Goal: Task Accomplishment & Management: Manage account settings

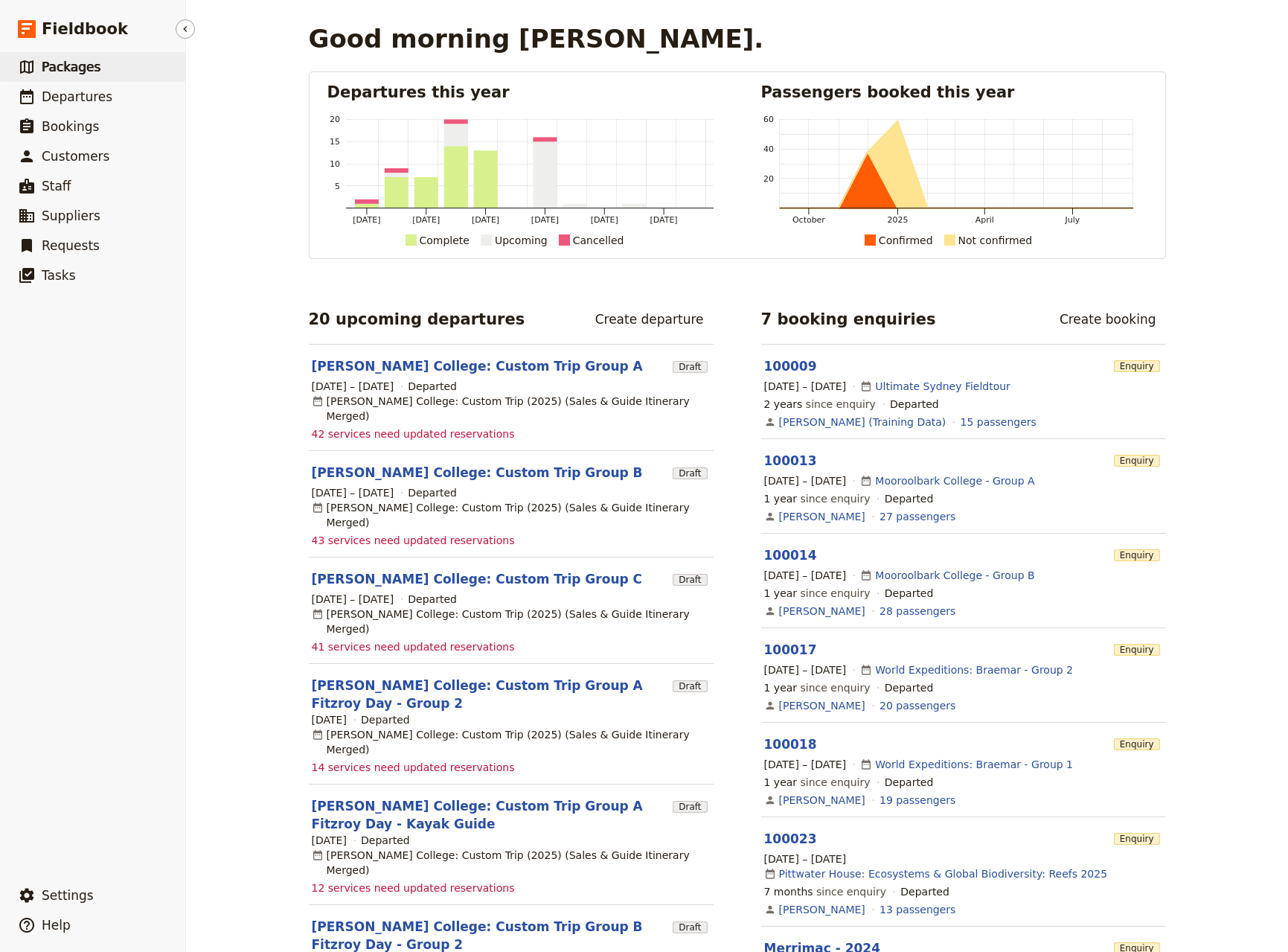
click at [92, 65] on span "Packages" at bounding box center [71, 67] width 59 height 15
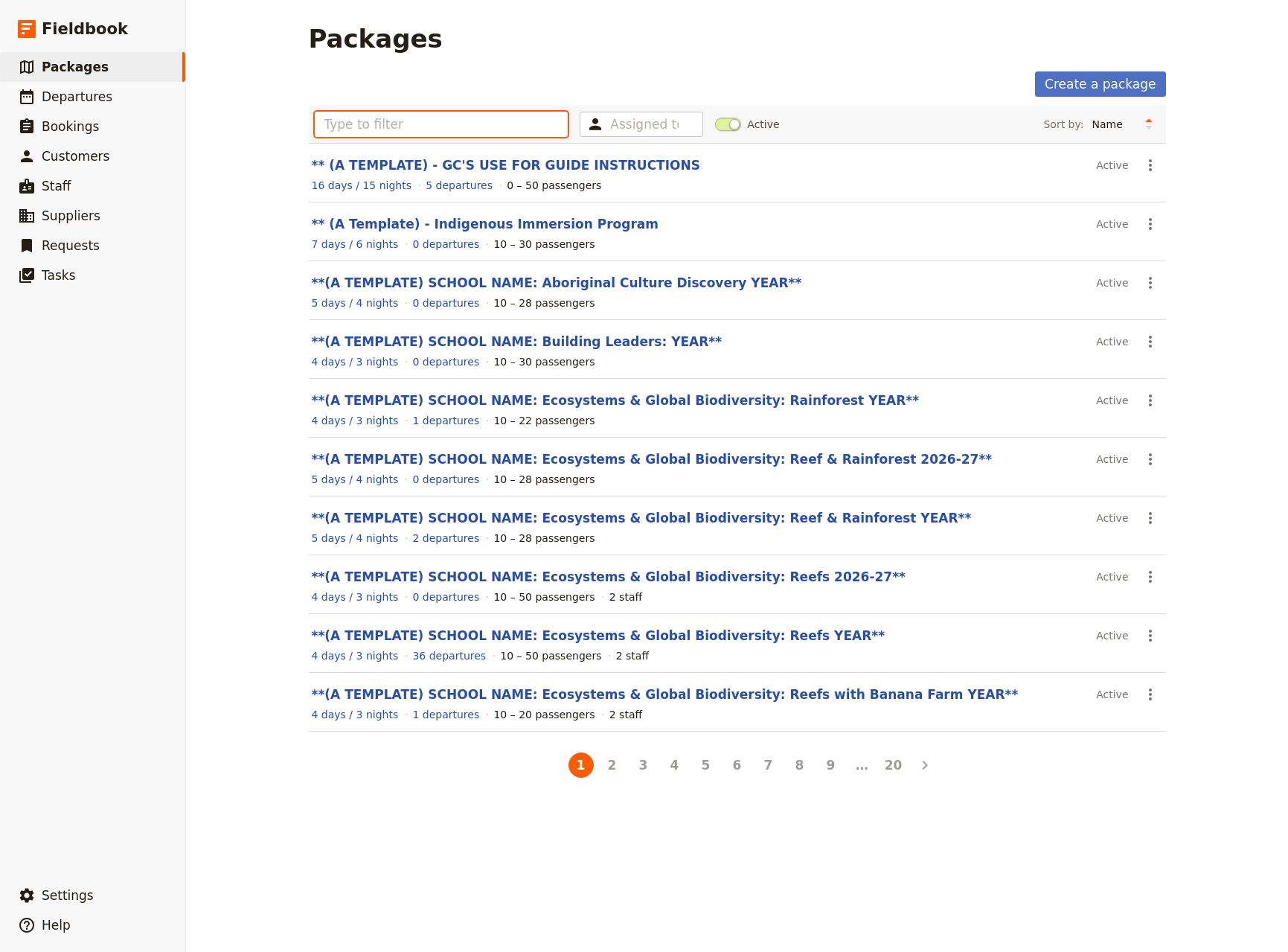
click at [345, 128] on input "text" at bounding box center [442, 125] width 254 height 26
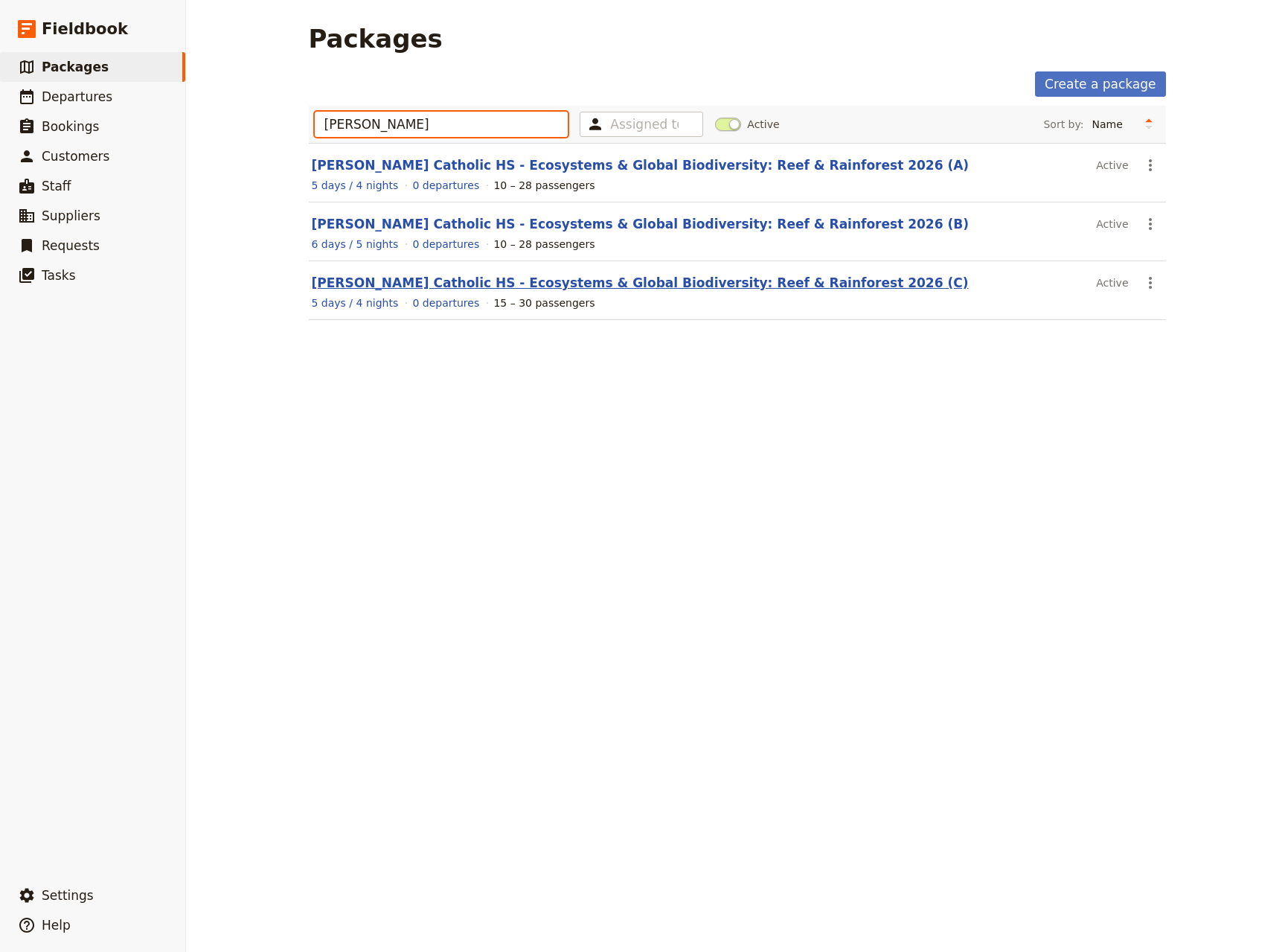
type input "[PERSON_NAME]"
click at [430, 282] on link "[PERSON_NAME] Catholic HS - Ecosystems & Global Biodiversity: Reef & Rainforest…" at bounding box center [640, 283] width 657 height 15
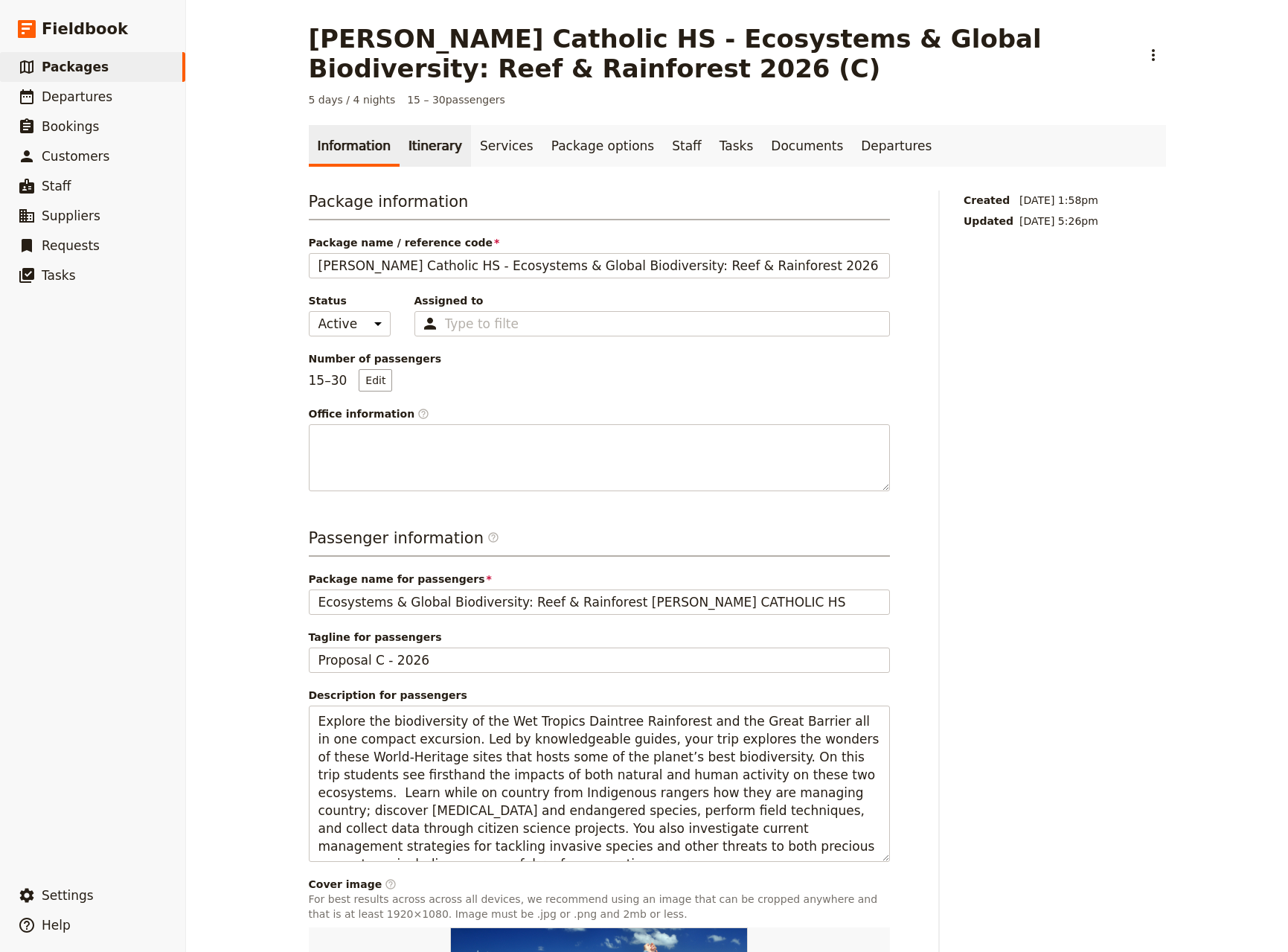
click at [406, 149] on link "Itinerary" at bounding box center [434, 146] width 71 height 42
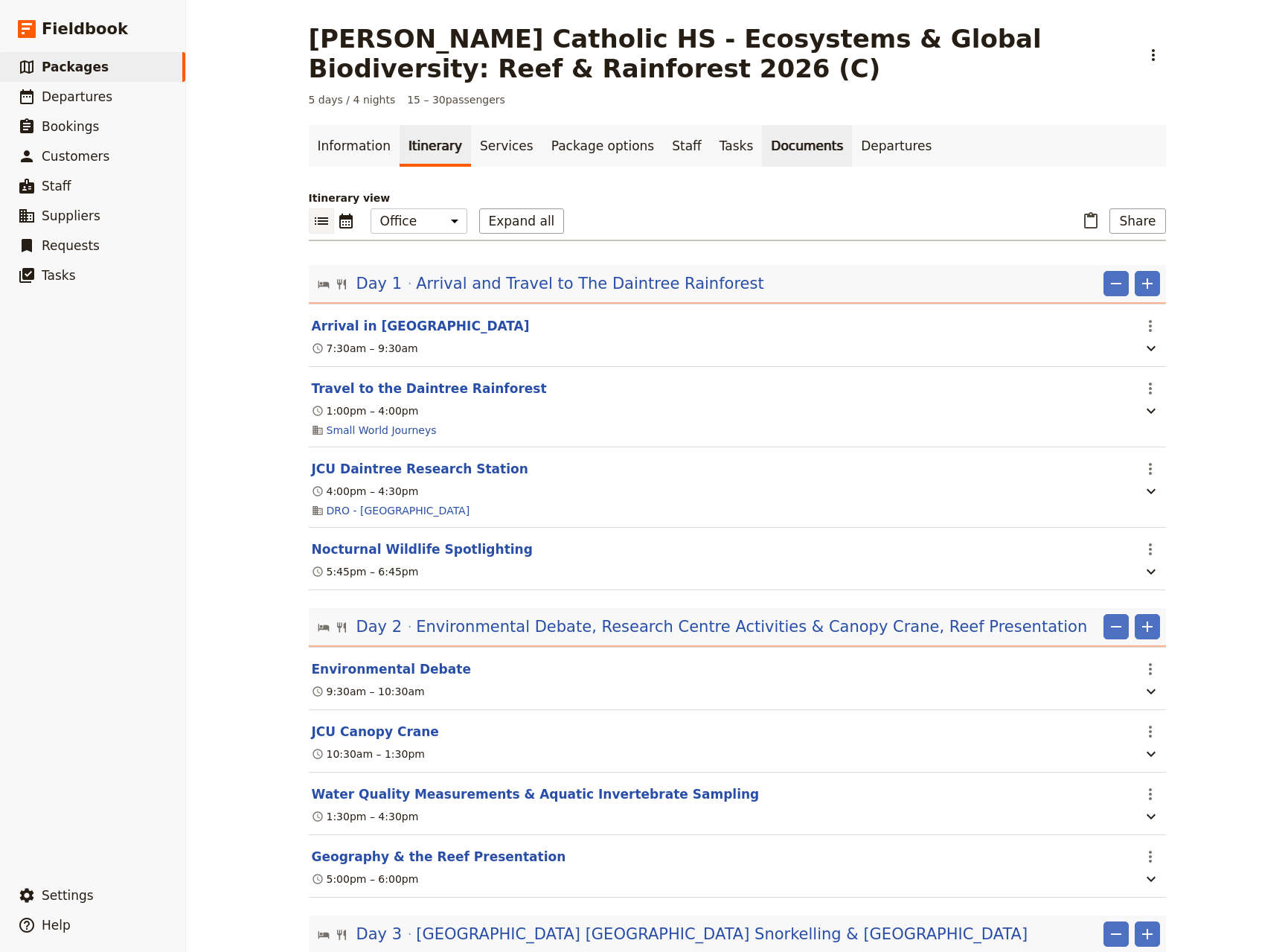
click at [762, 151] on link "Documents" at bounding box center [806, 146] width 90 height 42
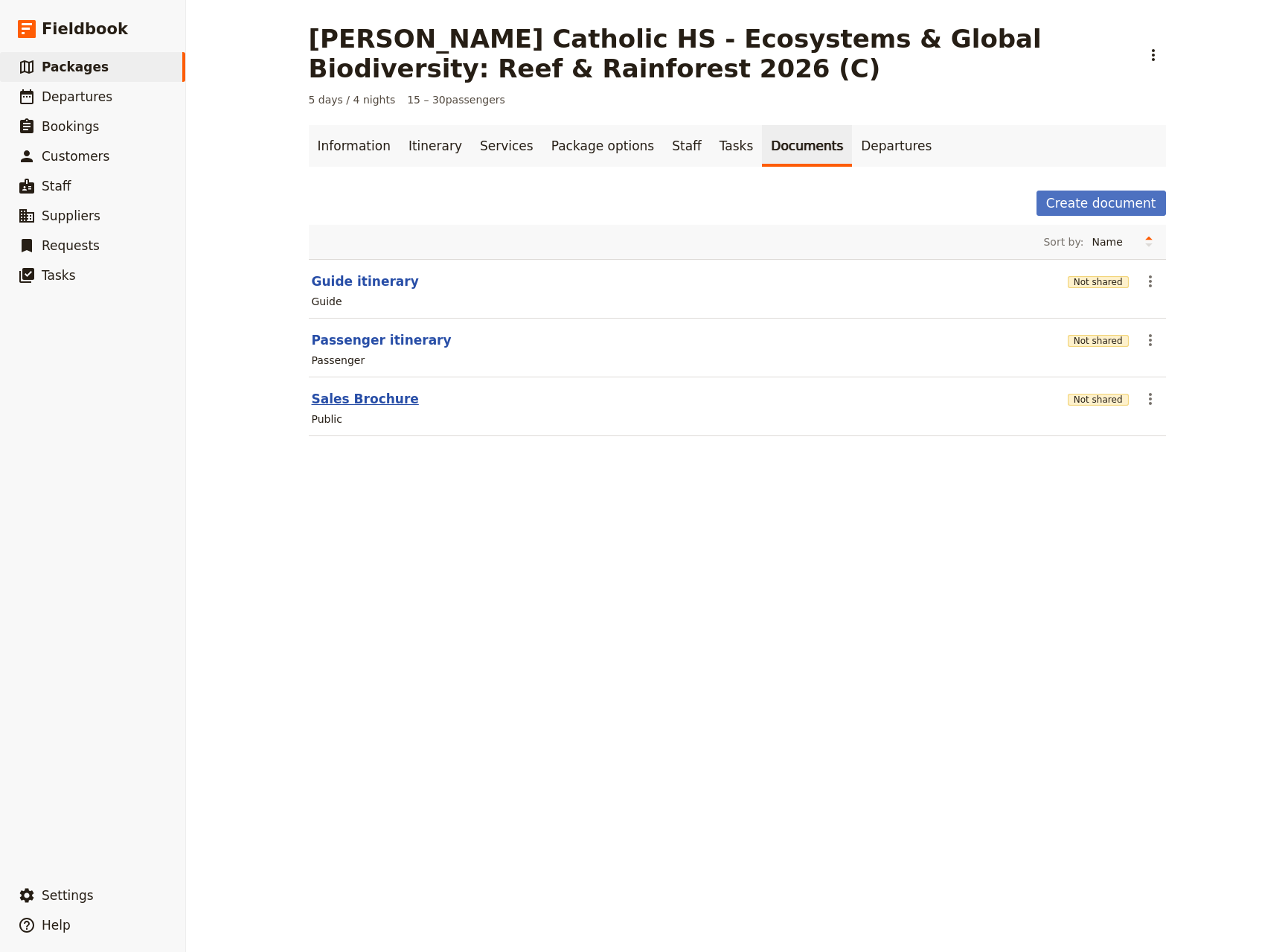
click at [356, 402] on button "Sales Brochure" at bounding box center [365, 399] width 107 height 18
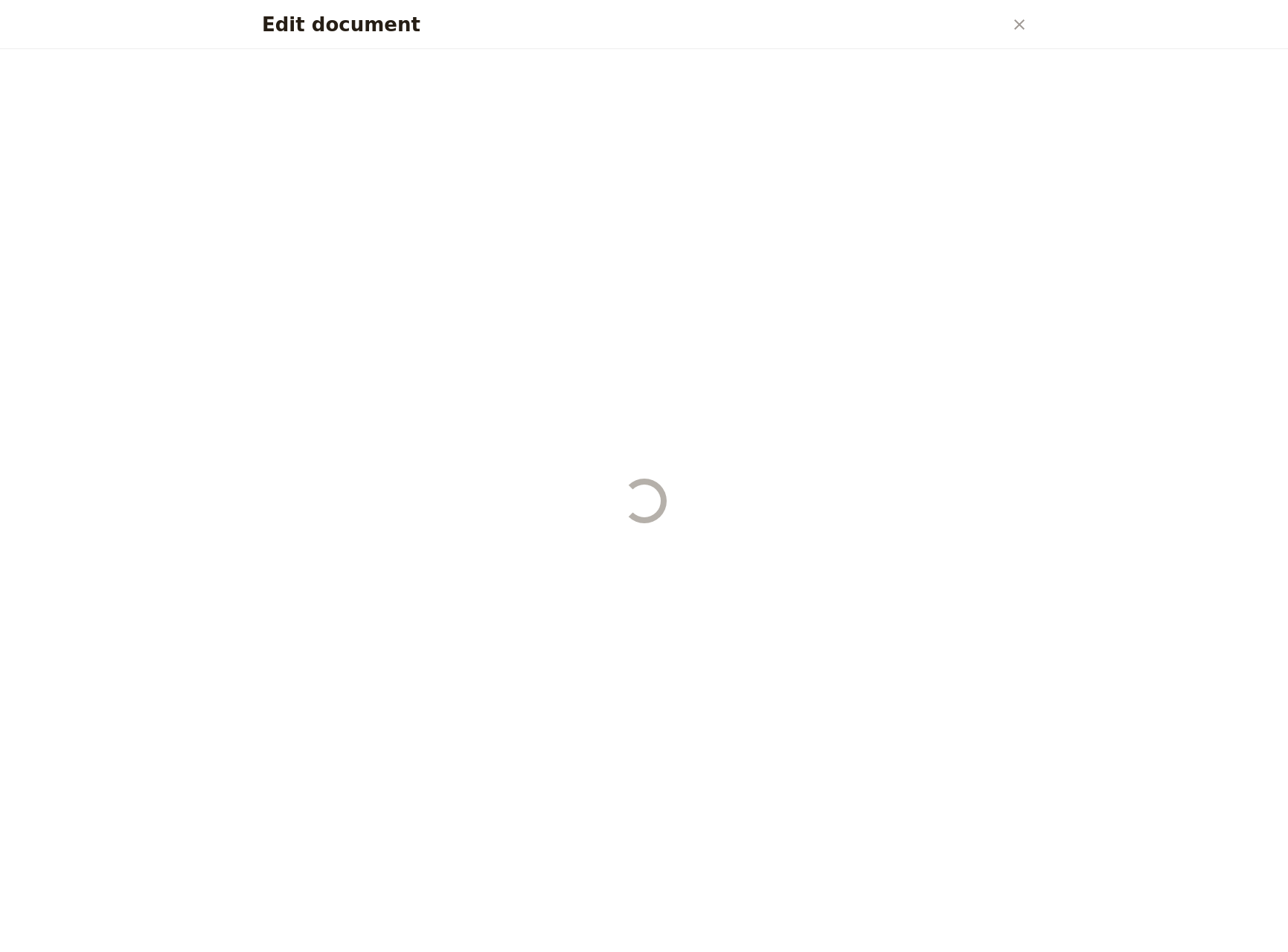
select select "LARGE"
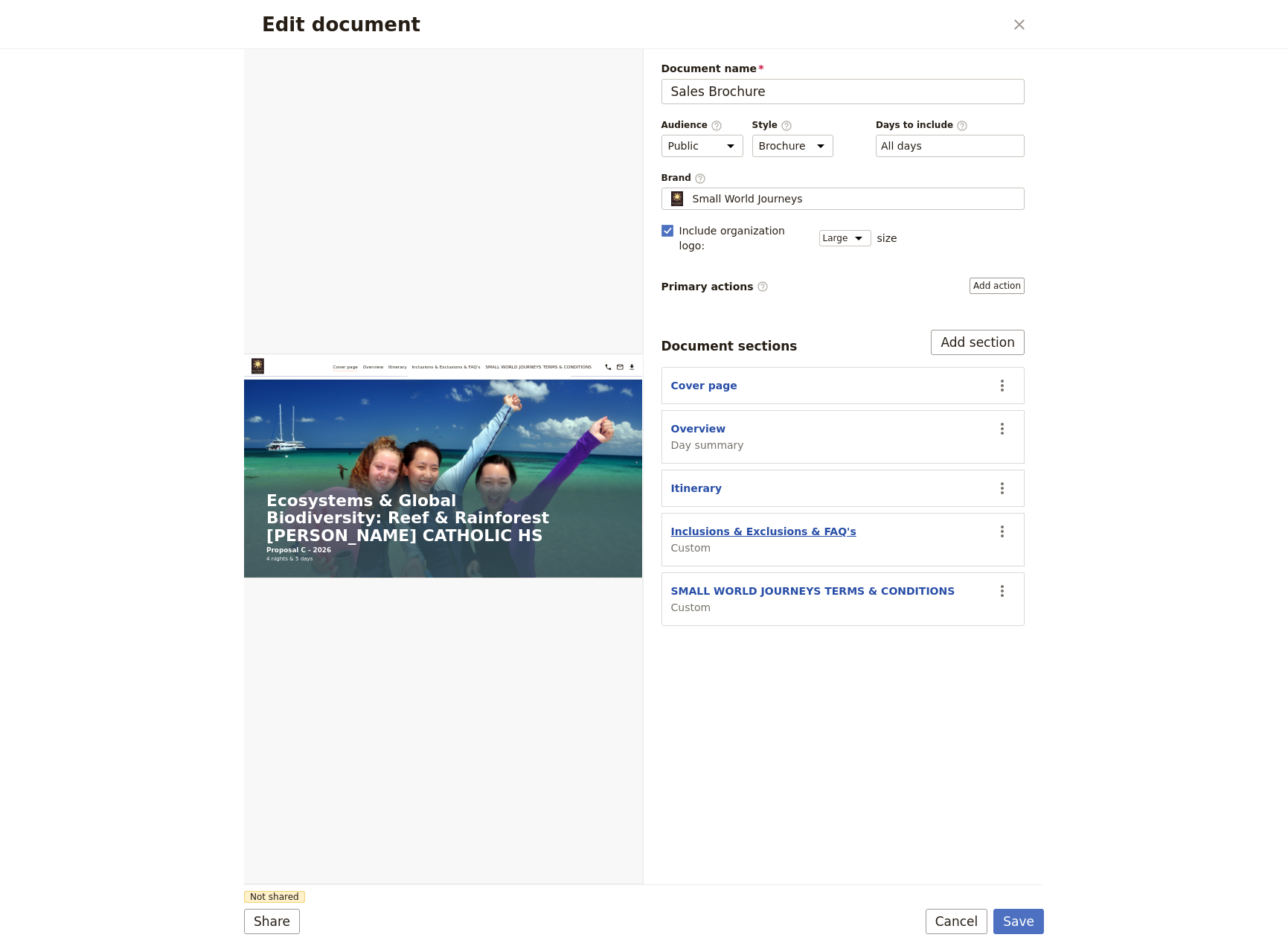
click at [799, 524] on button "Inclusions & Exclusions & FAQ's" at bounding box center [764, 531] width 185 height 15
select select "CUSTOM"
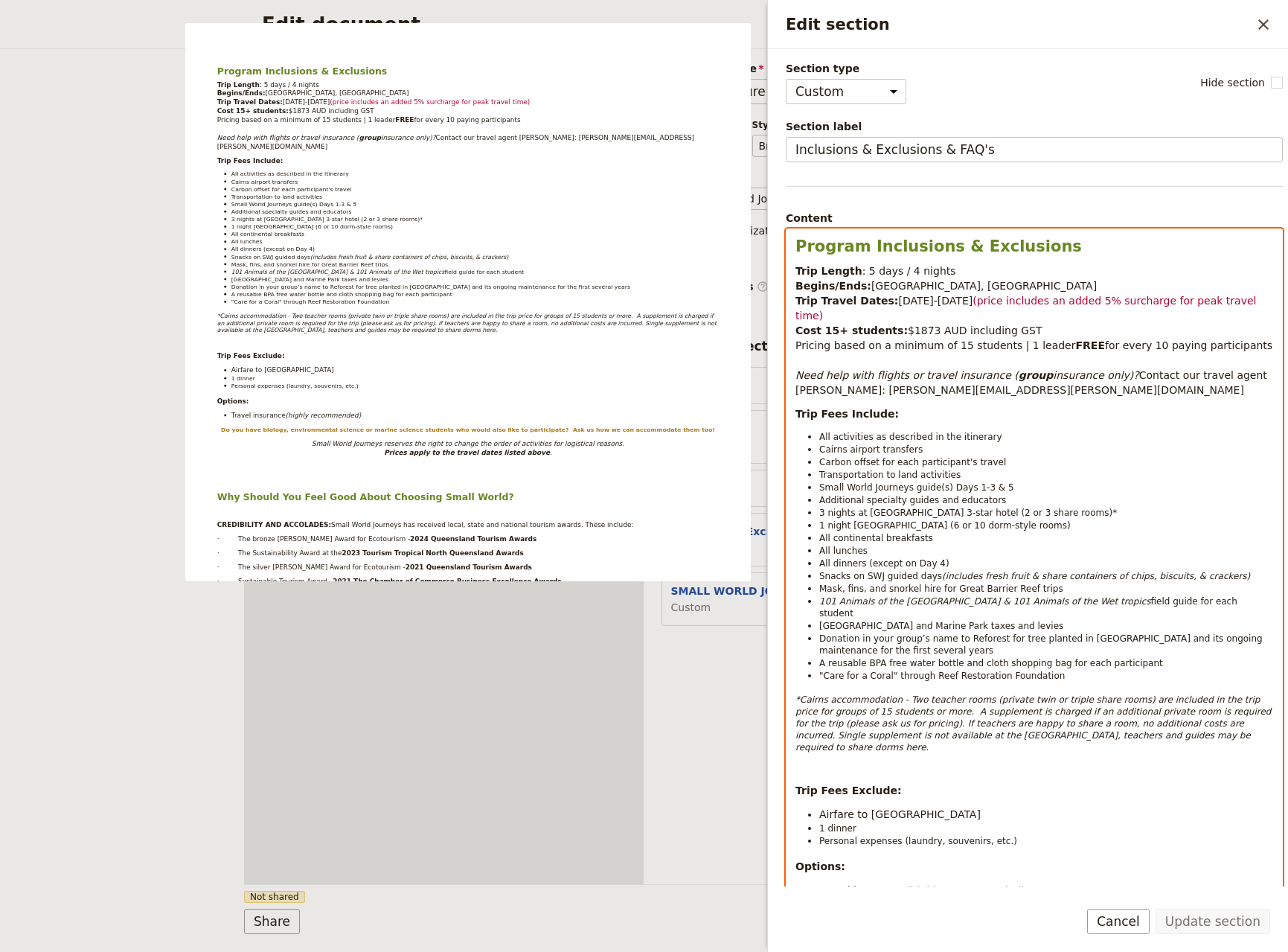
select select "paragraph-small"
click at [991, 482] on span "Small World Journeys guide(s) Days 1-3 & 5" at bounding box center [917, 487] width 195 height 10
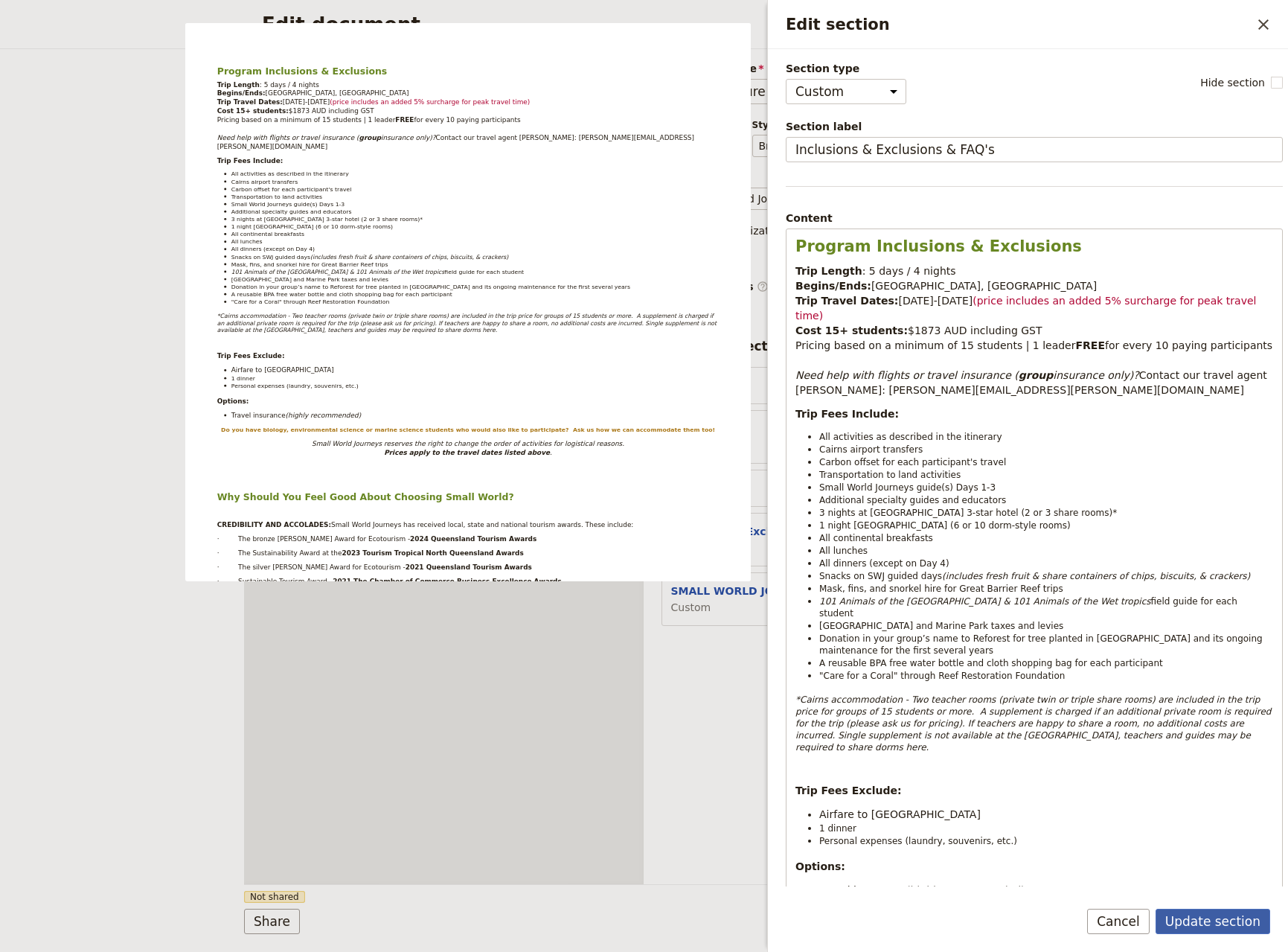
click at [1190, 920] on button "Update section" at bounding box center [1213, 922] width 115 height 26
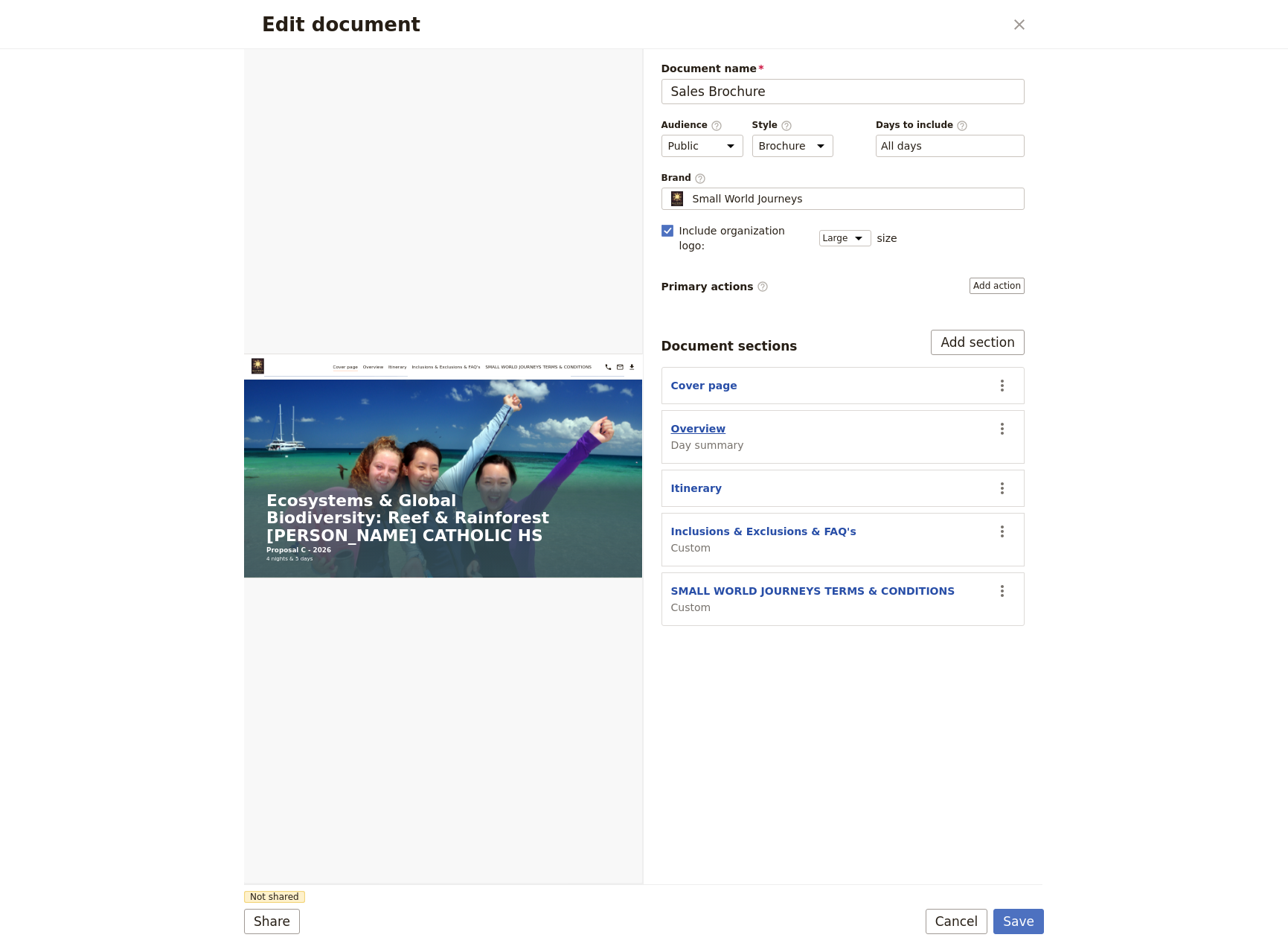
click at [685, 421] on button "Overview" at bounding box center [699, 428] width 55 height 15
select select "DAY_SUMMARY"
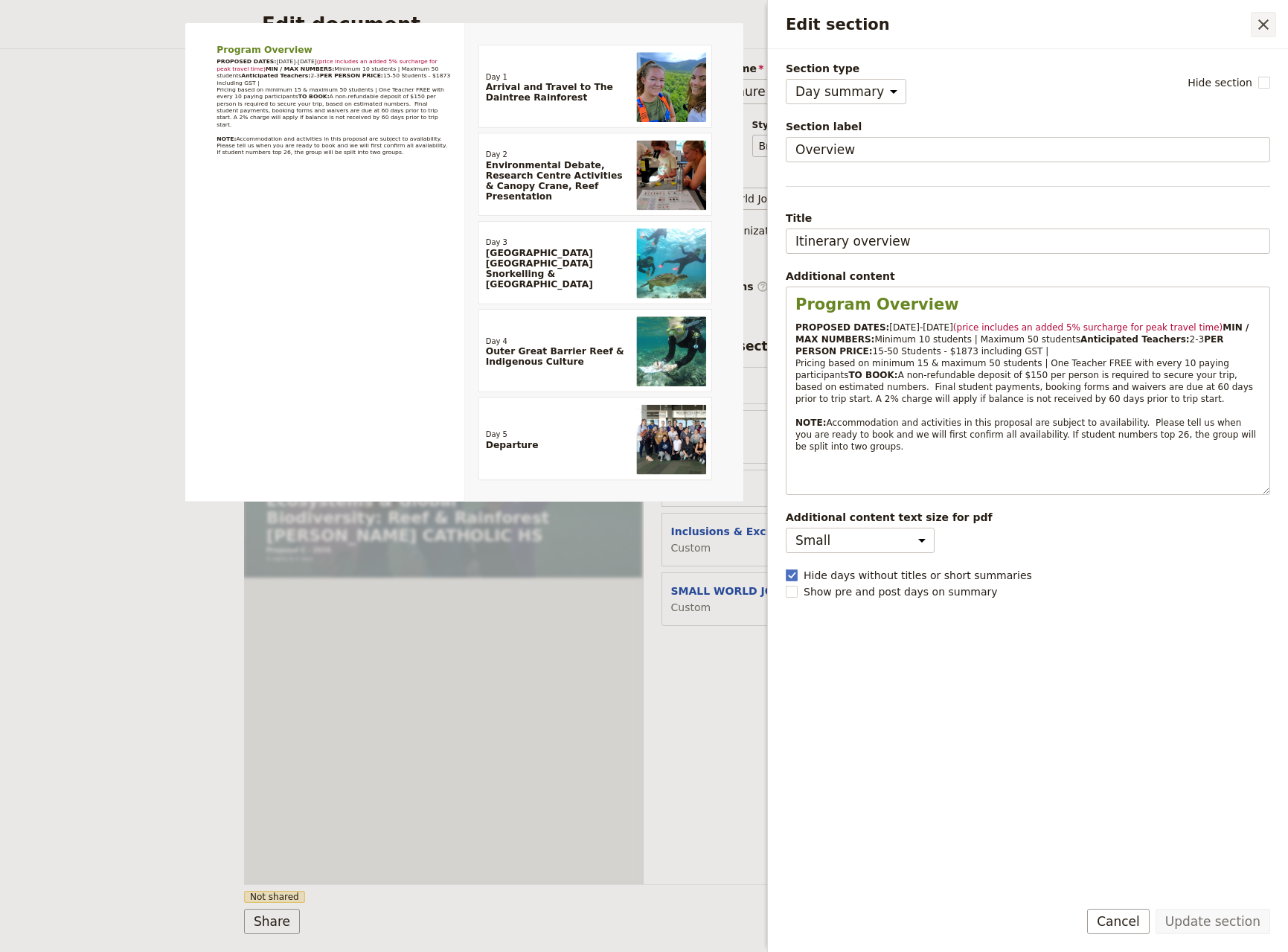
drag, startPoint x: 1260, startPoint y: 8, endPoint x: 1256, endPoint y: 20, distance: 12.6
click at [1257, 12] on div "Edit section ​" at bounding box center [1028, 25] width 520 height 50
click at [1259, 23] on icon "Close drawer" at bounding box center [1263, 25] width 18 height 18
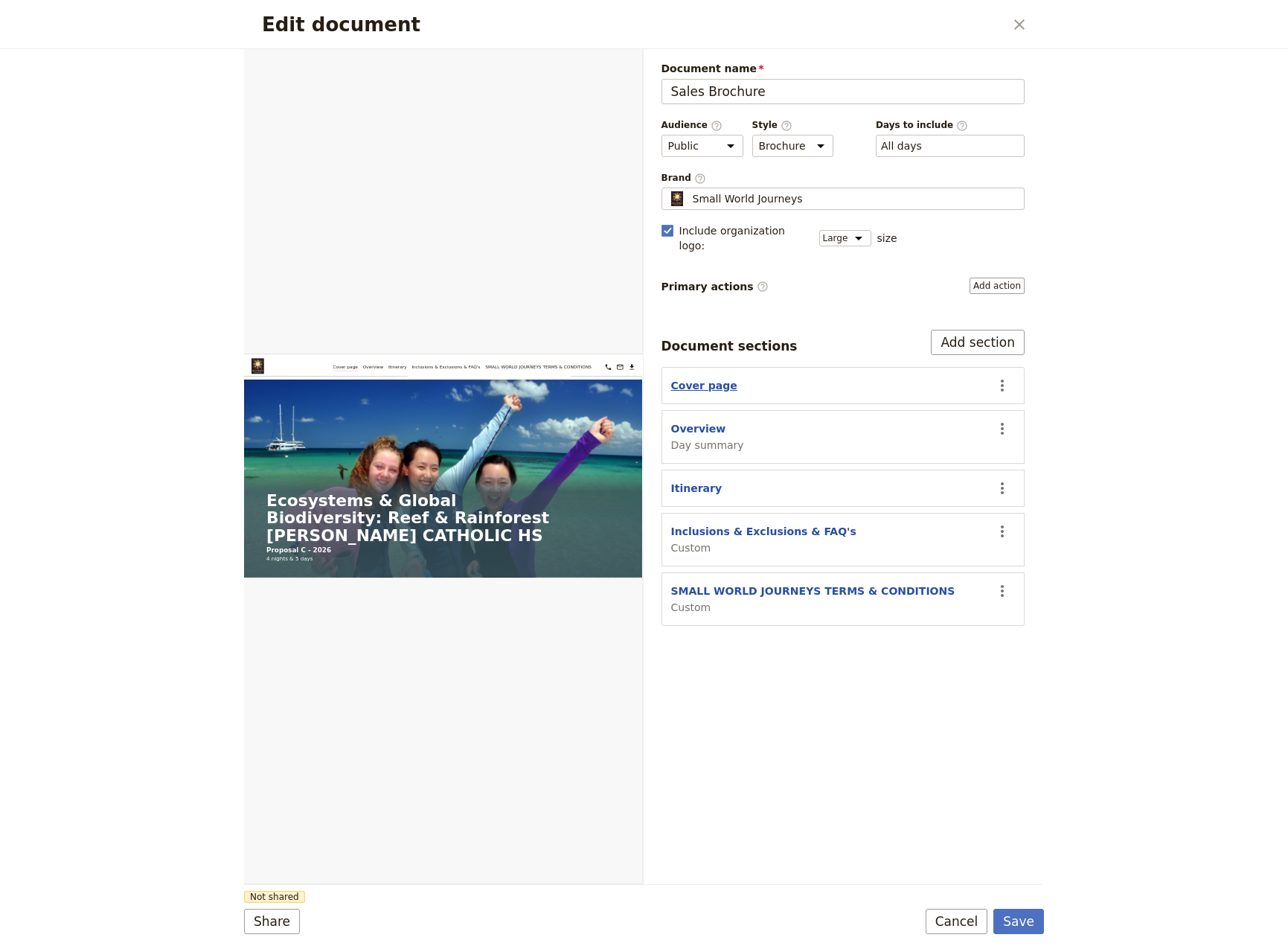
click at [693, 378] on button "Cover page" at bounding box center [704, 385] width 66 height 15
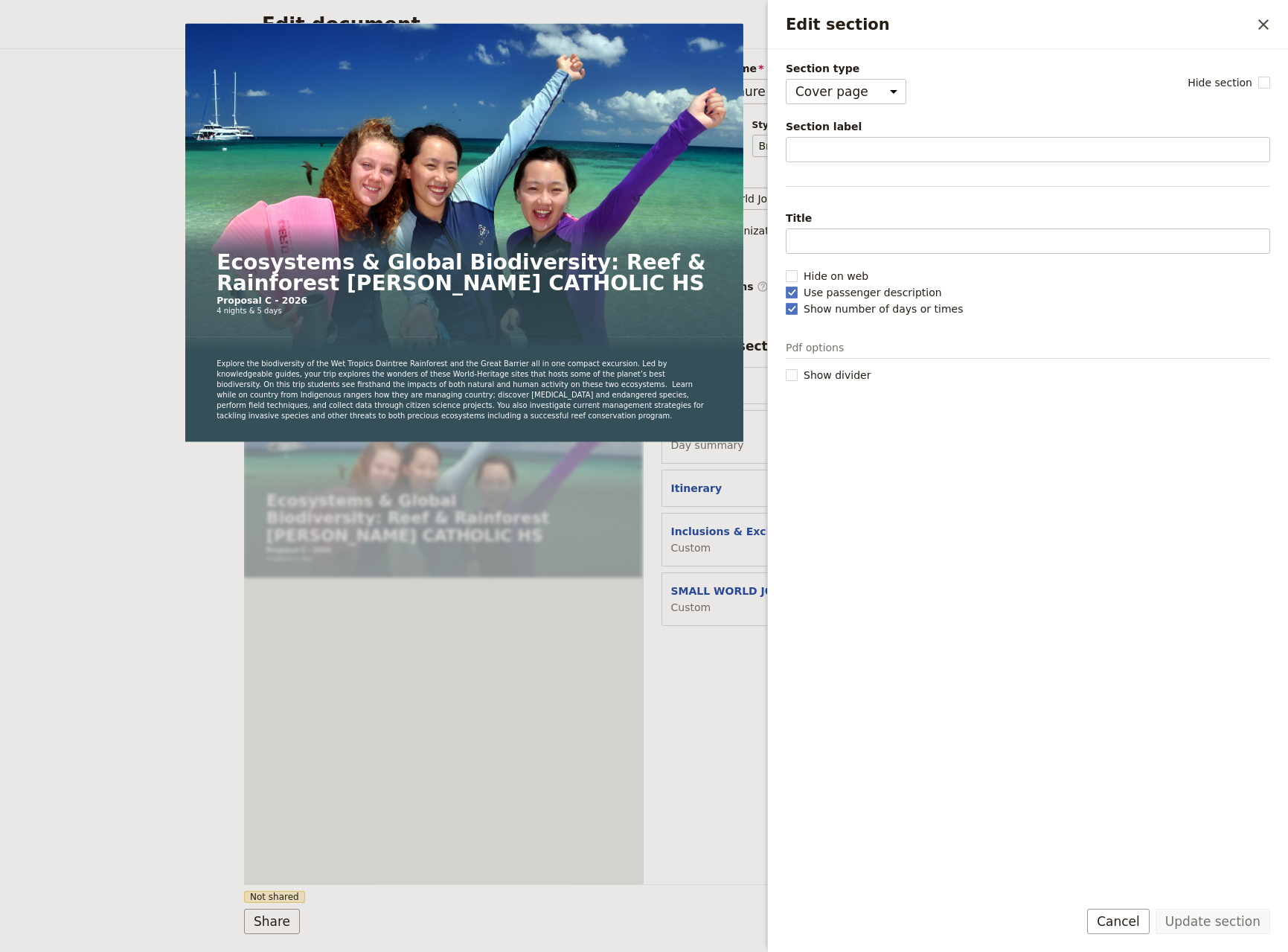
drag, startPoint x: 1256, startPoint y: 24, endPoint x: 800, endPoint y: 225, distance: 498.3
click at [1256, 26] on icon "Close drawer" at bounding box center [1263, 25] width 18 height 18
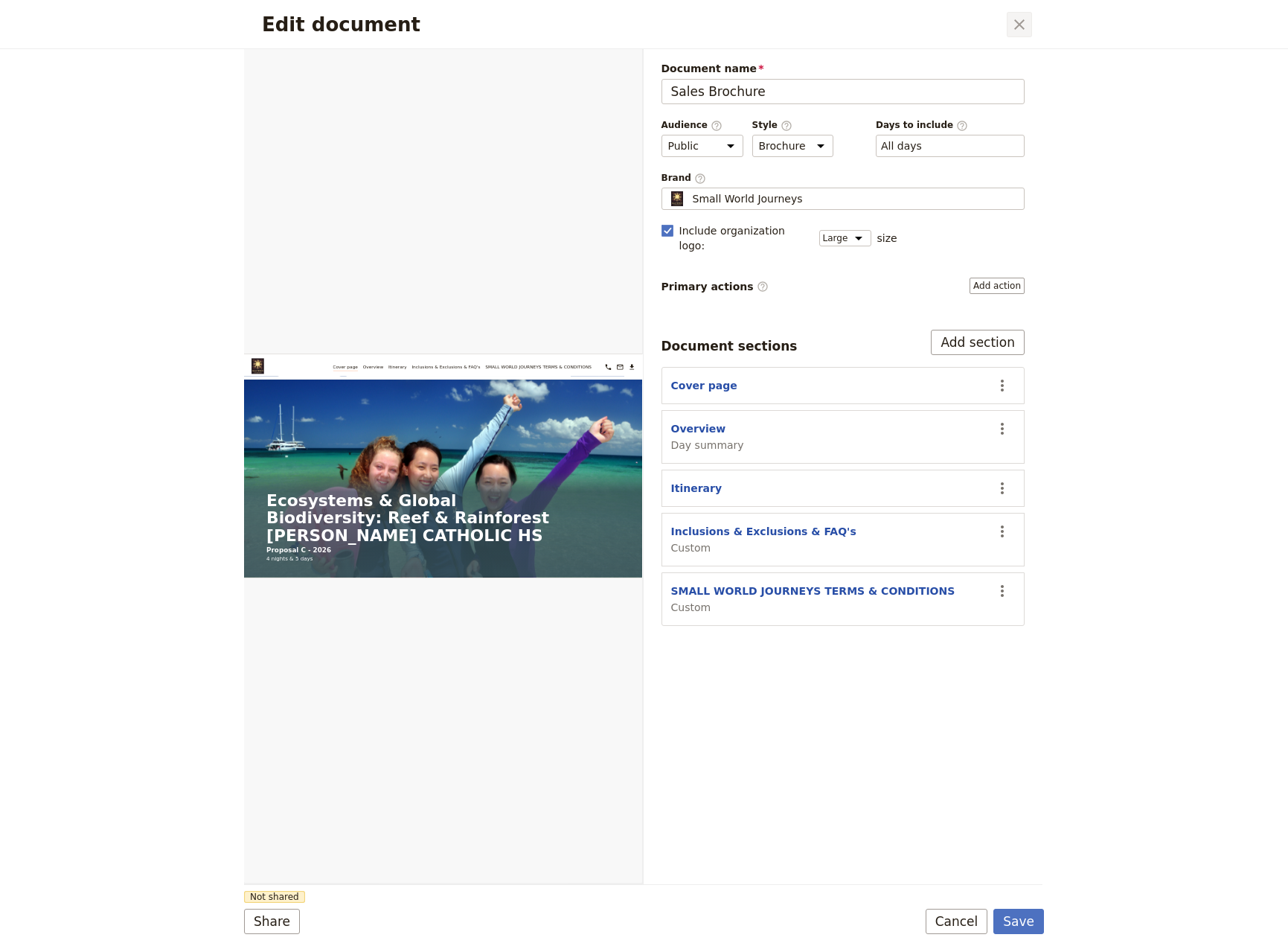
click at [1016, 26] on icon "Close dialog" at bounding box center [1020, 25] width 18 height 18
drag, startPoint x: 1013, startPoint y: 923, endPoint x: 765, endPoint y: 632, distance: 382.3
click at [1012, 923] on button "Save" at bounding box center [1018, 922] width 50 height 26
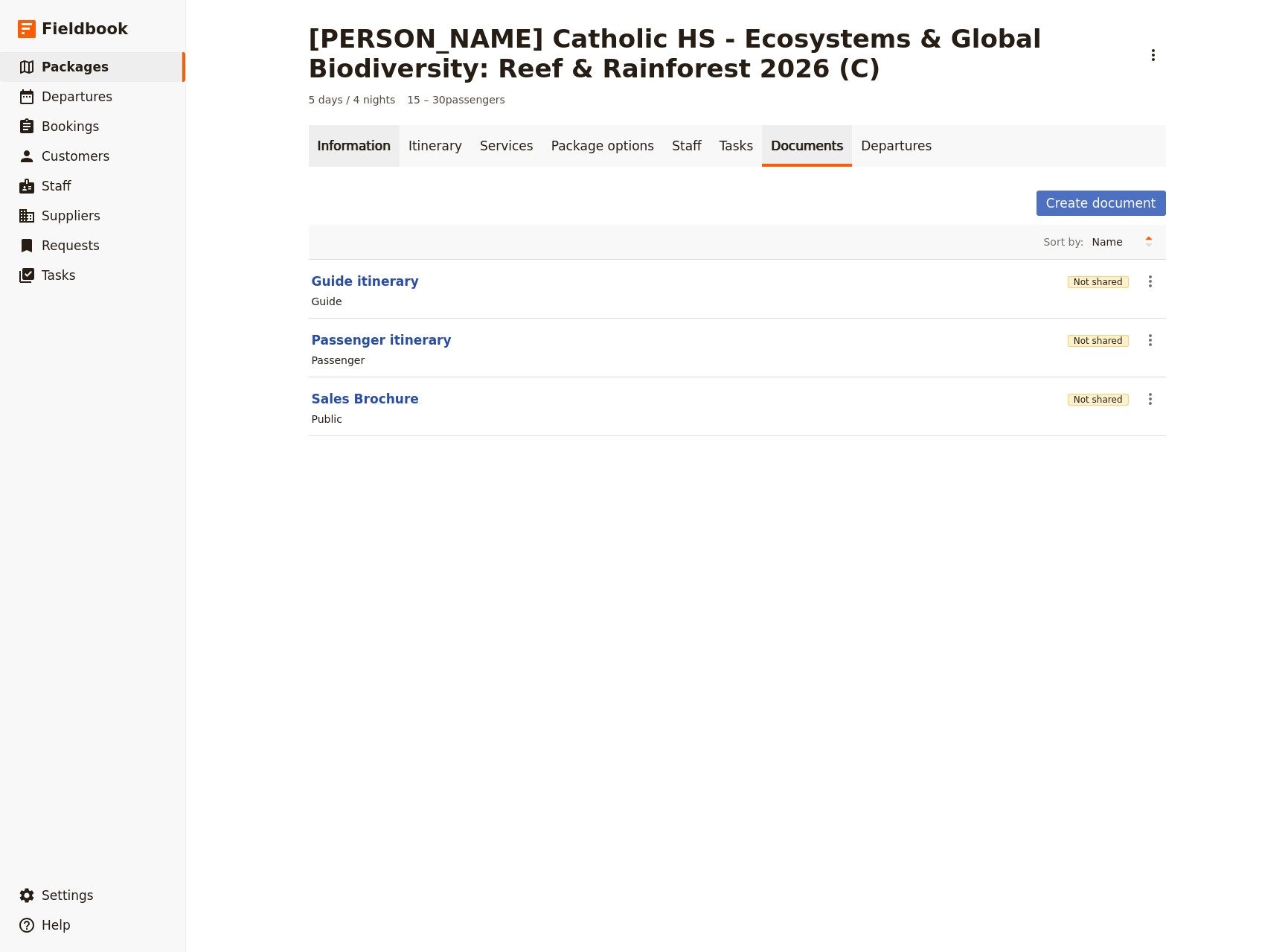
click at [345, 151] on link "Information" at bounding box center [355, 146] width 91 height 42
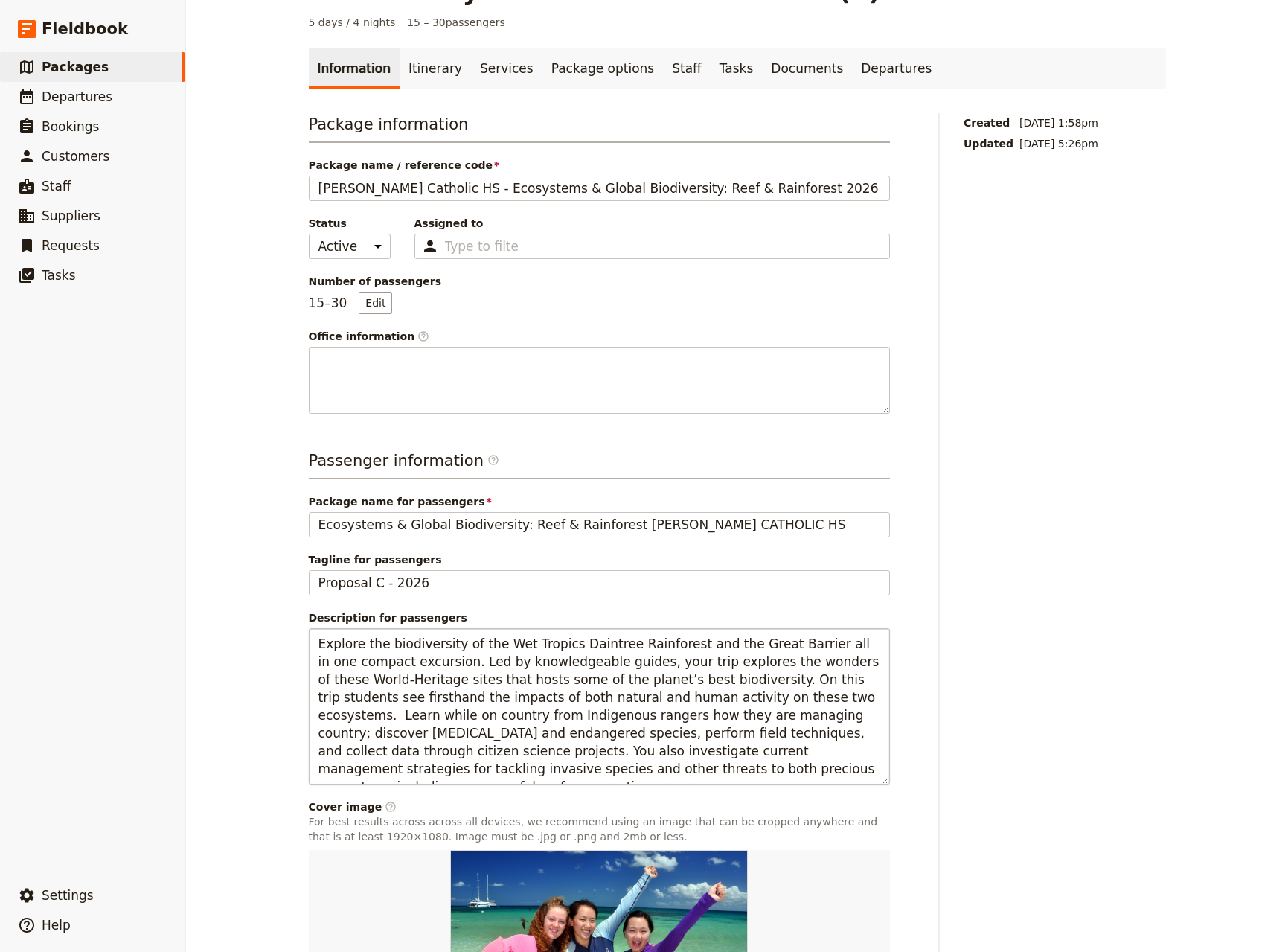
scroll to position [98, 0]
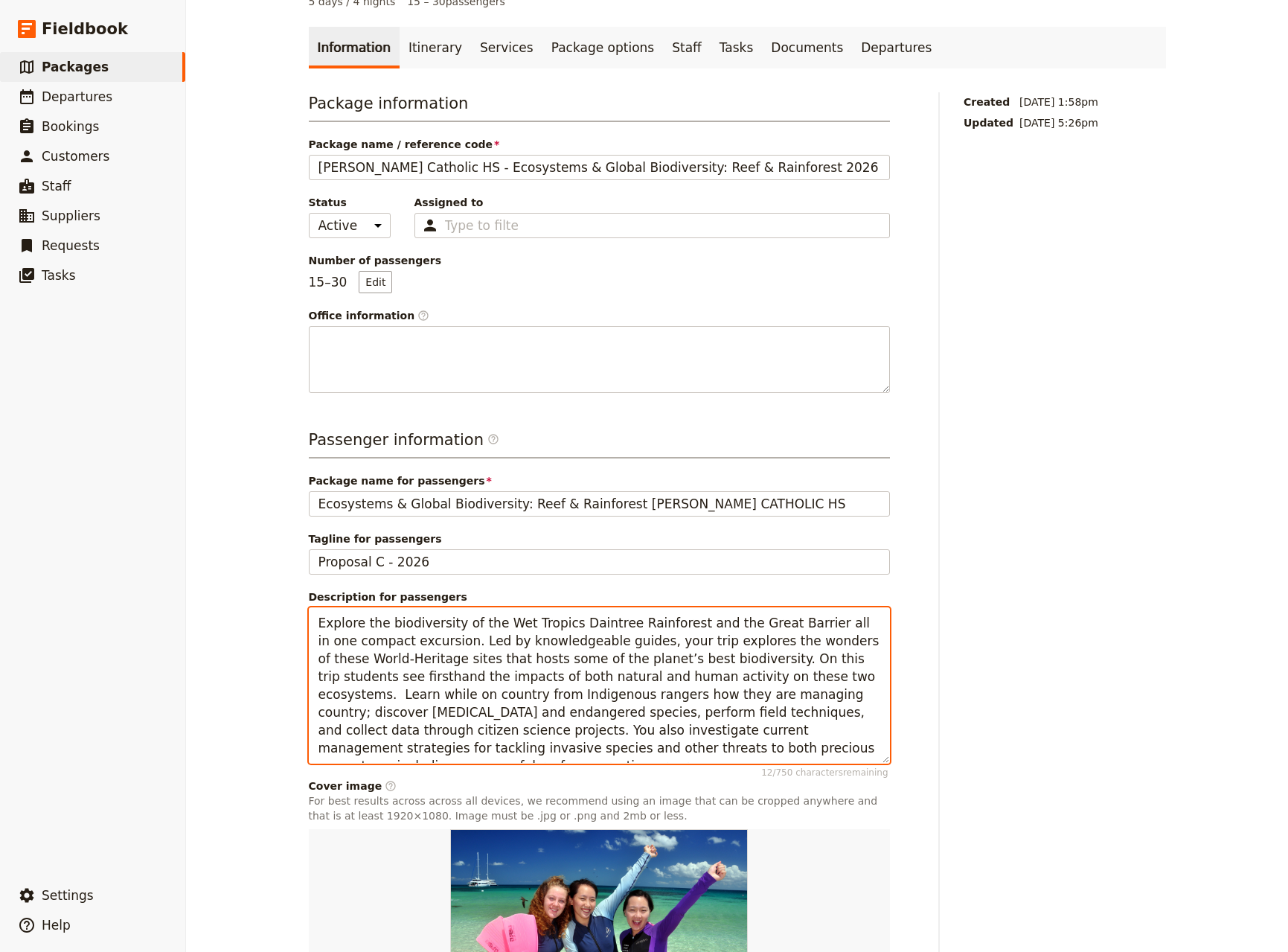
drag, startPoint x: 632, startPoint y: 695, endPoint x: 724, endPoint y: 679, distance: 93.4
click at [724, 679] on textarea "Explore the biodiversity of the Wet Tropics Daintree Rainforest and the Great B…" at bounding box center [600, 685] width 581 height 157
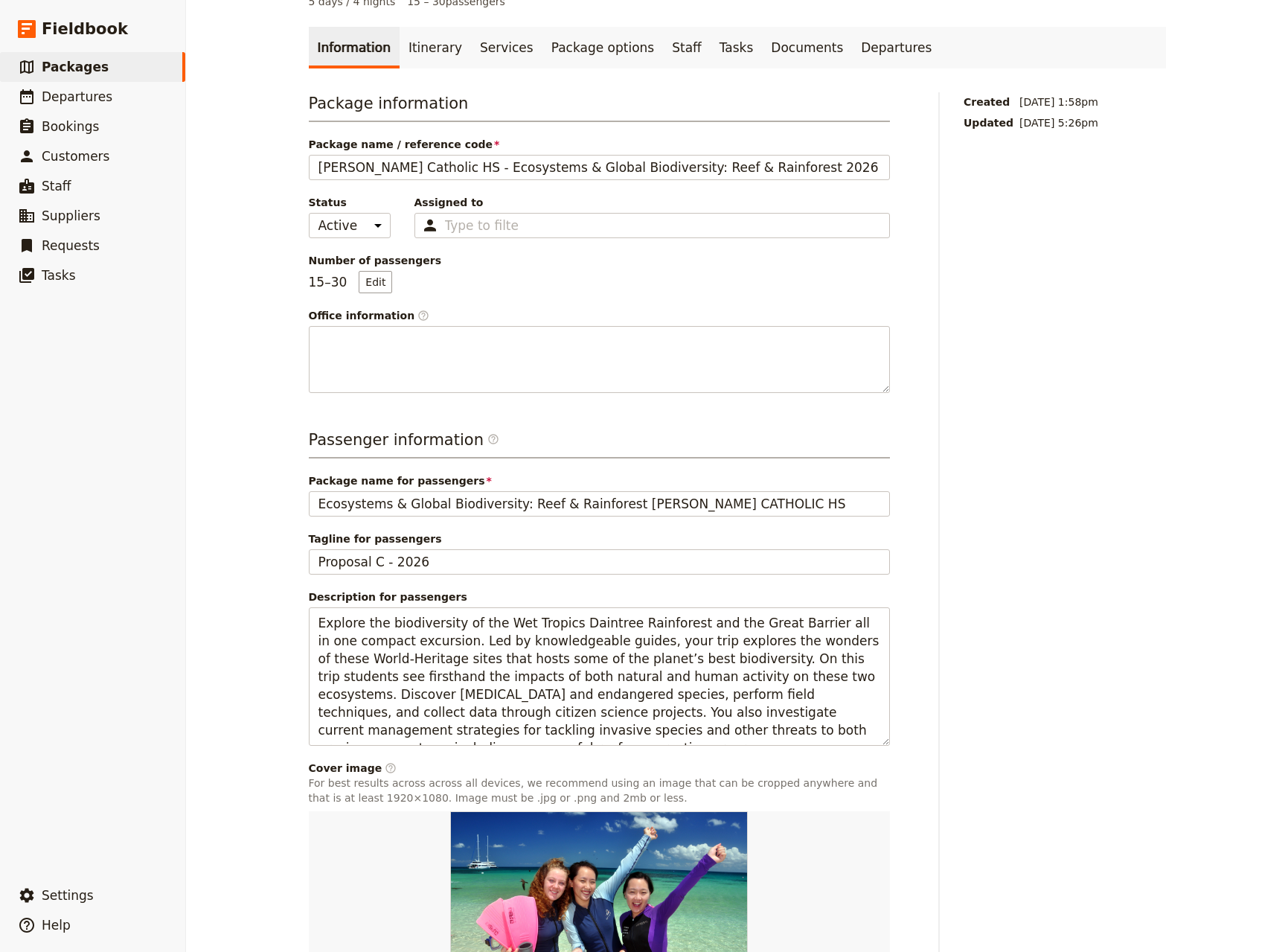
click at [1020, 708] on div "Created [DATE] 1:58pm Updated [DATE] 5:26pm" at bounding box center [1064, 581] width 202 height 978
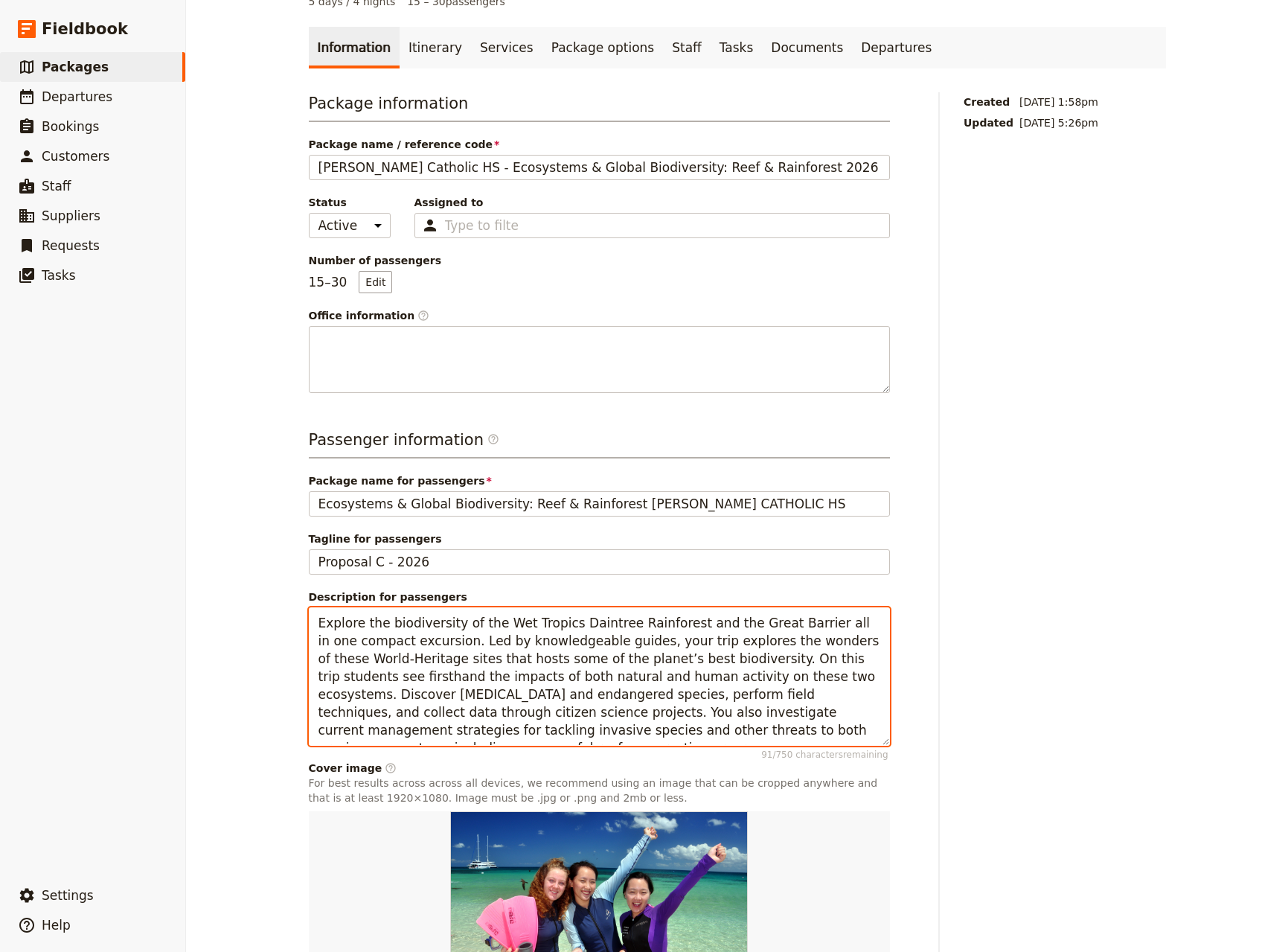
click at [822, 660] on textarea "Explore the biodiversity of the Wet Tropics Daintree Rainforest and the Great B…" at bounding box center [600, 676] width 581 height 138
click at [826, 664] on textarea "Explore the biodiversity of the Wet Tropics Daintree Rainforest and the Great B…" at bounding box center [600, 676] width 581 height 138
type textarea "Explore the biodiversity of the Wet Tropics Daintree Rainforest and the Great B…"
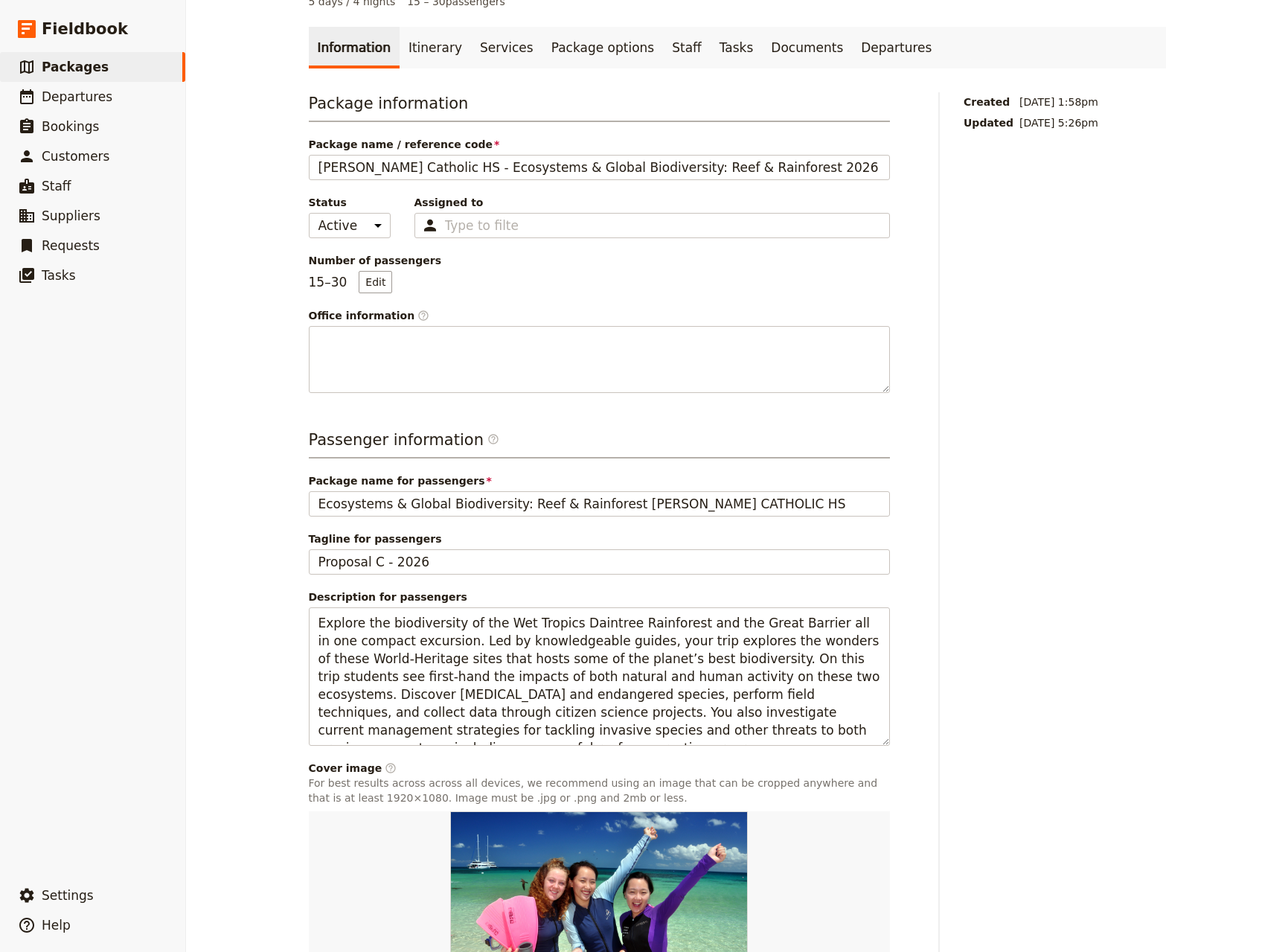
click at [1089, 706] on div "Created [DATE] 1:58pm Updated [DATE] 5:26pm" at bounding box center [1064, 581] width 202 height 978
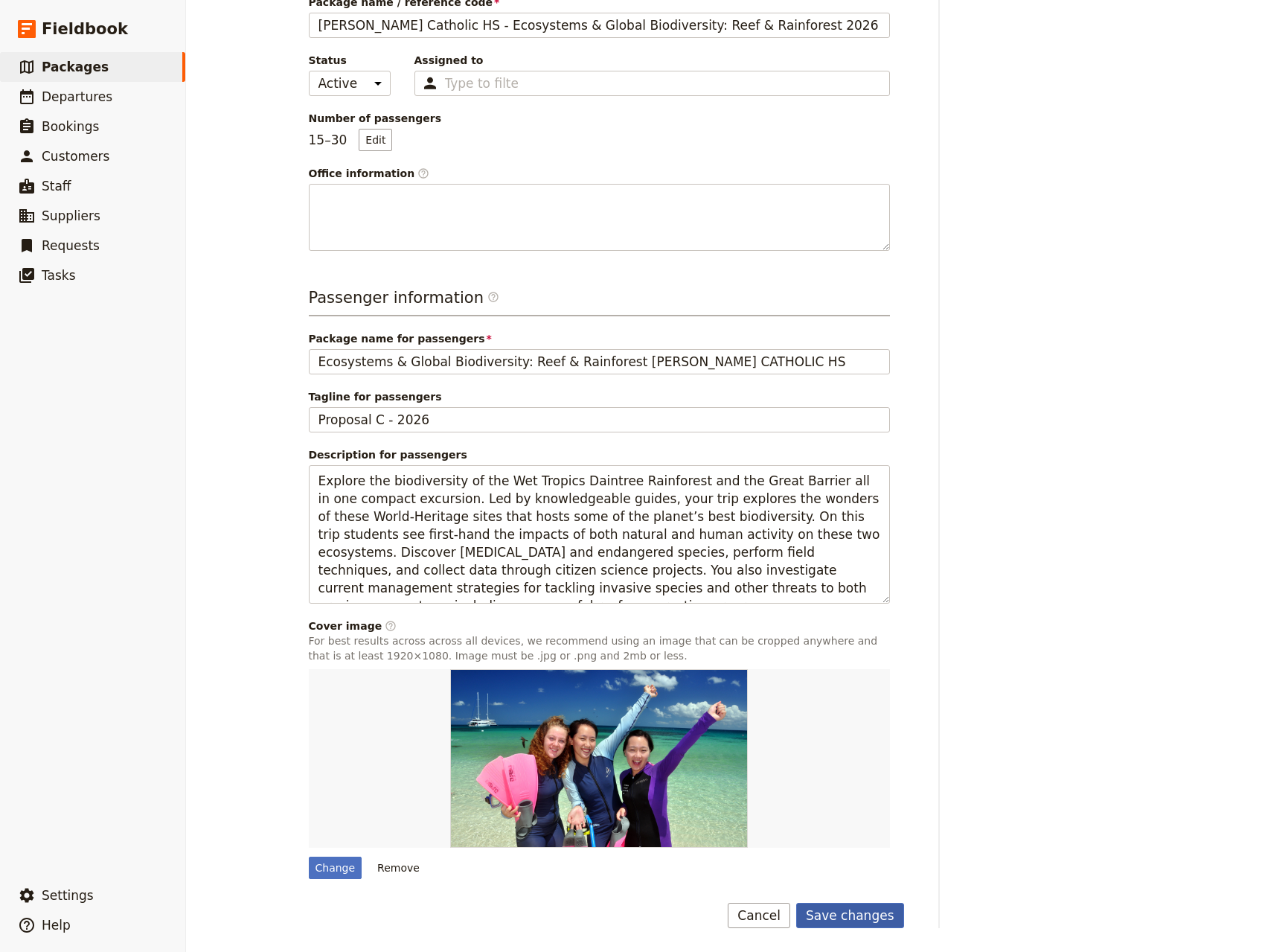
click at [861, 921] on button "Save changes" at bounding box center [850, 915] width 108 height 26
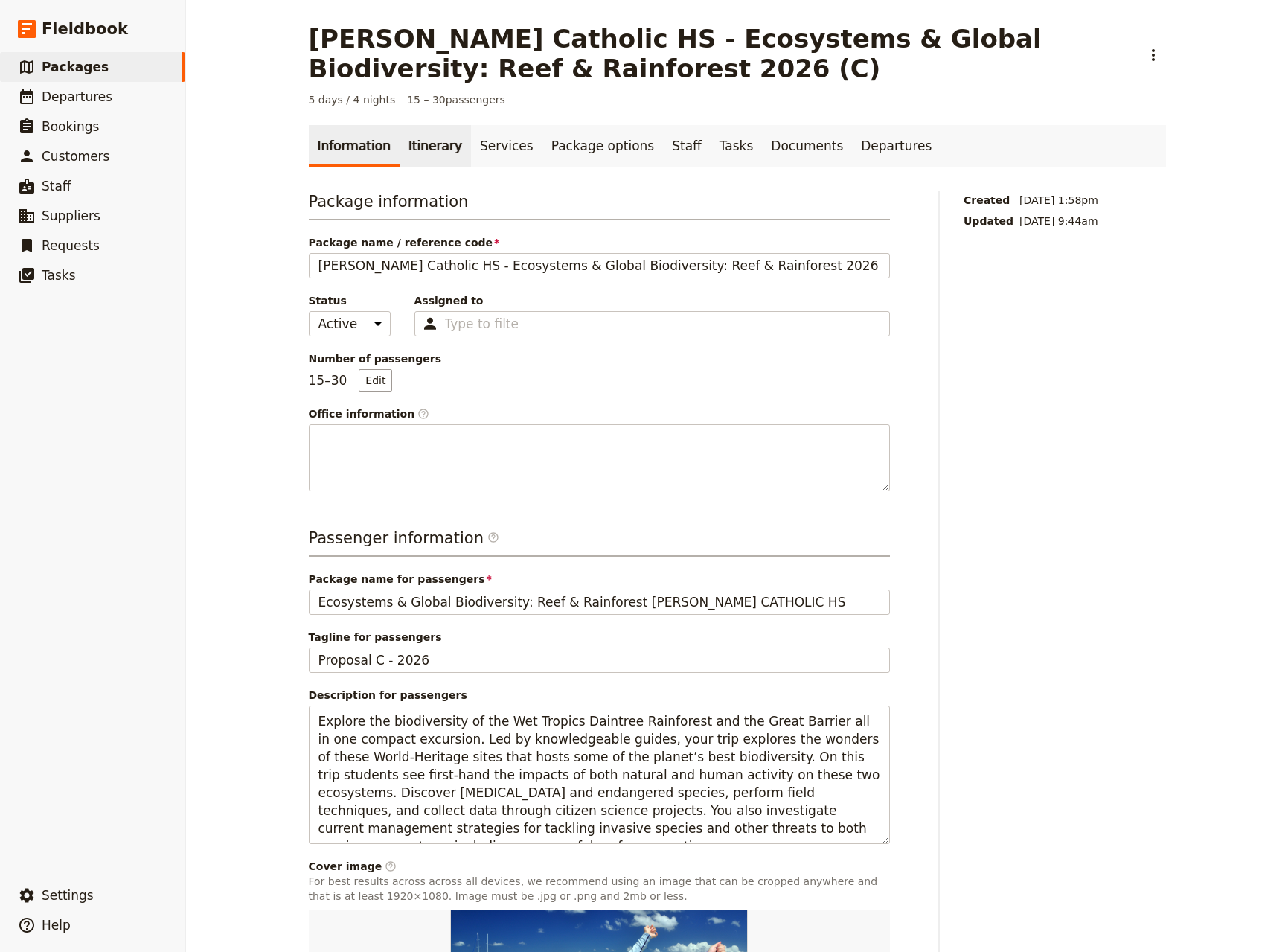
click at [417, 143] on link "Itinerary" at bounding box center [434, 146] width 71 height 42
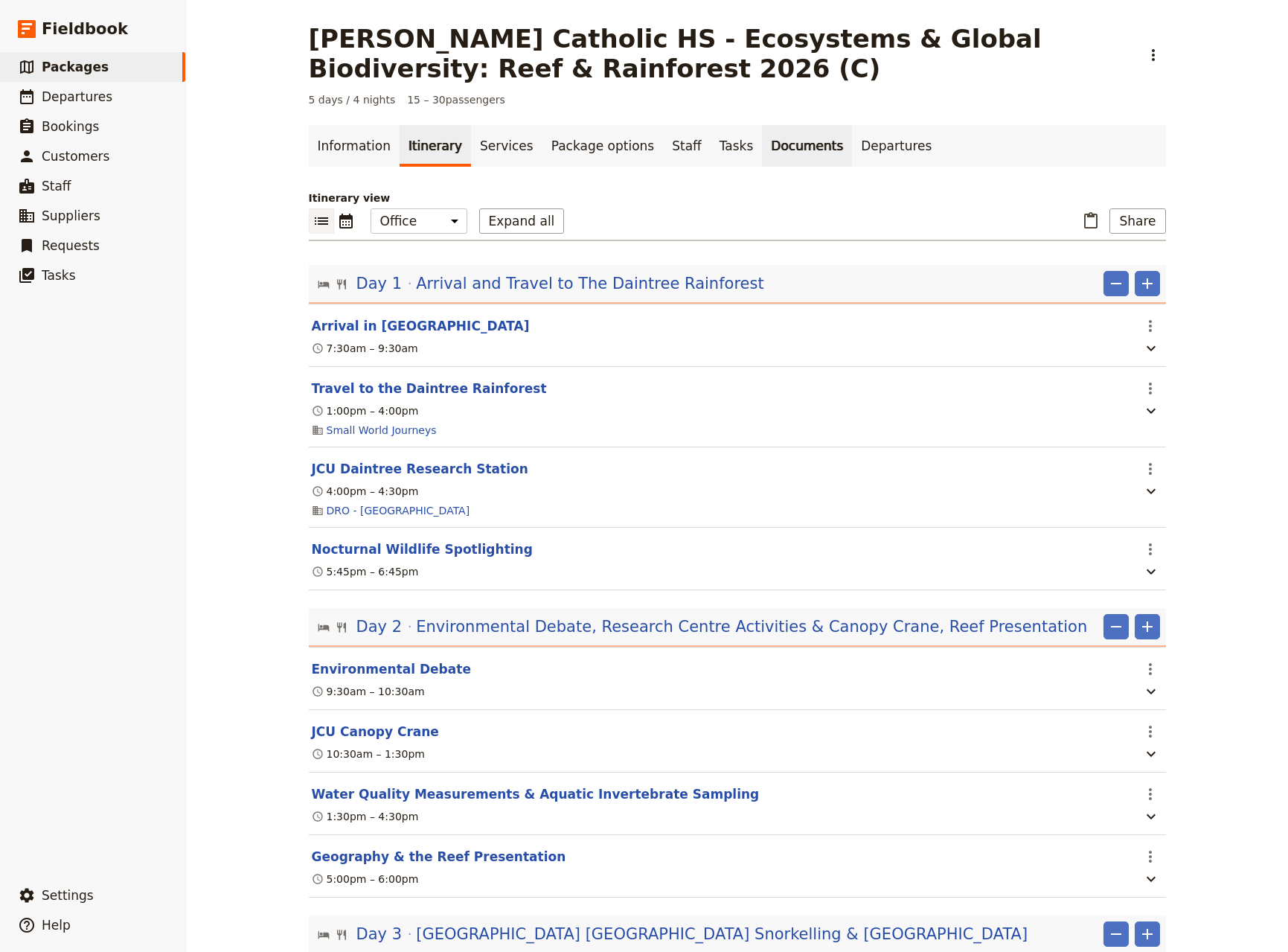
click at [762, 145] on link "Documents" at bounding box center [806, 146] width 90 height 42
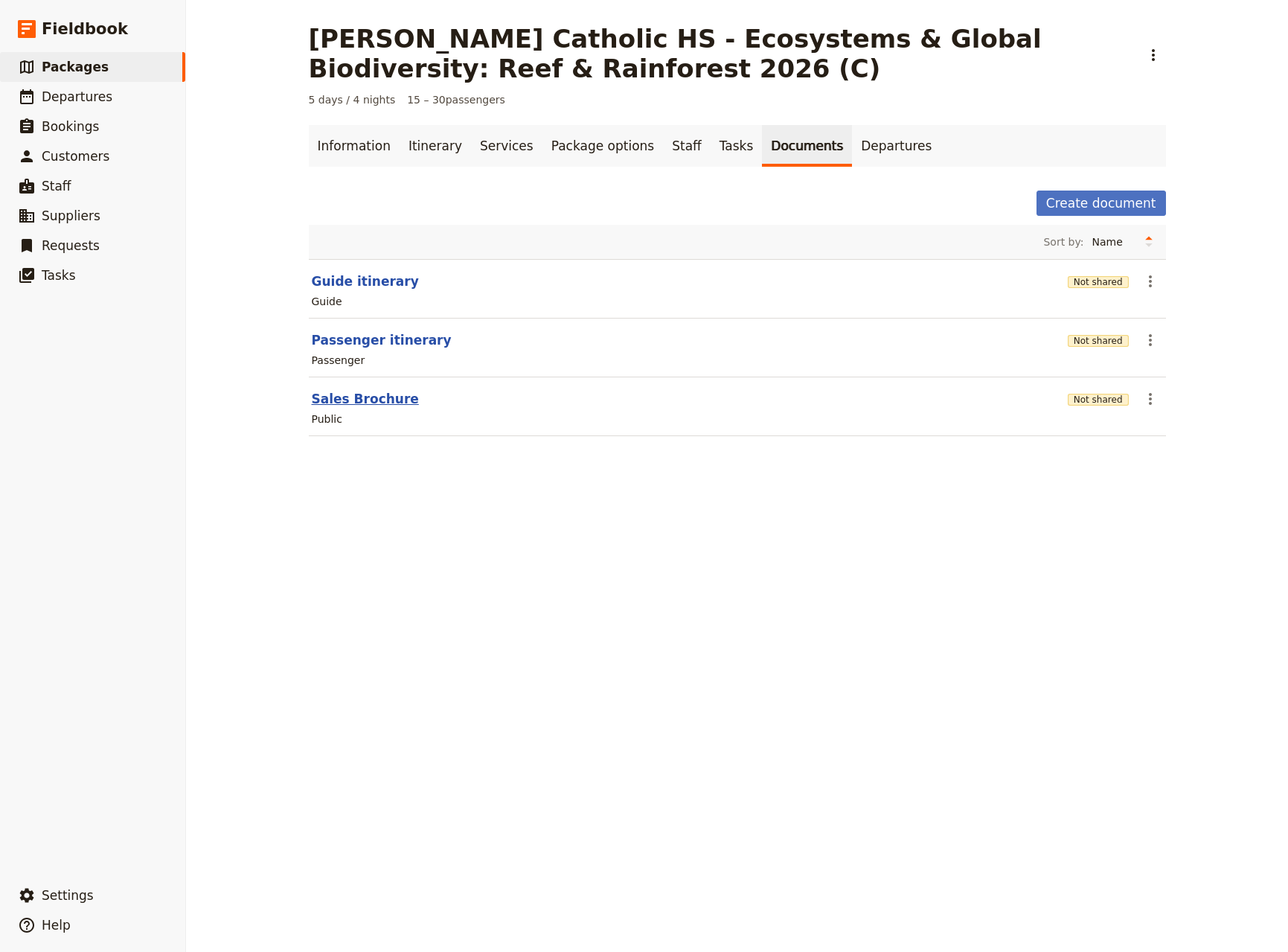
click at [347, 399] on button "Sales Brochure" at bounding box center [365, 399] width 107 height 18
select select "LARGE"
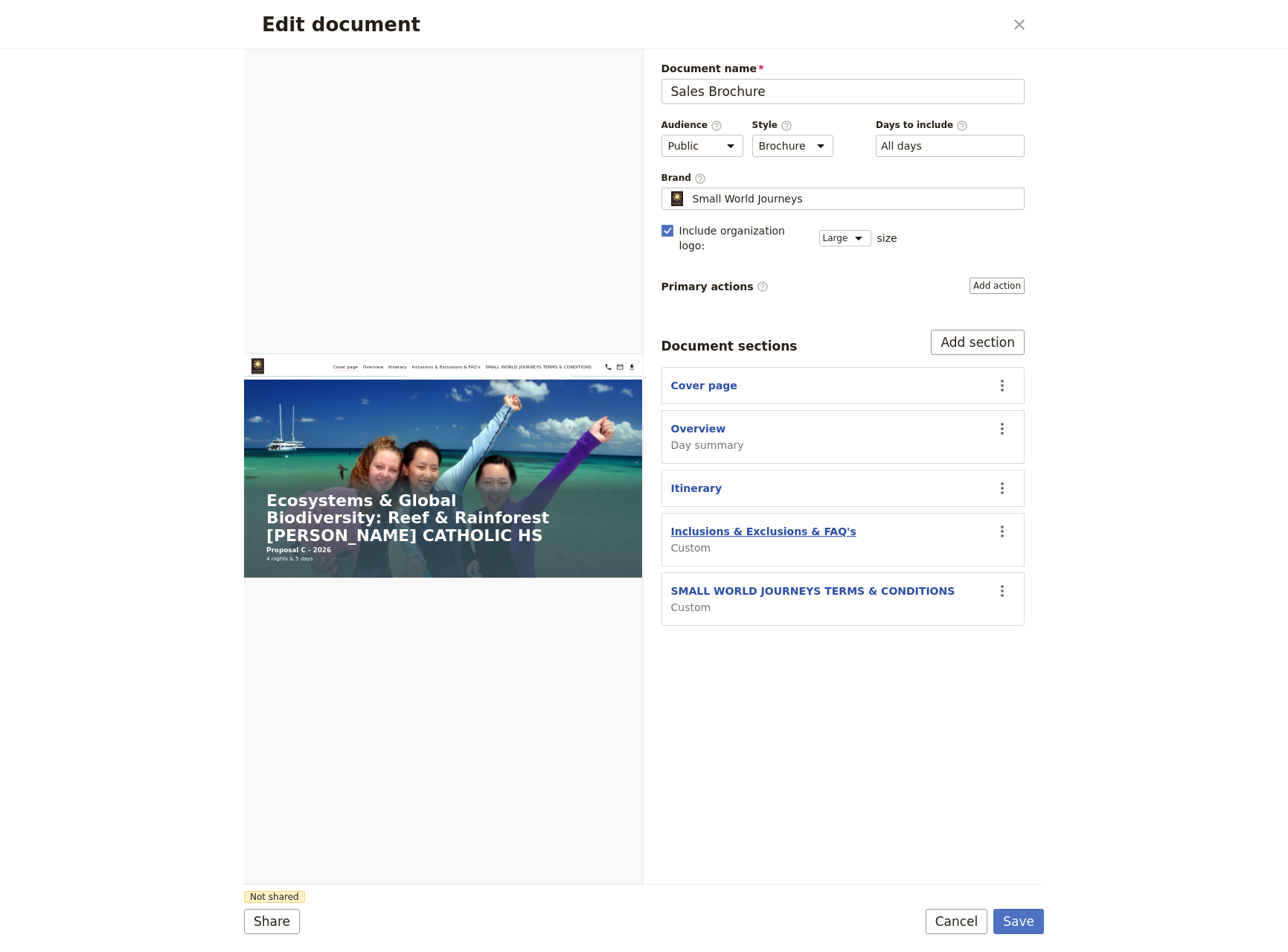
click at [732, 524] on button "Inclusions & Exclusions & FAQ's" at bounding box center [764, 531] width 185 height 15
select select "CUSTOM"
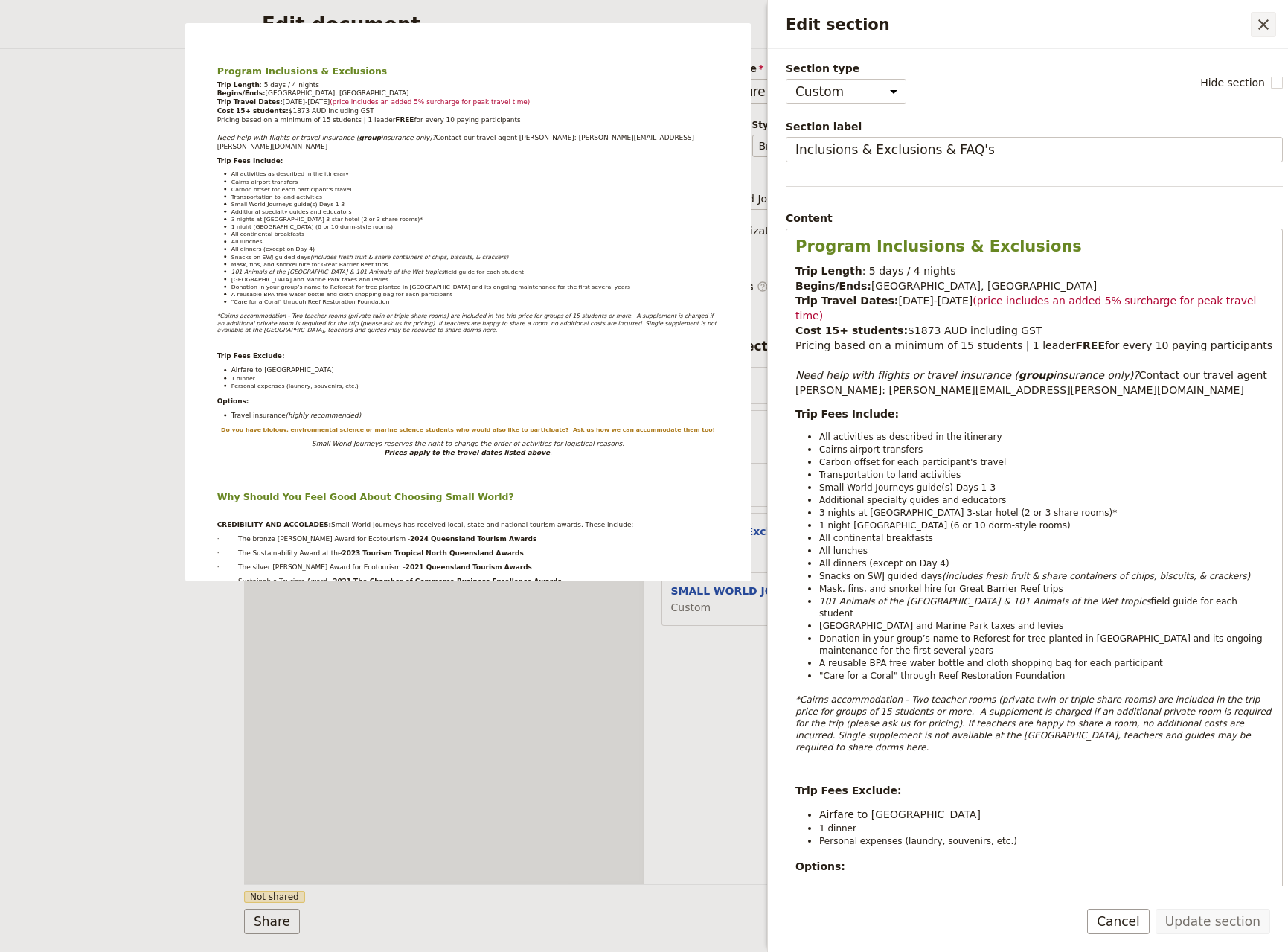
click at [1261, 26] on icon "Close drawer" at bounding box center [1263, 25] width 18 height 18
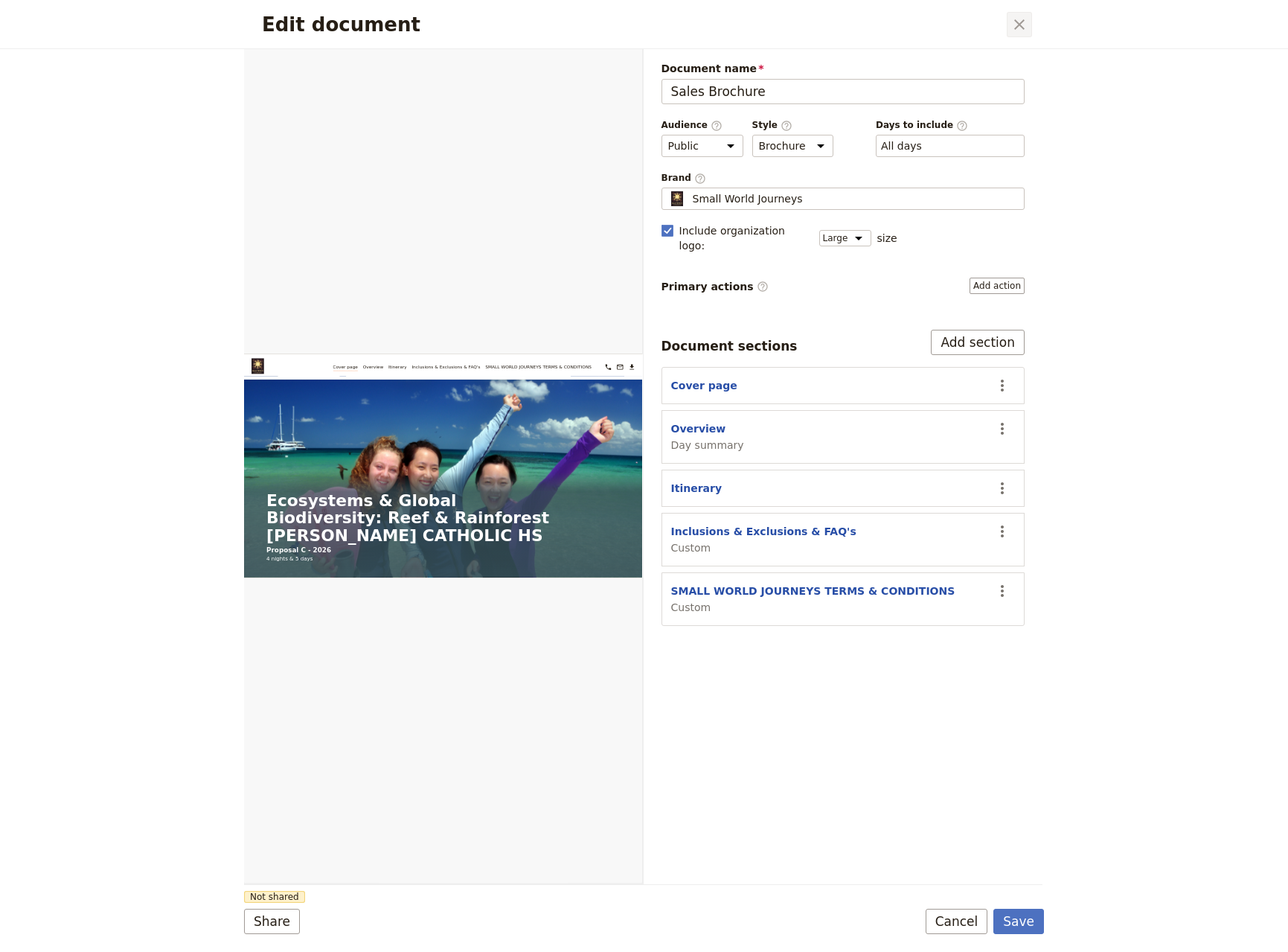
click at [1019, 25] on icon "Close dialog" at bounding box center [1019, 24] width 10 height 10
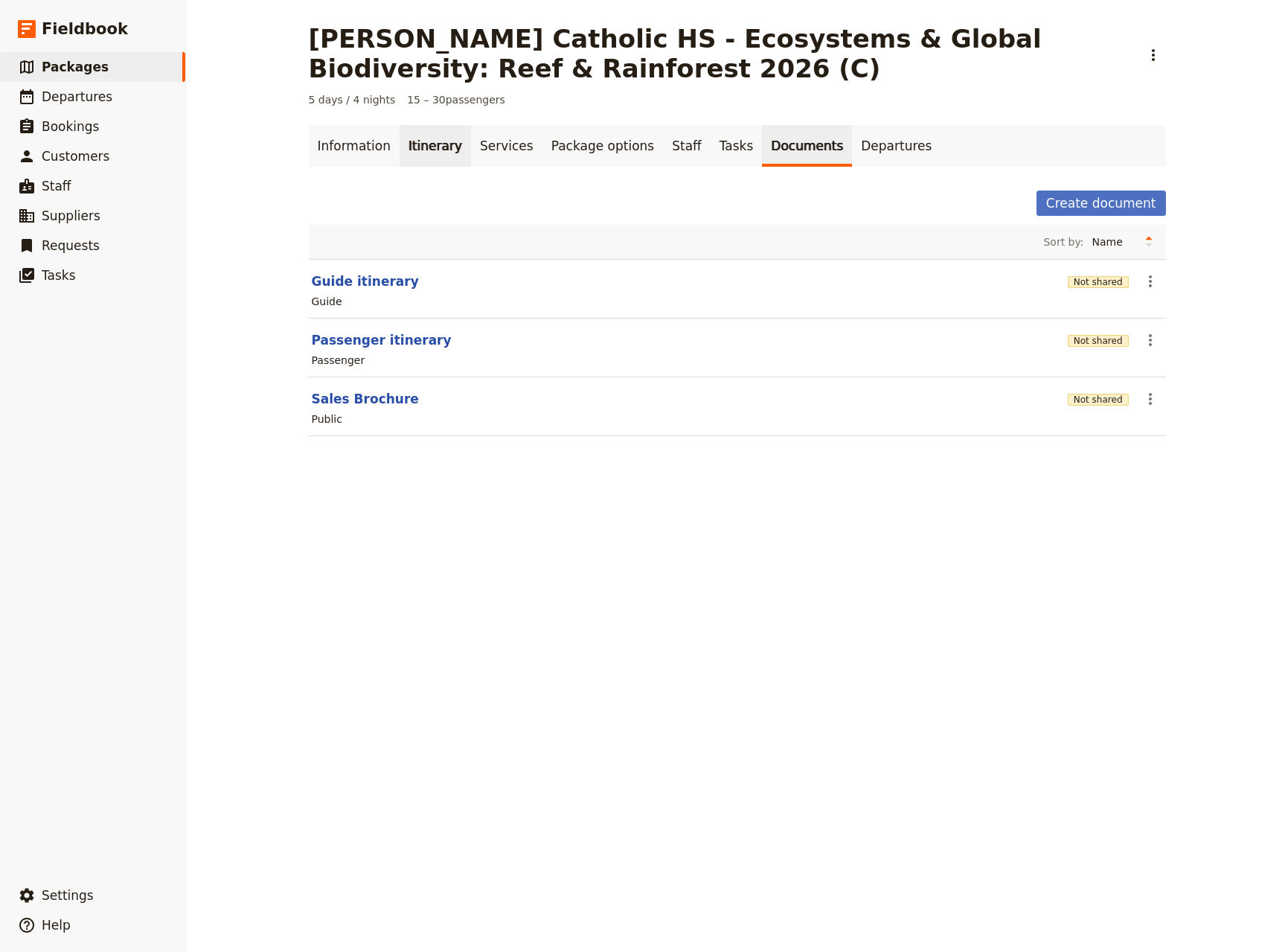
click at [432, 152] on link "Itinerary" at bounding box center [434, 146] width 71 height 42
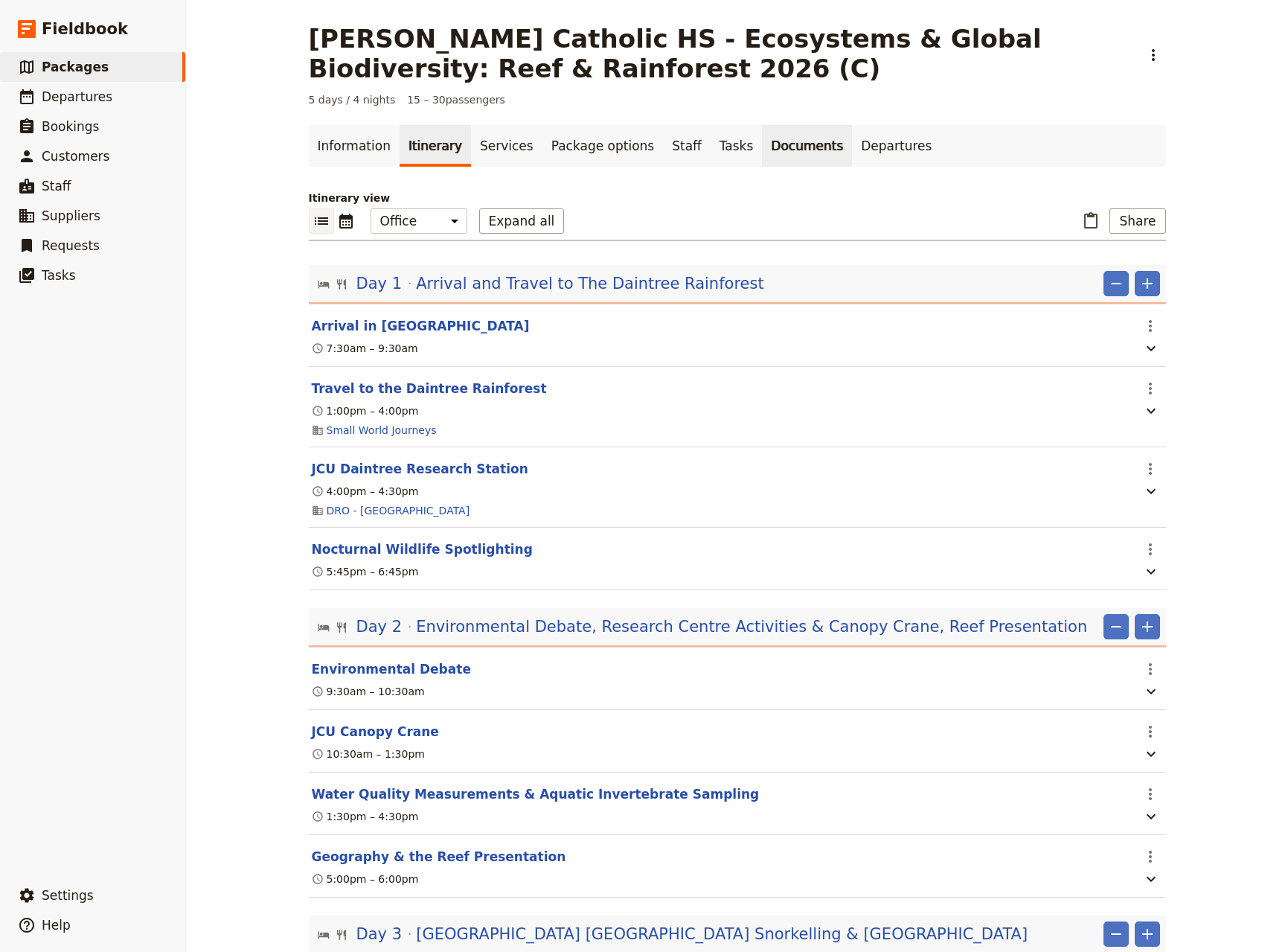
click at [762, 145] on link "Documents" at bounding box center [806, 146] width 90 height 42
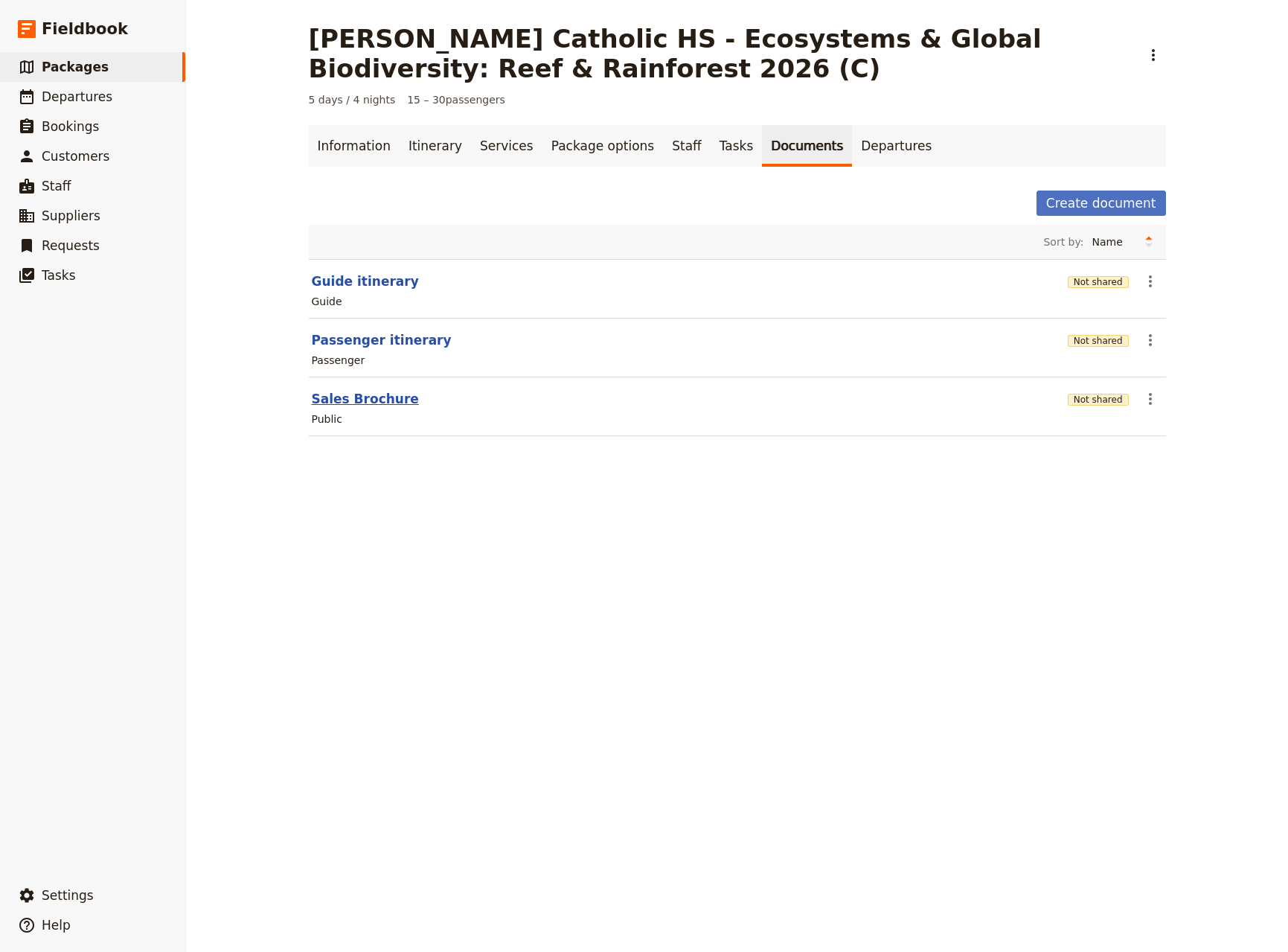
click at [367, 405] on button "Sales Brochure" at bounding box center [365, 399] width 107 height 18
select select "LARGE"
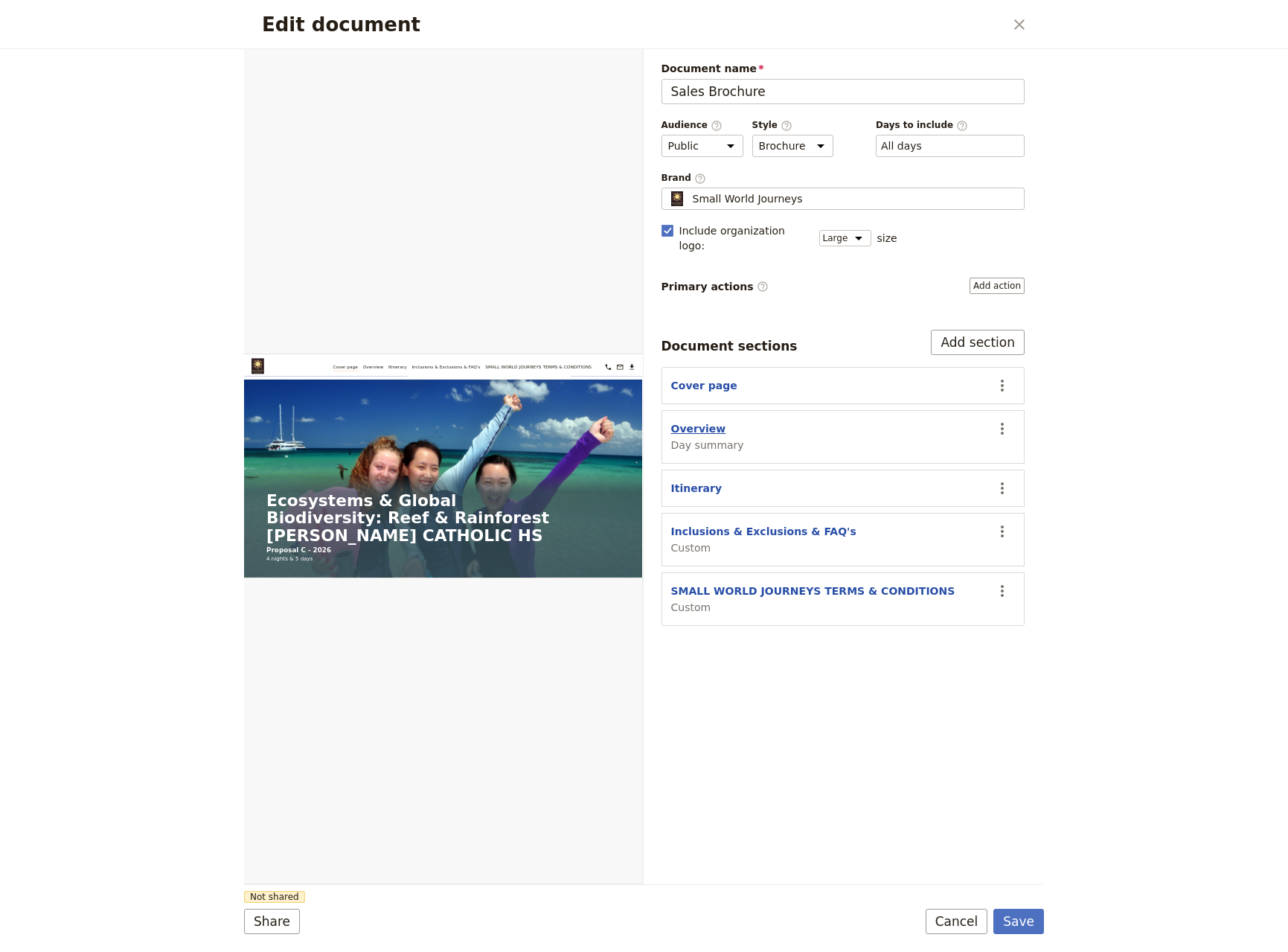
click at [695, 421] on button "Overview" at bounding box center [699, 428] width 55 height 15
select select "DAY_SUMMARY"
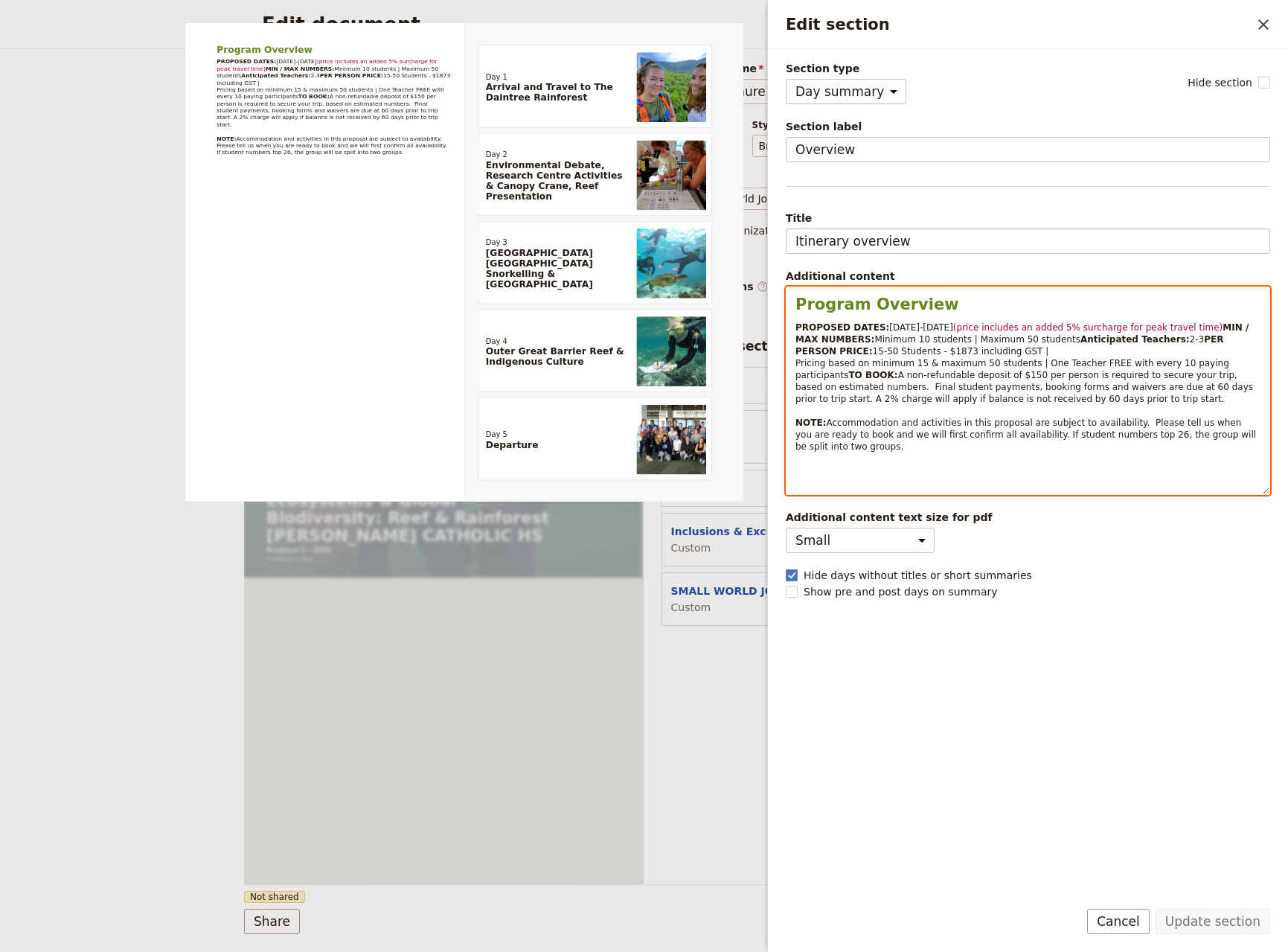
select select "paragraph-small"
click at [943, 340] on span "Minimum 10 students | Maximum 50 students" at bounding box center [977, 339] width 205 height 10
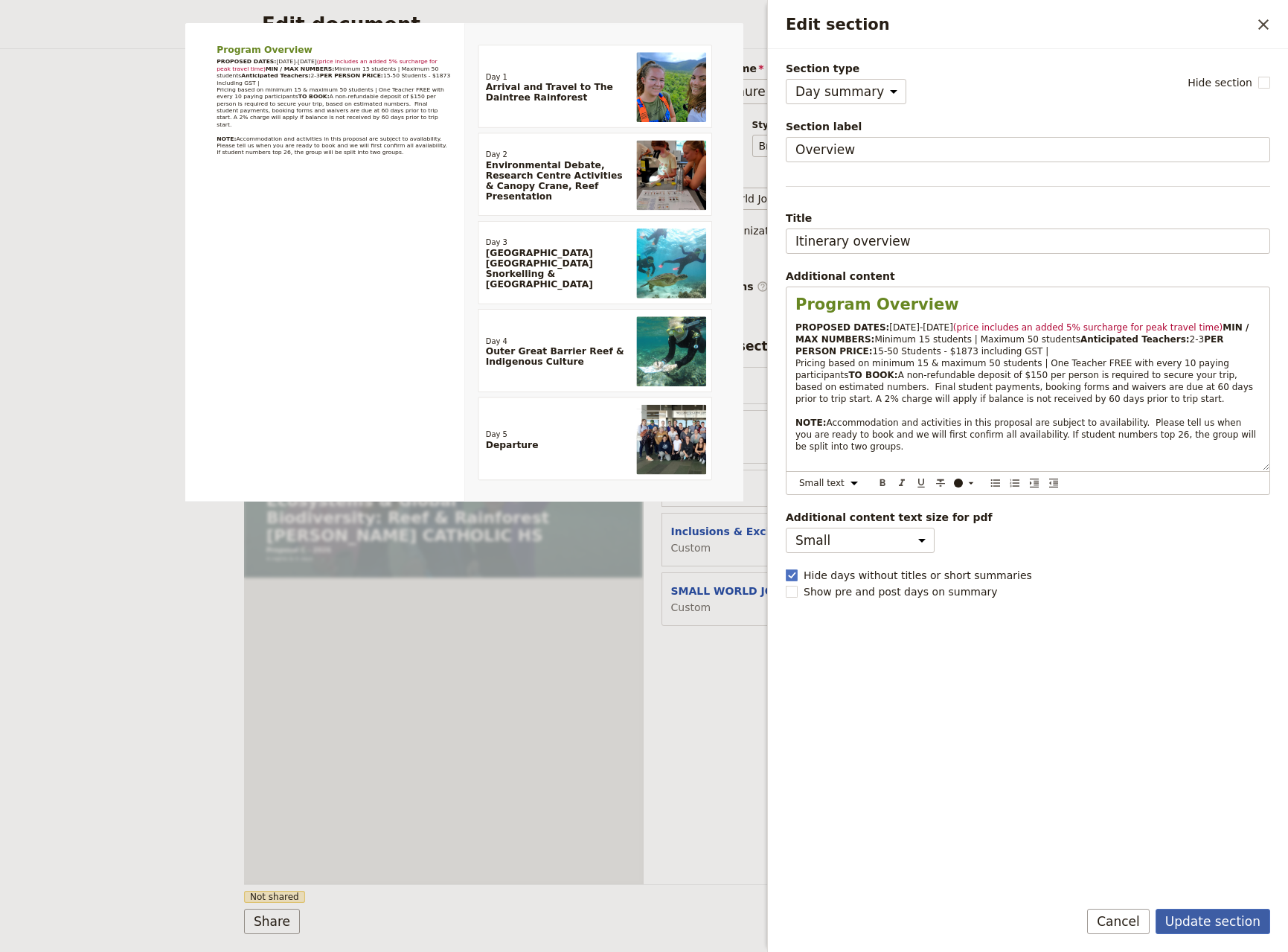
click at [1207, 921] on button "Update section" at bounding box center [1213, 922] width 115 height 26
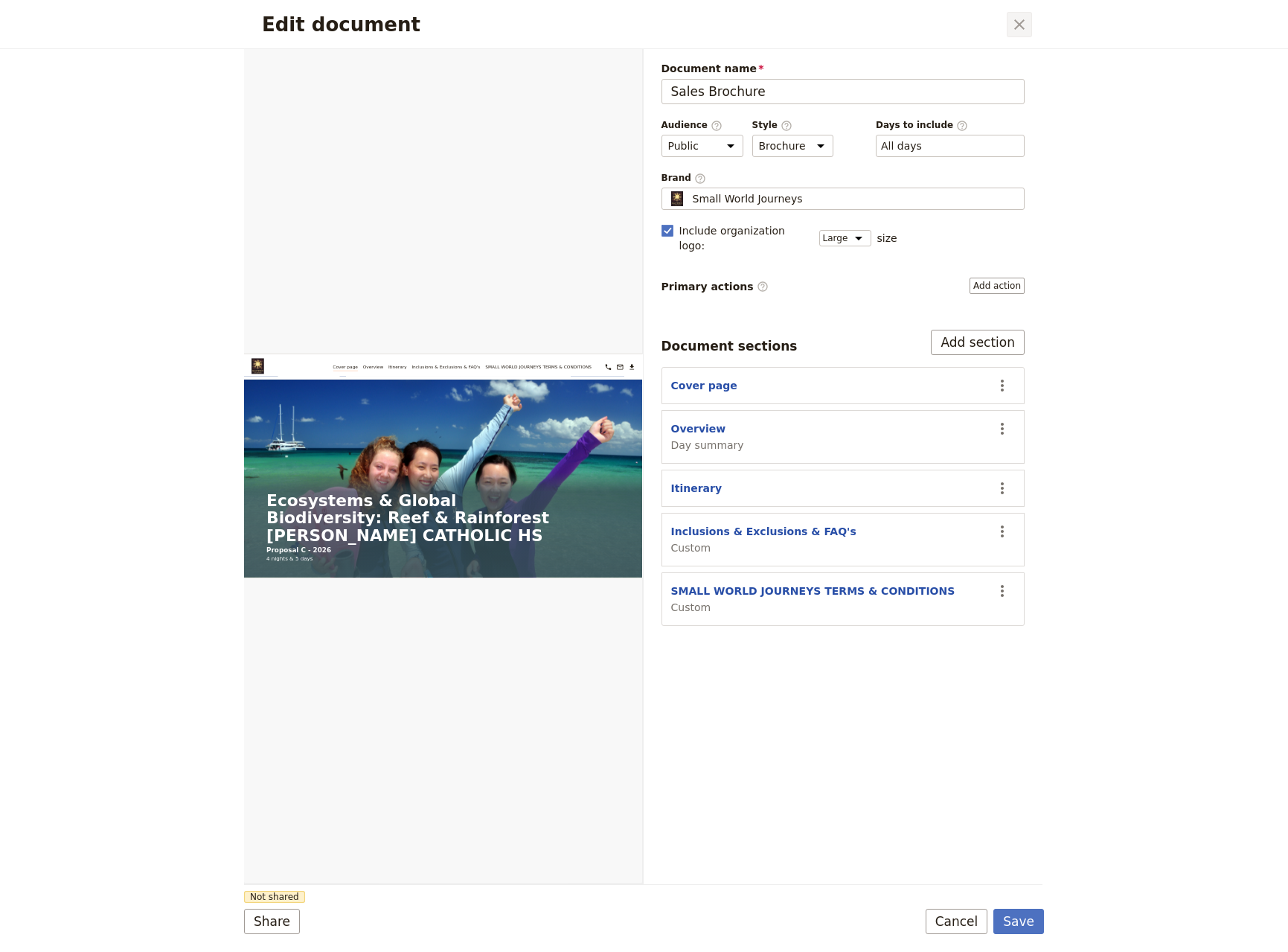
click at [1020, 30] on icon "Close dialog" at bounding box center [1020, 25] width 18 height 18
click at [1020, 922] on button "Save" at bounding box center [1018, 922] width 50 height 26
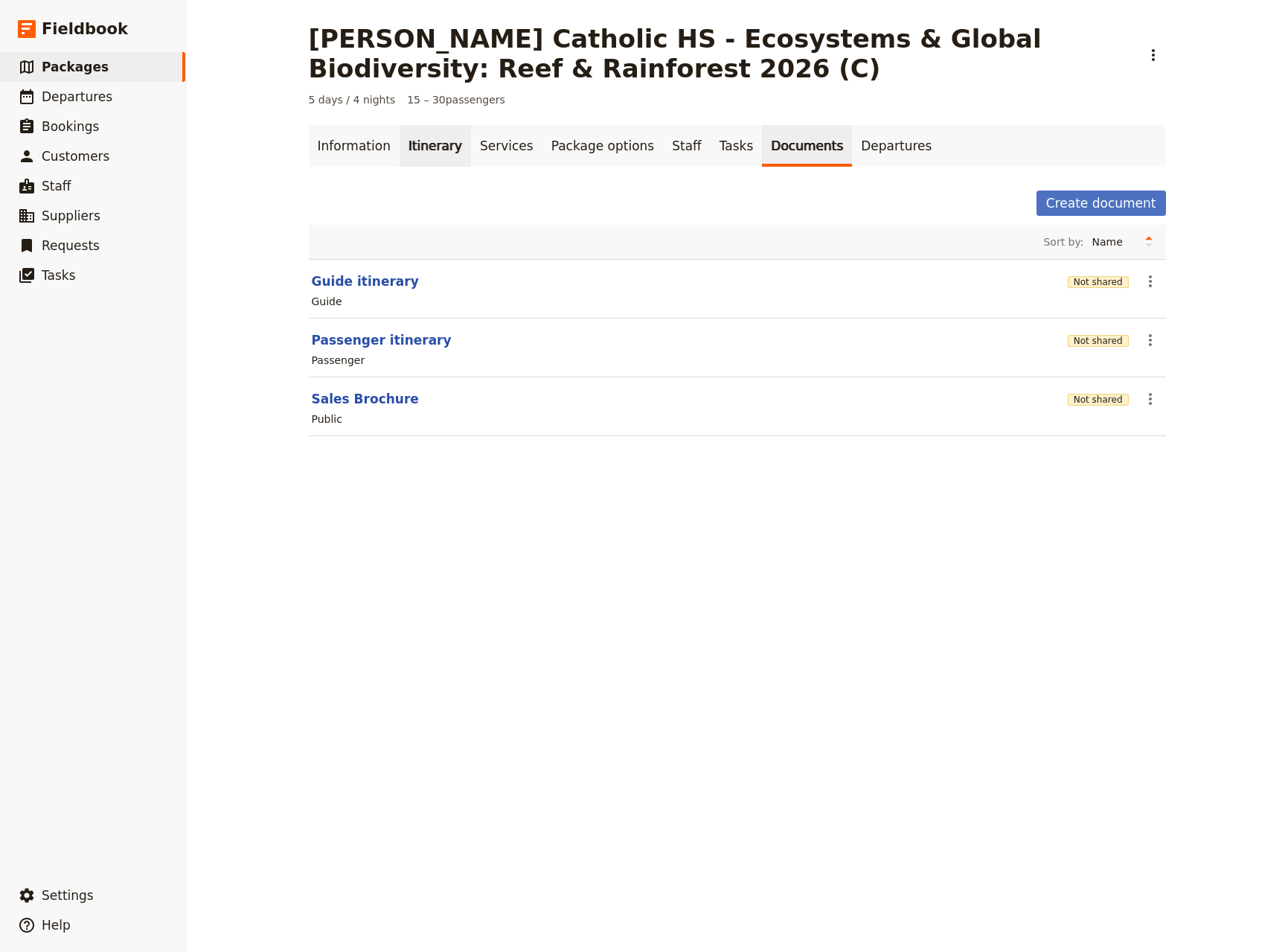
click at [417, 148] on link "Itinerary" at bounding box center [434, 146] width 71 height 42
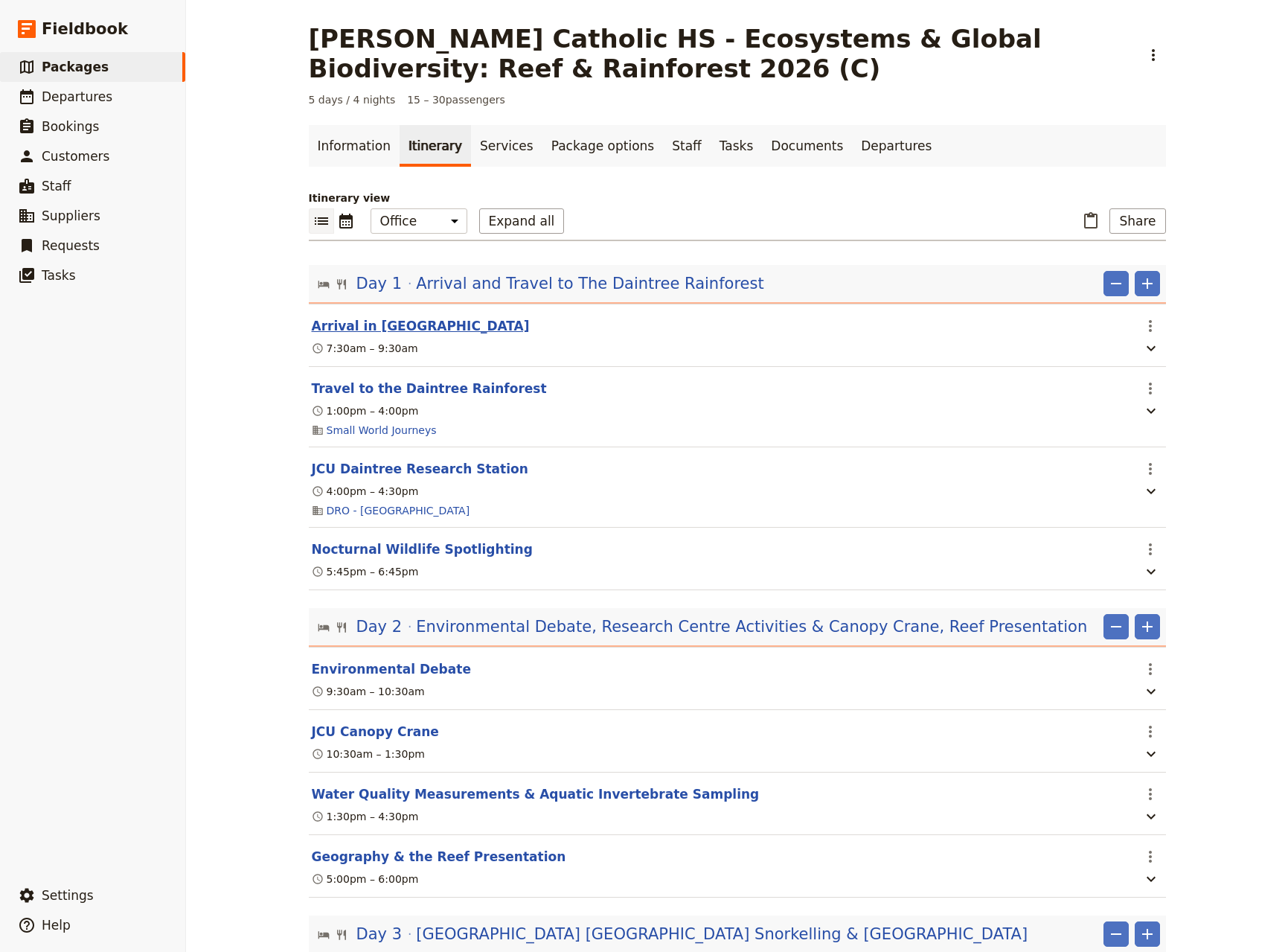
click at [351, 328] on button "Arrival in [GEOGRAPHIC_DATA]" at bounding box center [420, 326] width 218 height 18
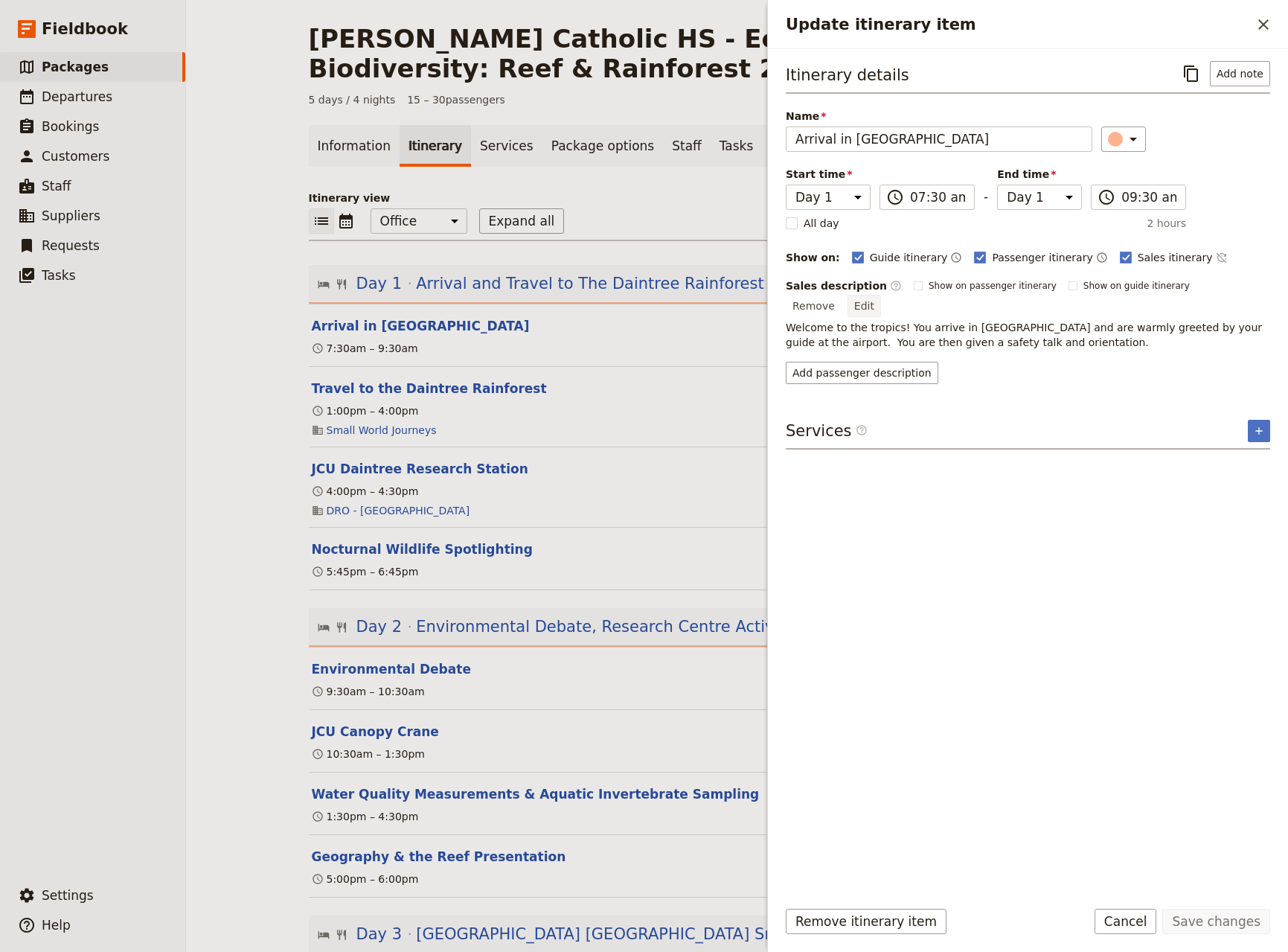
click at [881, 295] on button "Edit" at bounding box center [865, 306] width 34 height 22
click at [879, 337] on textarea "Welcome to the tropics! You arrive in [GEOGRAPHIC_DATA] and are warmly greeted …" at bounding box center [1028, 328] width 485 height 50
type textarea "Welcome to the tropics! You arrive in [GEOGRAPHIC_DATA] and are warmly greeted …"
click at [1211, 922] on button "Save changes" at bounding box center [1216, 922] width 108 height 26
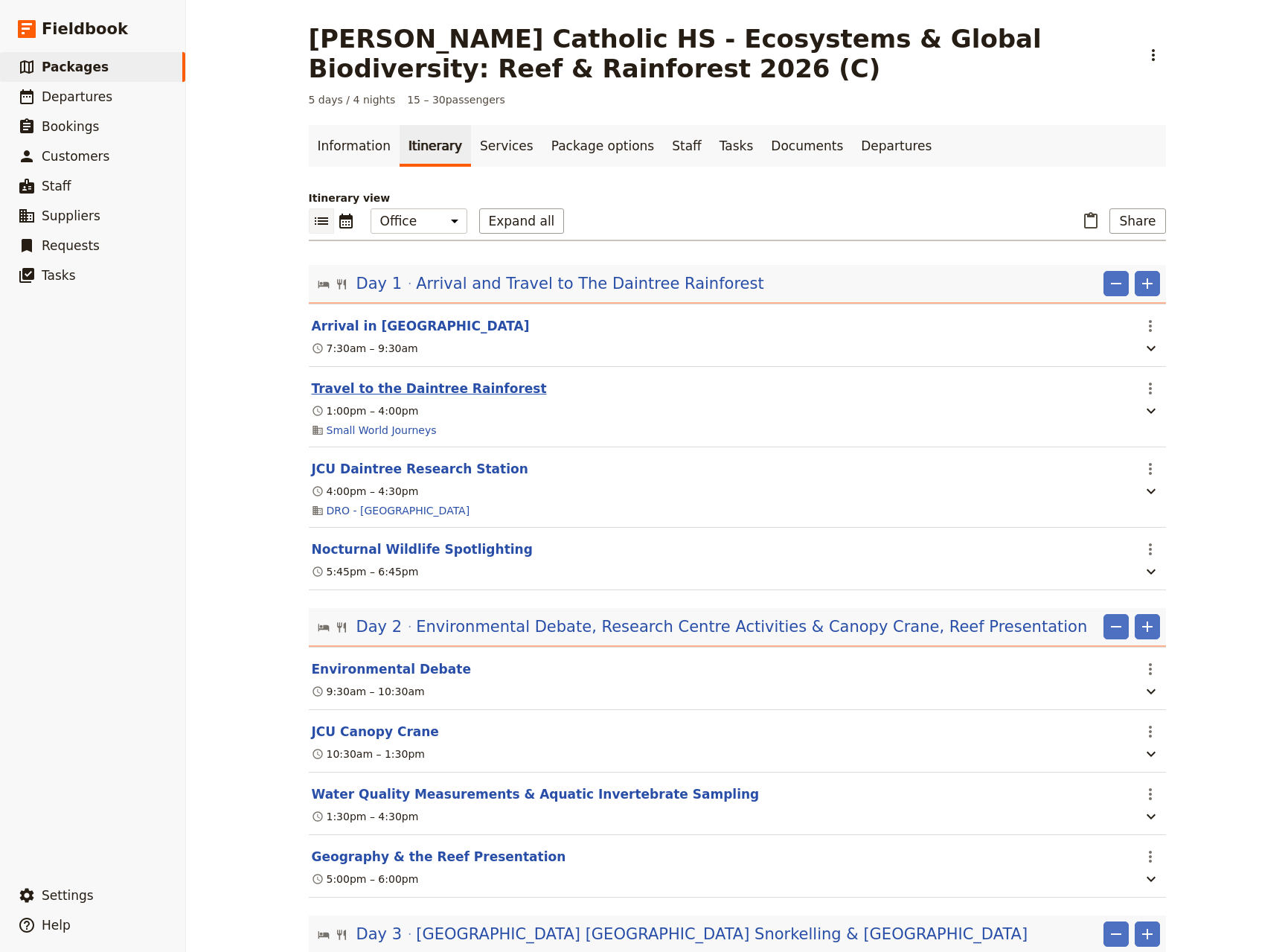
click at [398, 387] on button "Travel to the Daintree Rainforest" at bounding box center [429, 388] width 236 height 18
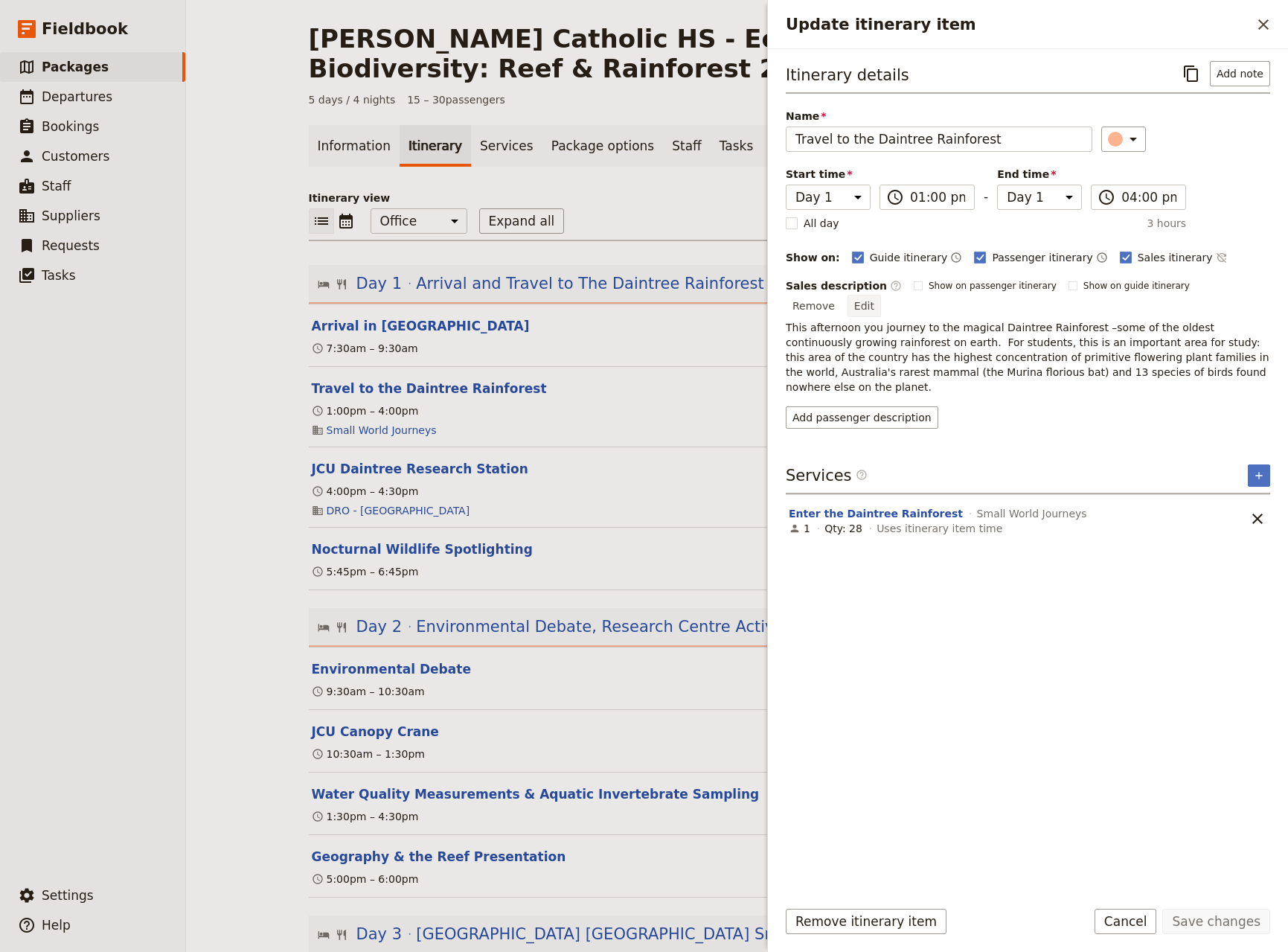
click at [881, 295] on button "Edit" at bounding box center [865, 306] width 34 height 22
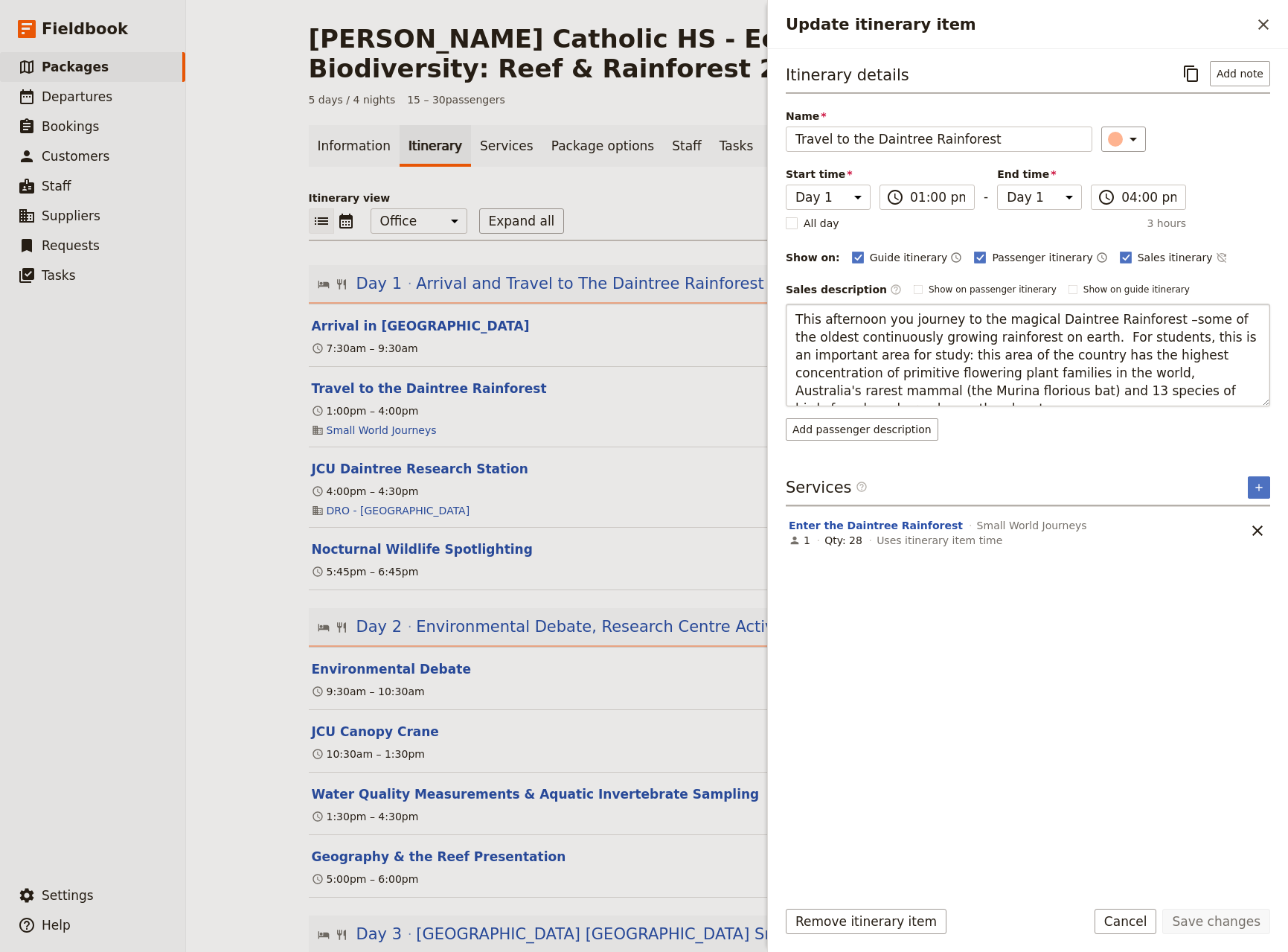
click at [1030, 339] on textarea "This afternoon you journey to the magical Daintree Rainforest –some of the olde…" at bounding box center [1028, 355] width 485 height 103
type textarea "This afternoon you journey to the magical Daintree Rainforest –some of the olde…"
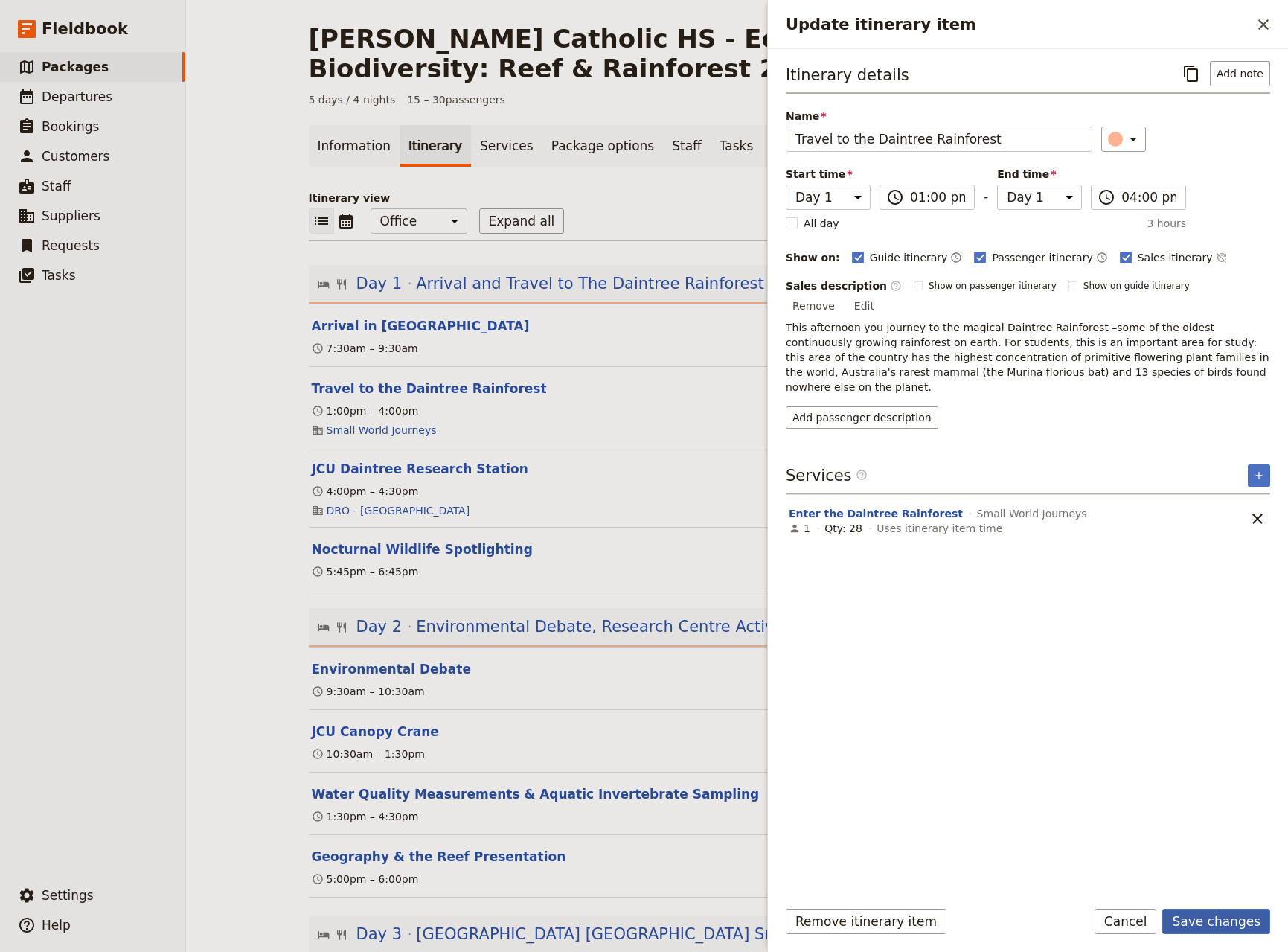
click at [1203, 924] on button "Save changes" at bounding box center [1216, 922] width 108 height 26
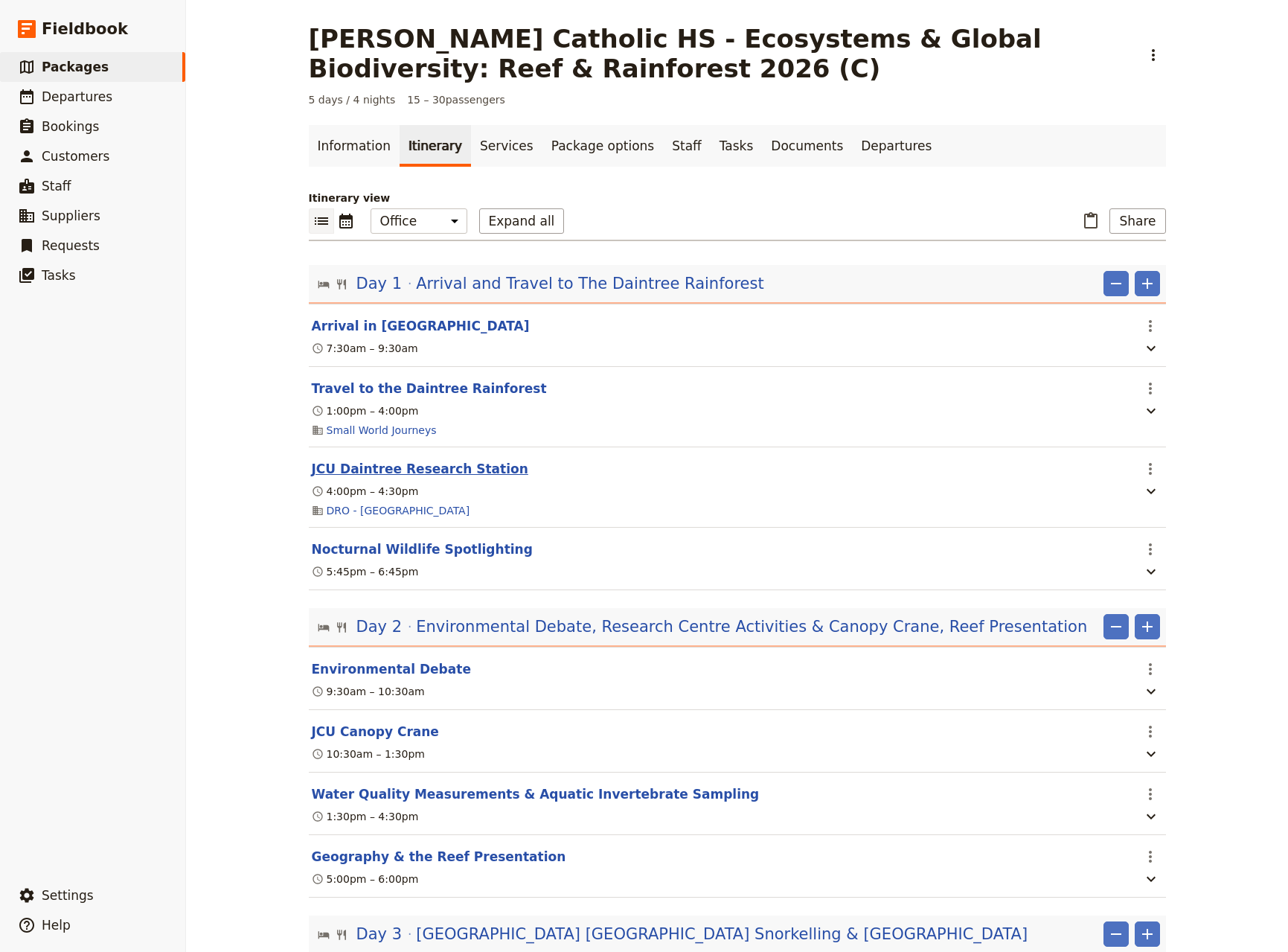
drag, startPoint x: 434, startPoint y: 470, endPoint x: 446, endPoint y: 465, distance: 13.0
click at [438, 468] on button "JCU Daintree Research Station" at bounding box center [419, 469] width 216 height 18
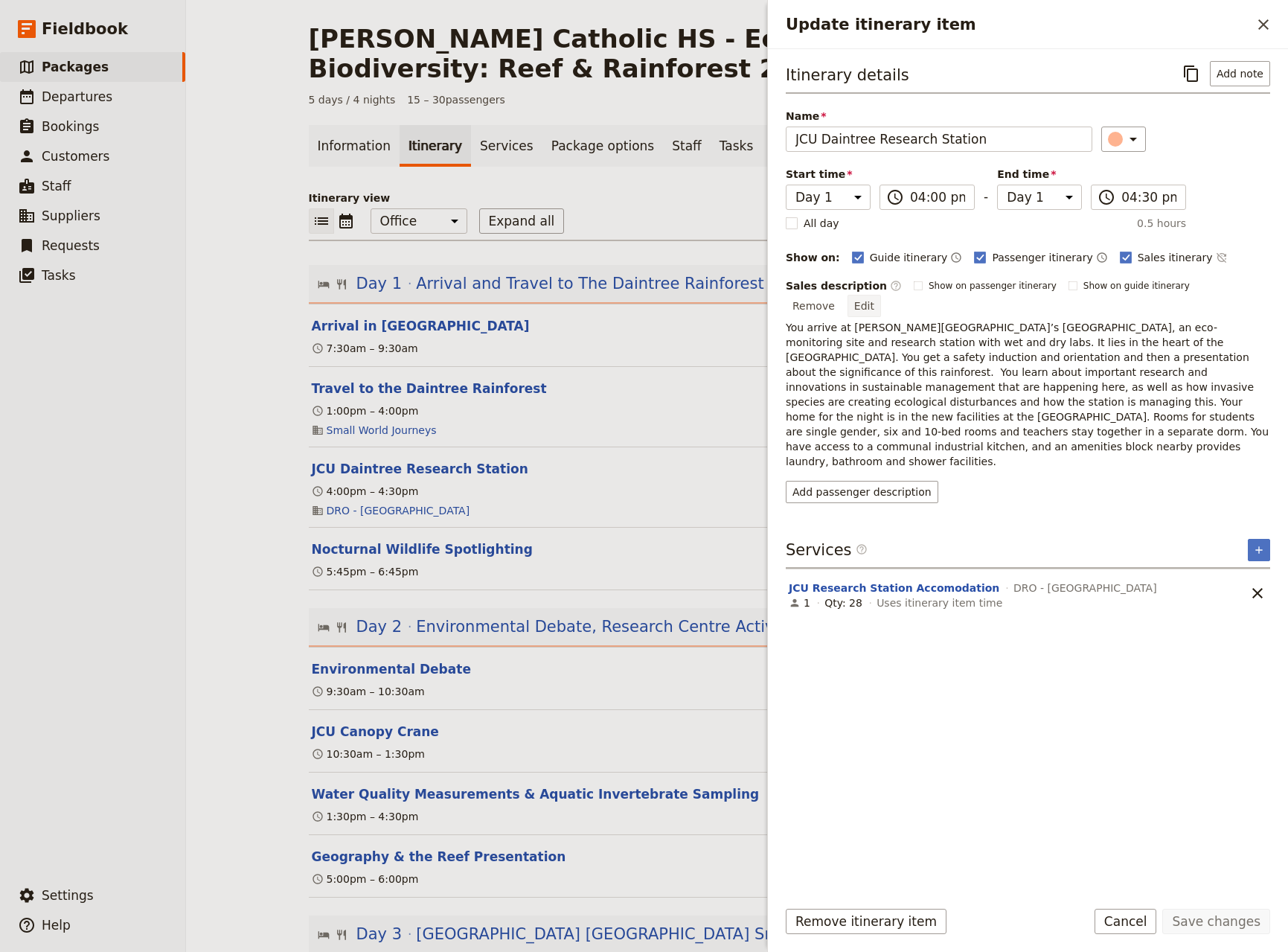
click at [881, 295] on button "Edit" at bounding box center [865, 306] width 34 height 22
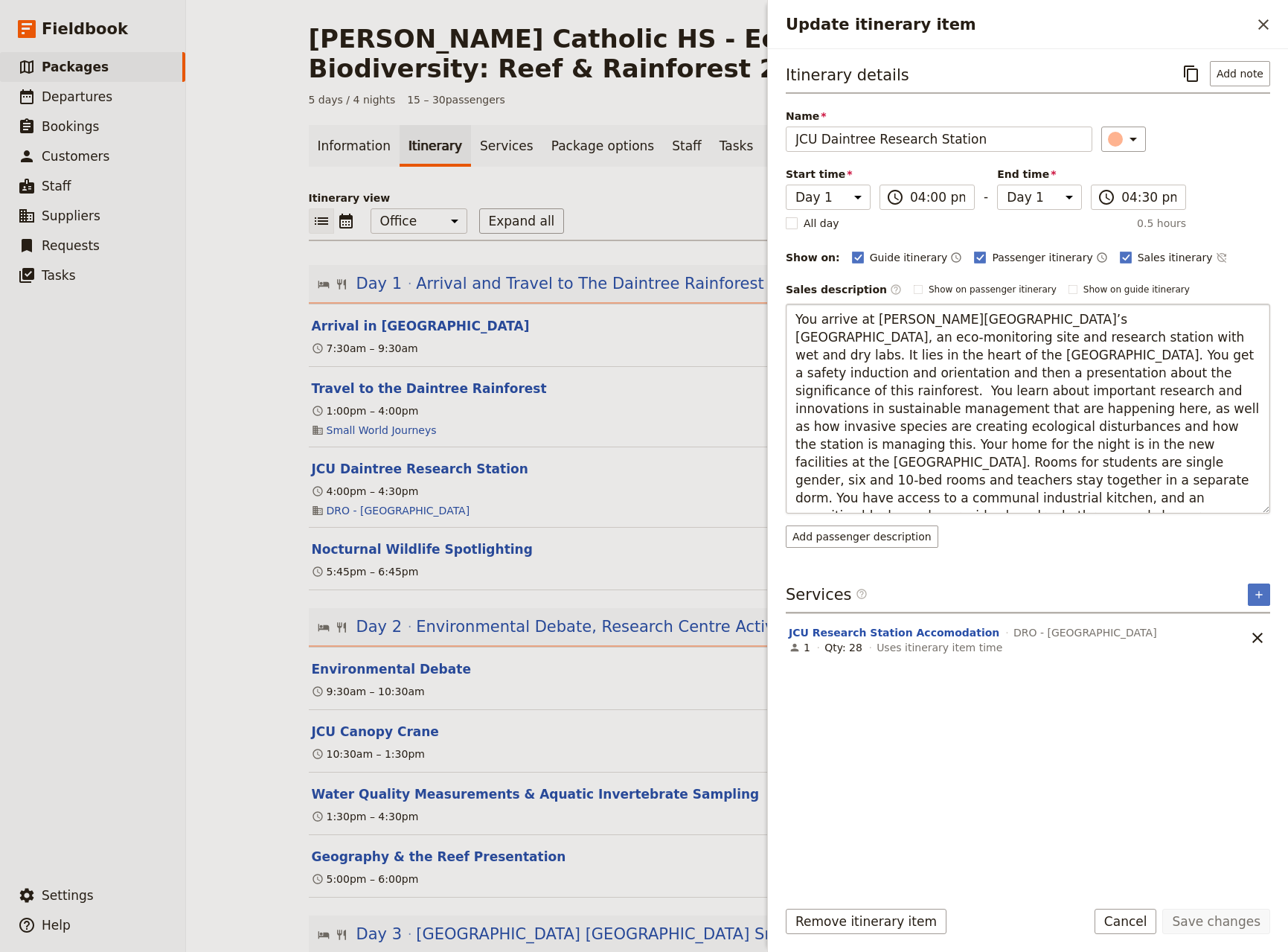
click at [1093, 377] on textarea "You arrive at [PERSON_NAME][GEOGRAPHIC_DATA]’s [GEOGRAPHIC_DATA], an eco-monito…" at bounding box center [1028, 408] width 485 height 210
type textarea "You arrive at [PERSON_NAME][GEOGRAPHIC_DATA]’s [GEOGRAPHIC_DATA], an eco-monito…"
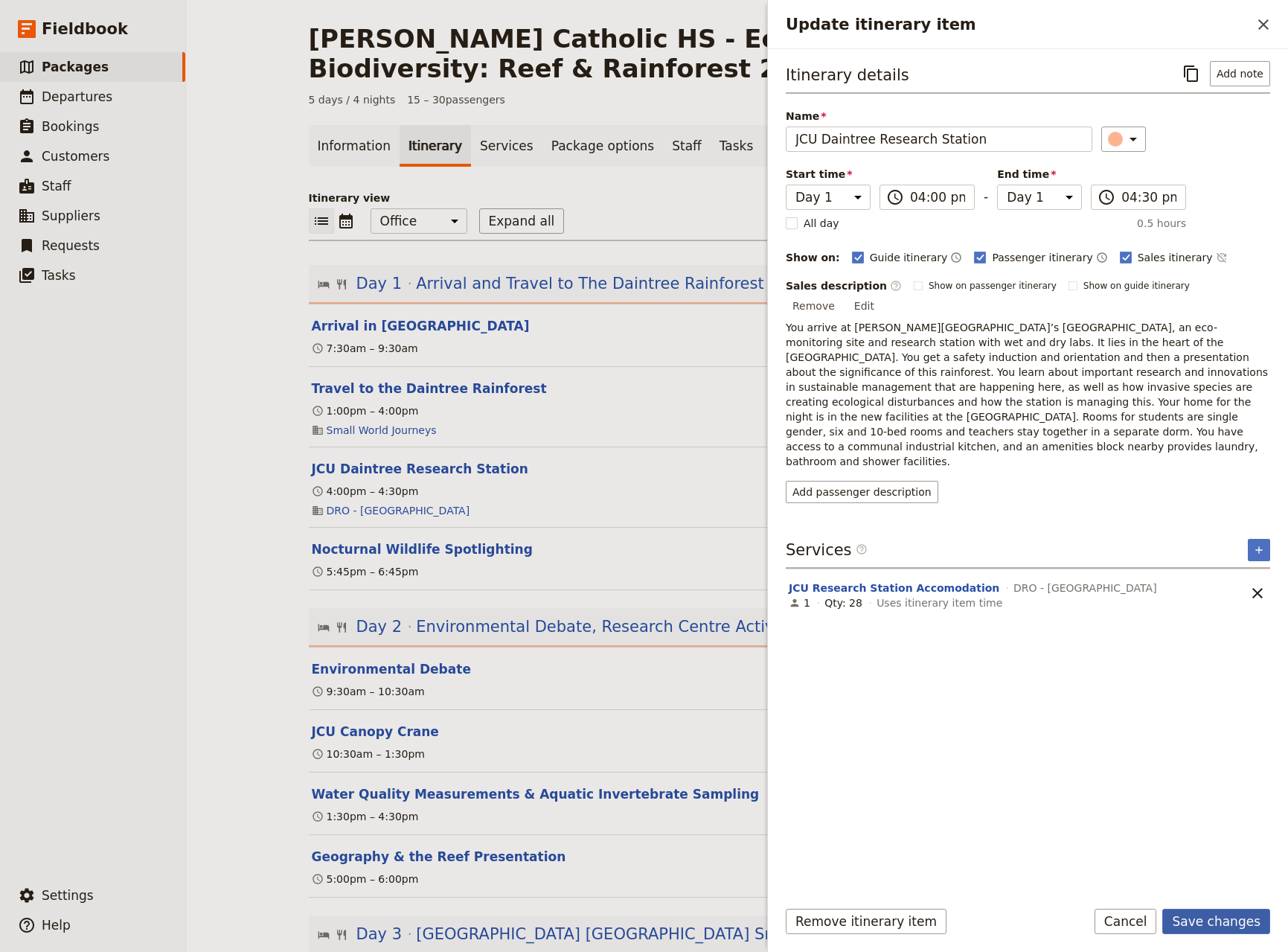
click at [1220, 920] on button "Save changes" at bounding box center [1216, 922] width 108 height 26
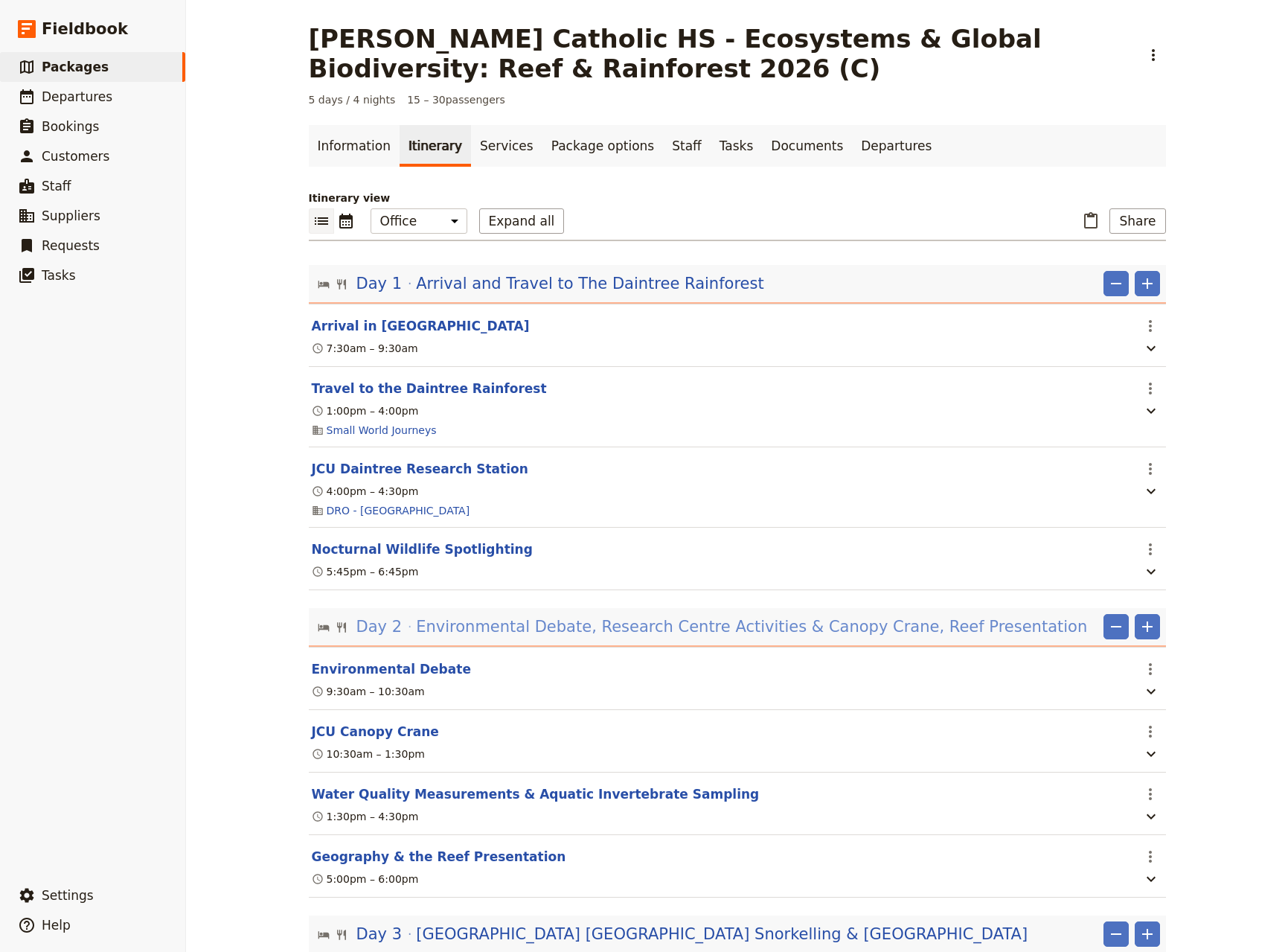
scroll to position [196, 0]
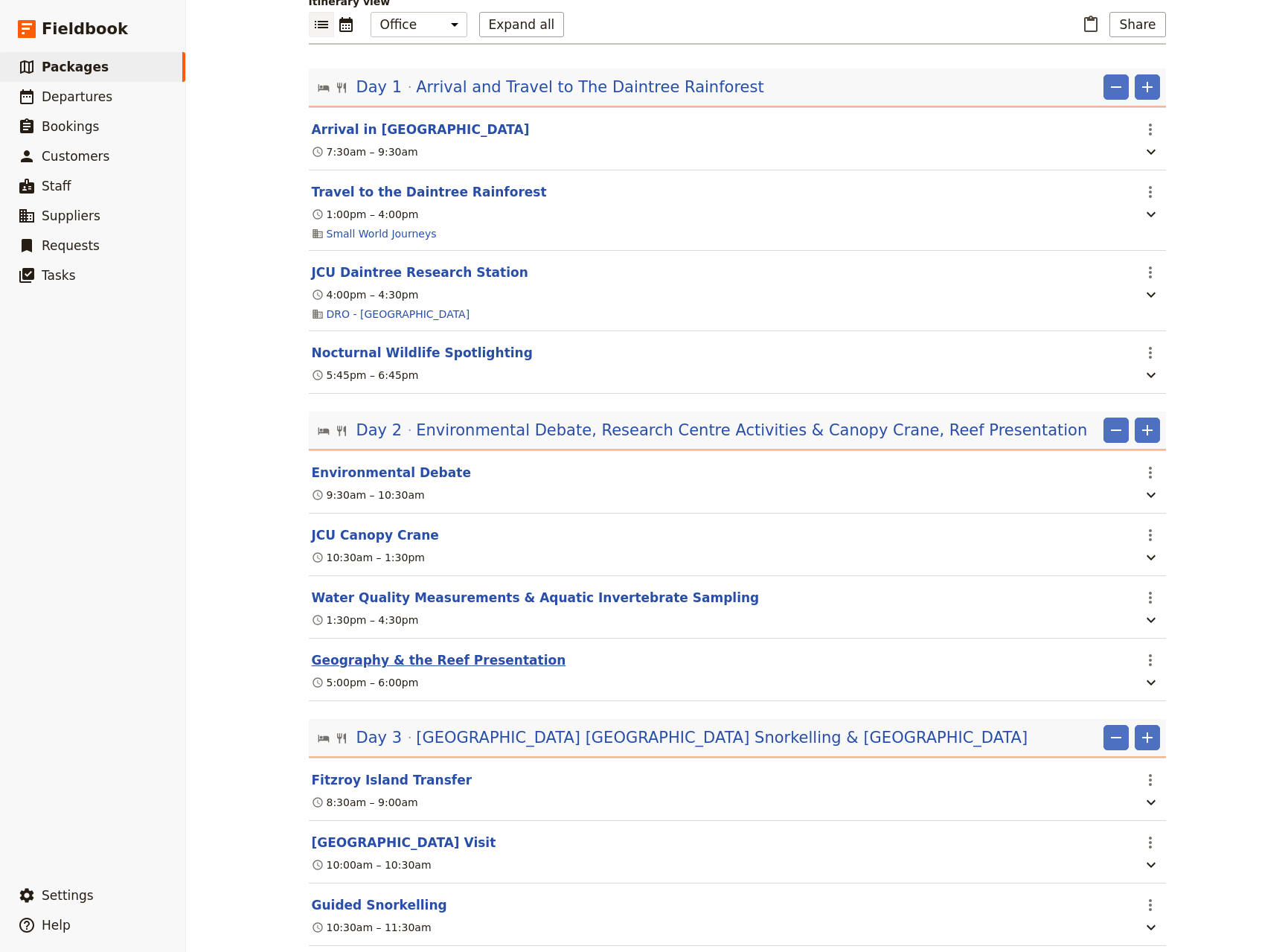
click at [452, 669] on button "Geography & the Reef Presentation" at bounding box center [438, 660] width 255 height 18
select select "2"
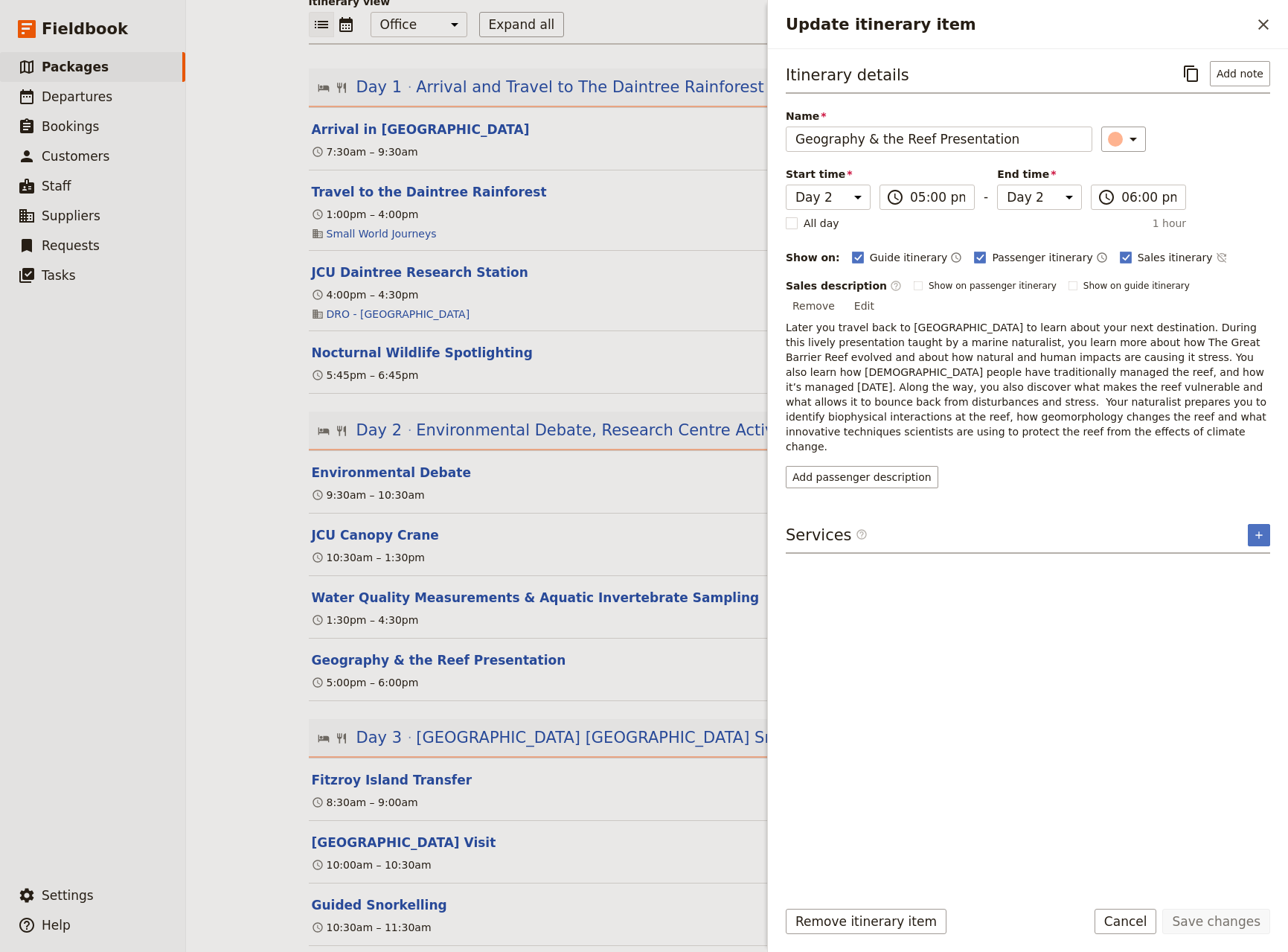
drag, startPoint x: 1256, startPoint y: 288, endPoint x: 1246, endPoint y: 302, distance: 17.2
click at [881, 295] on button "Edit" at bounding box center [865, 306] width 34 height 22
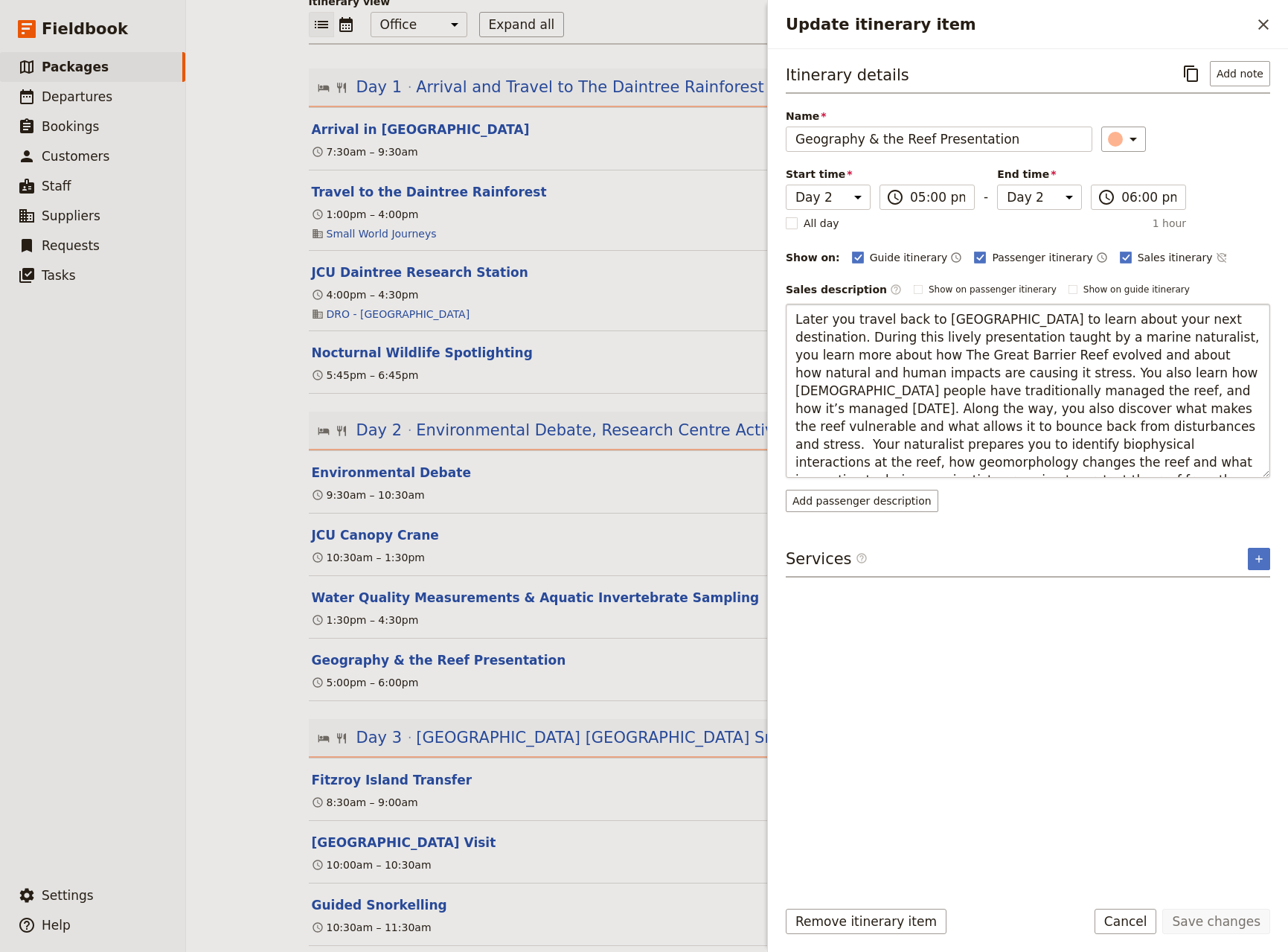
click at [796, 430] on textarea "Later you travel back to [GEOGRAPHIC_DATA] to learn about your next destination…" at bounding box center [1028, 391] width 485 height 174
type textarea "Later you travel back to [GEOGRAPHIC_DATA] to learn about your next destination…"
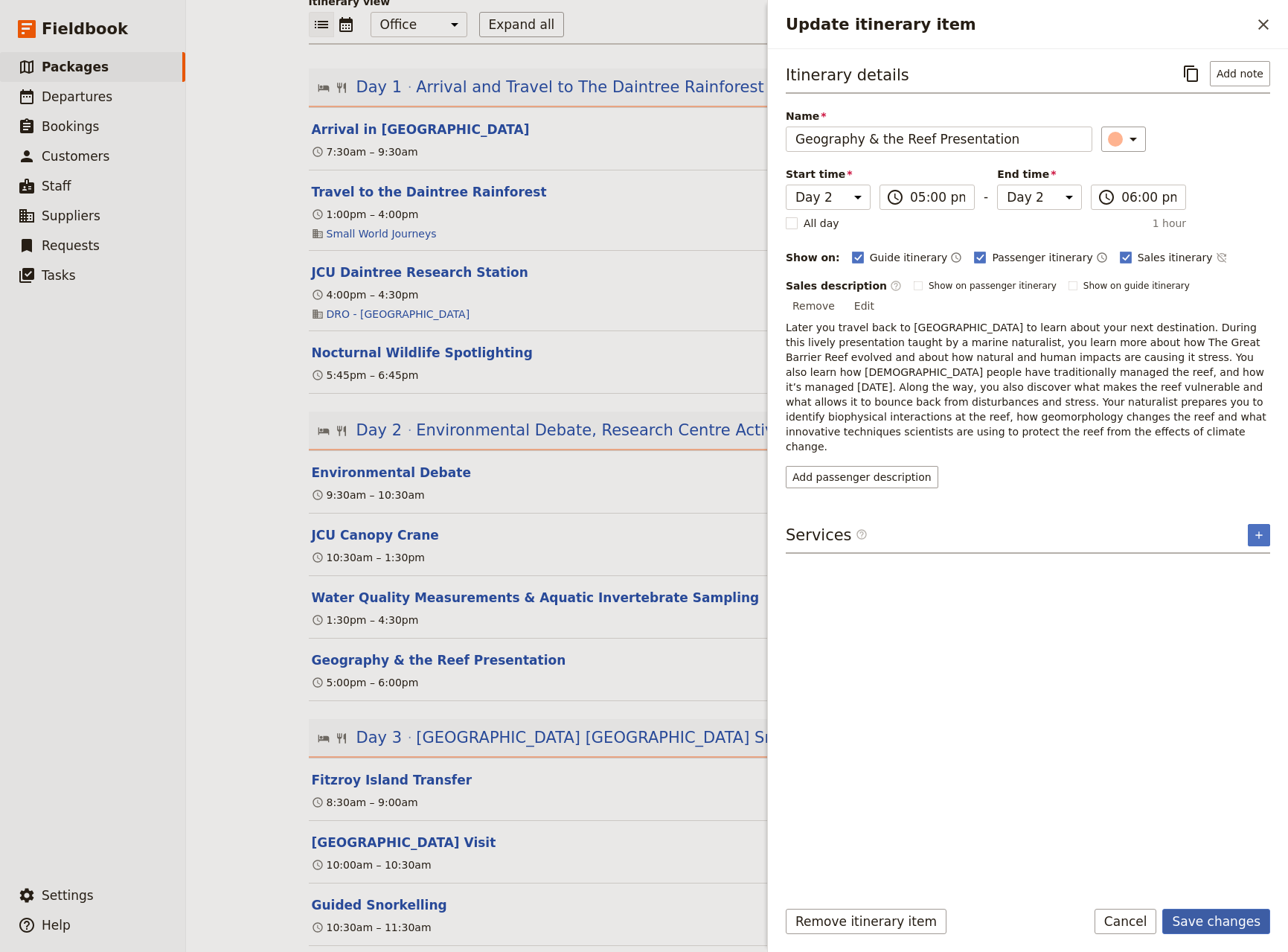
click at [1225, 930] on button "Save changes" at bounding box center [1216, 922] width 108 height 26
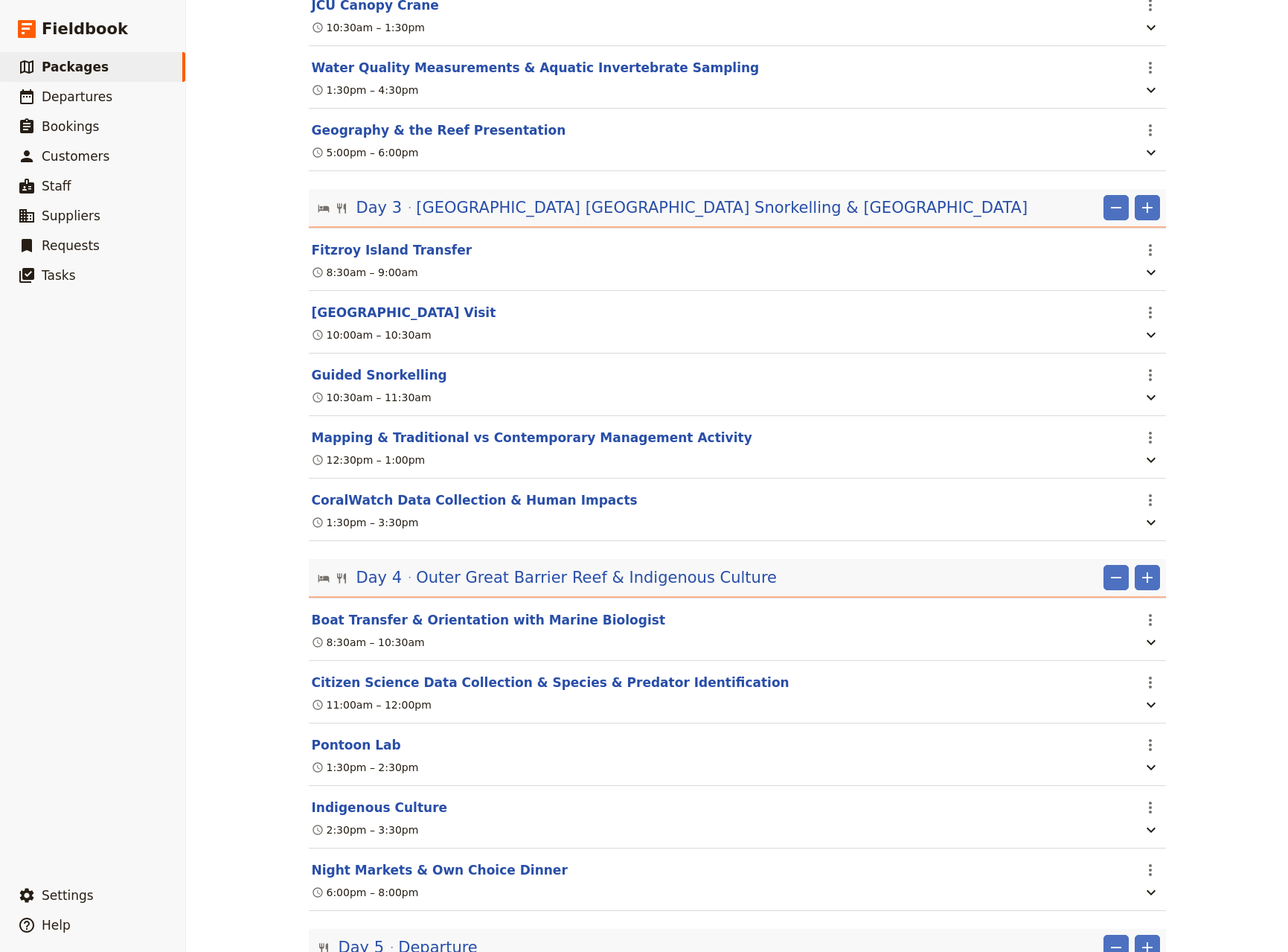
scroll to position [786, 0]
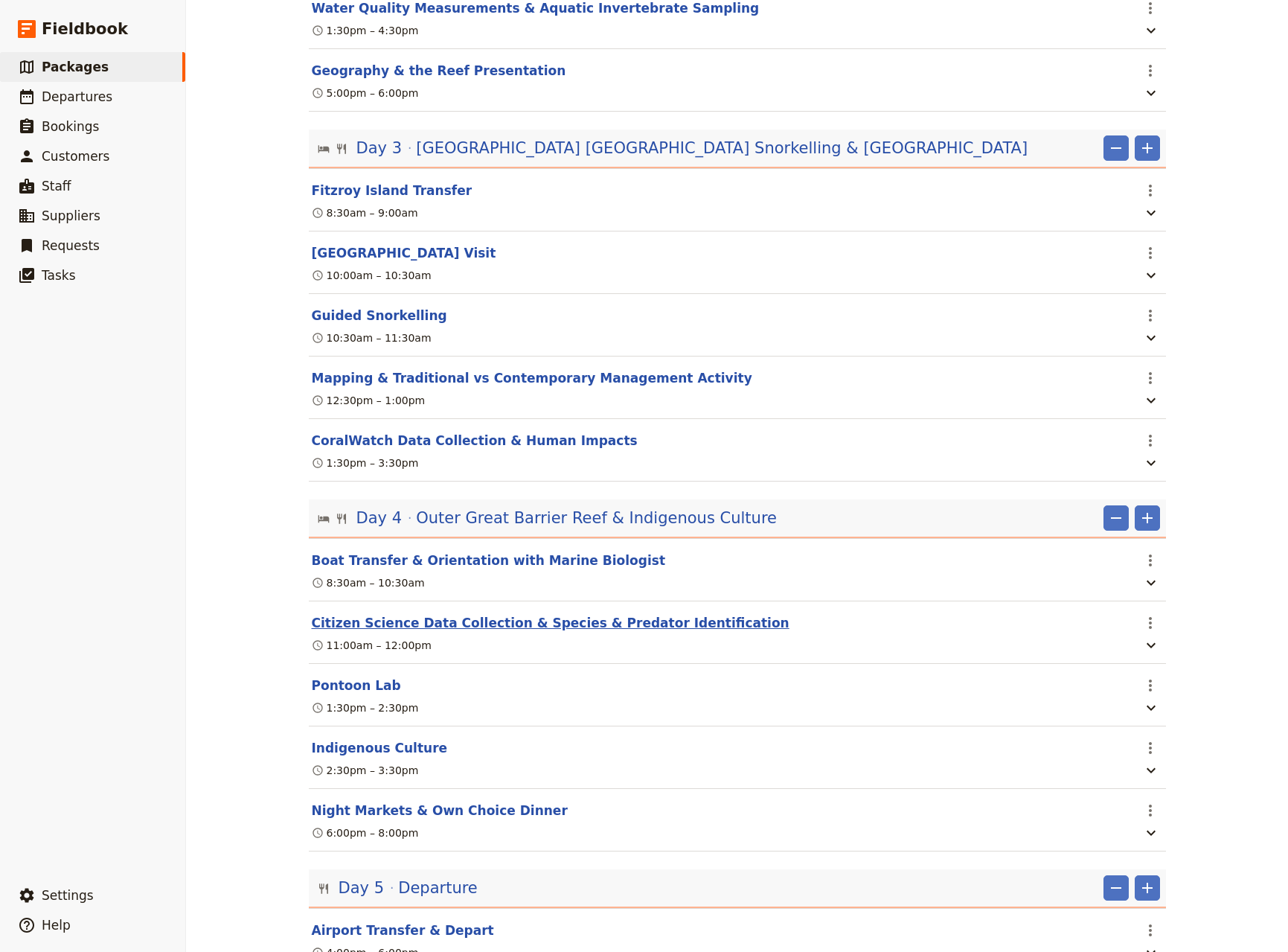
click at [460, 632] on button "Citizen Science Data Collection & Species & Predator Identification" at bounding box center [550, 623] width 478 height 18
select select "4"
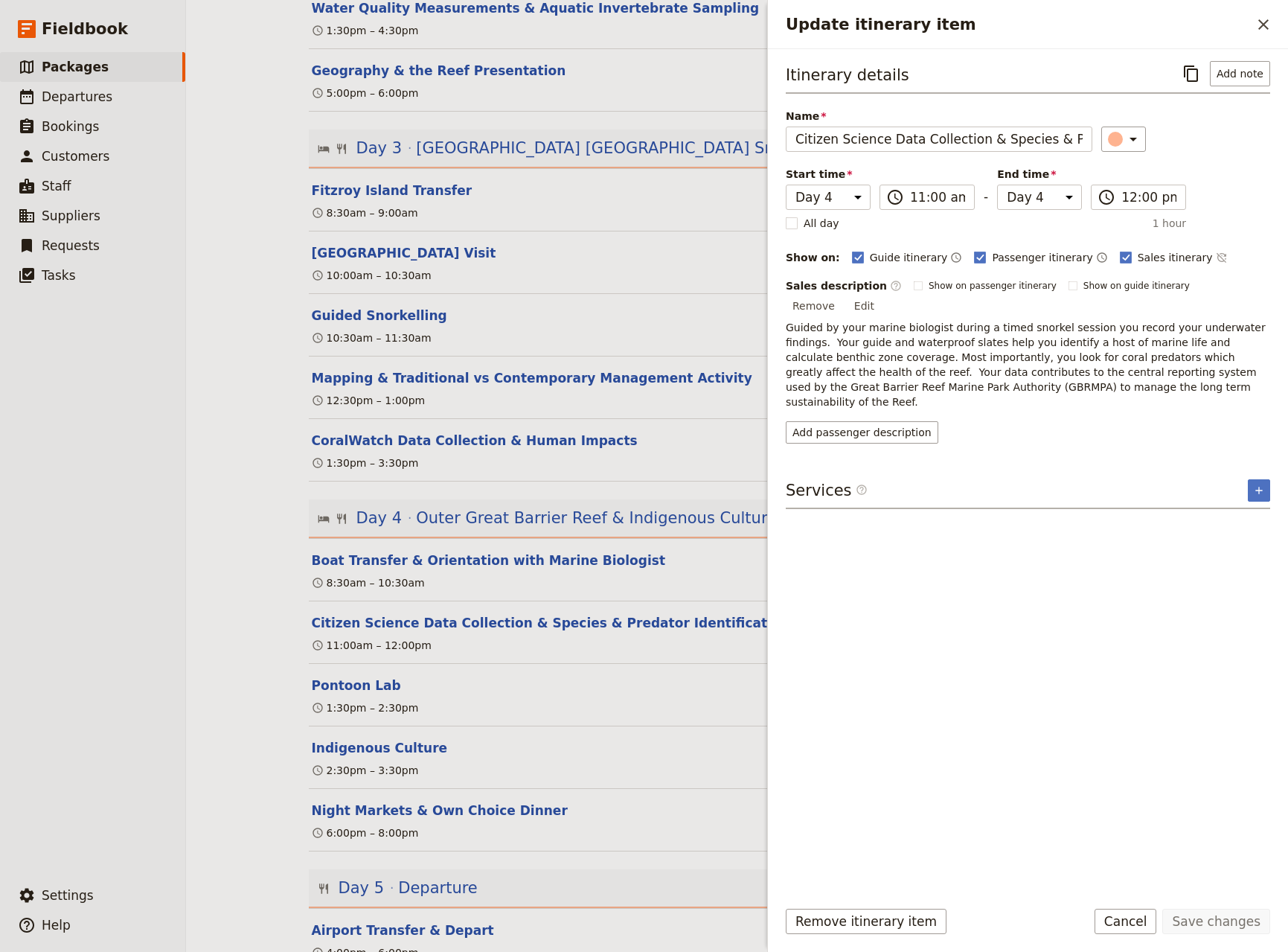
click at [881, 295] on button "Edit" at bounding box center [865, 306] width 34 height 22
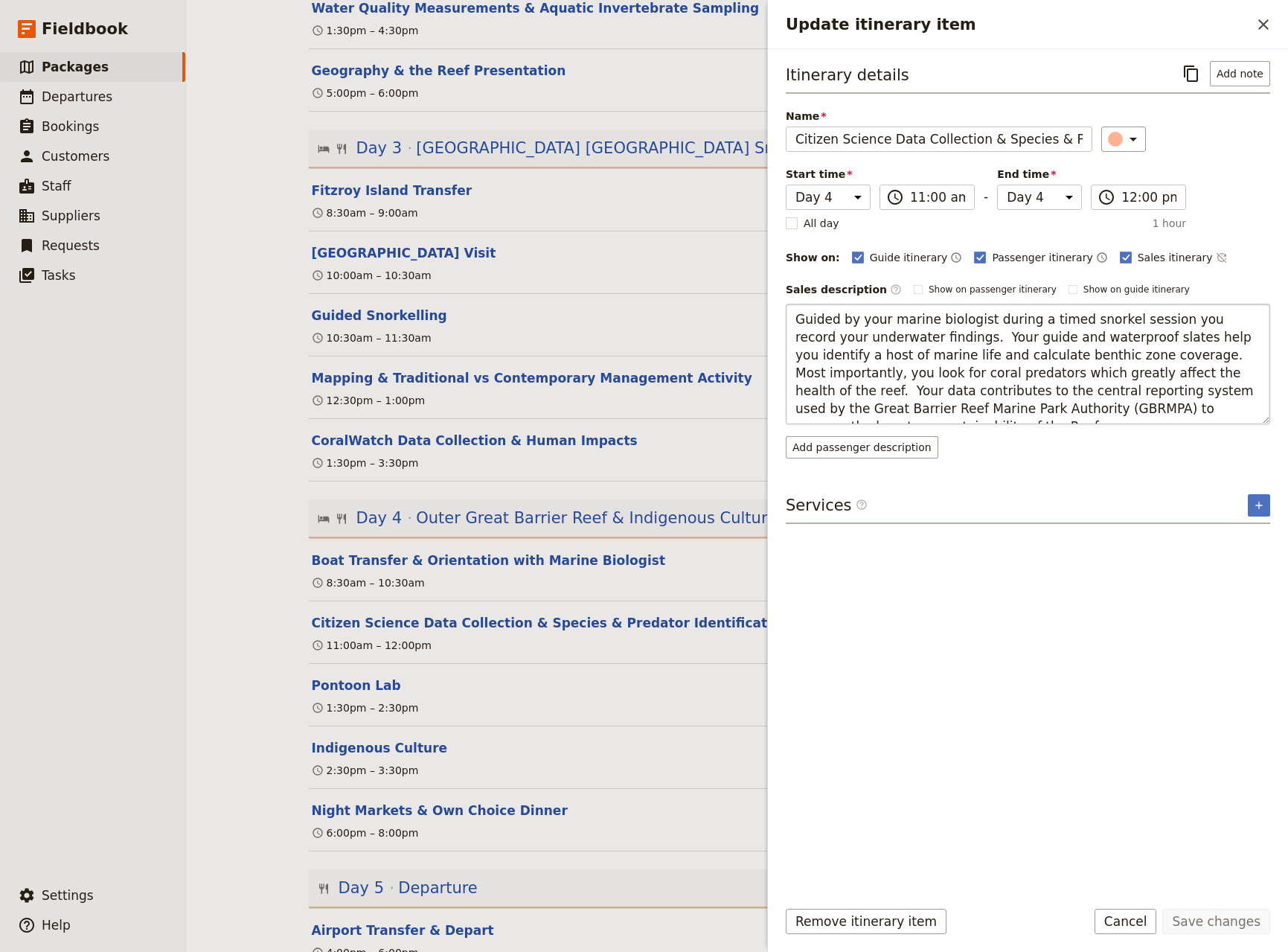
click at [1124, 375] on textarea "Guided by your marine biologist during a timed snorkel session you record your …" at bounding box center [1028, 363] width 485 height 121
type textarea "Guided by your marine biologist during a timed snorkel session you record your …"
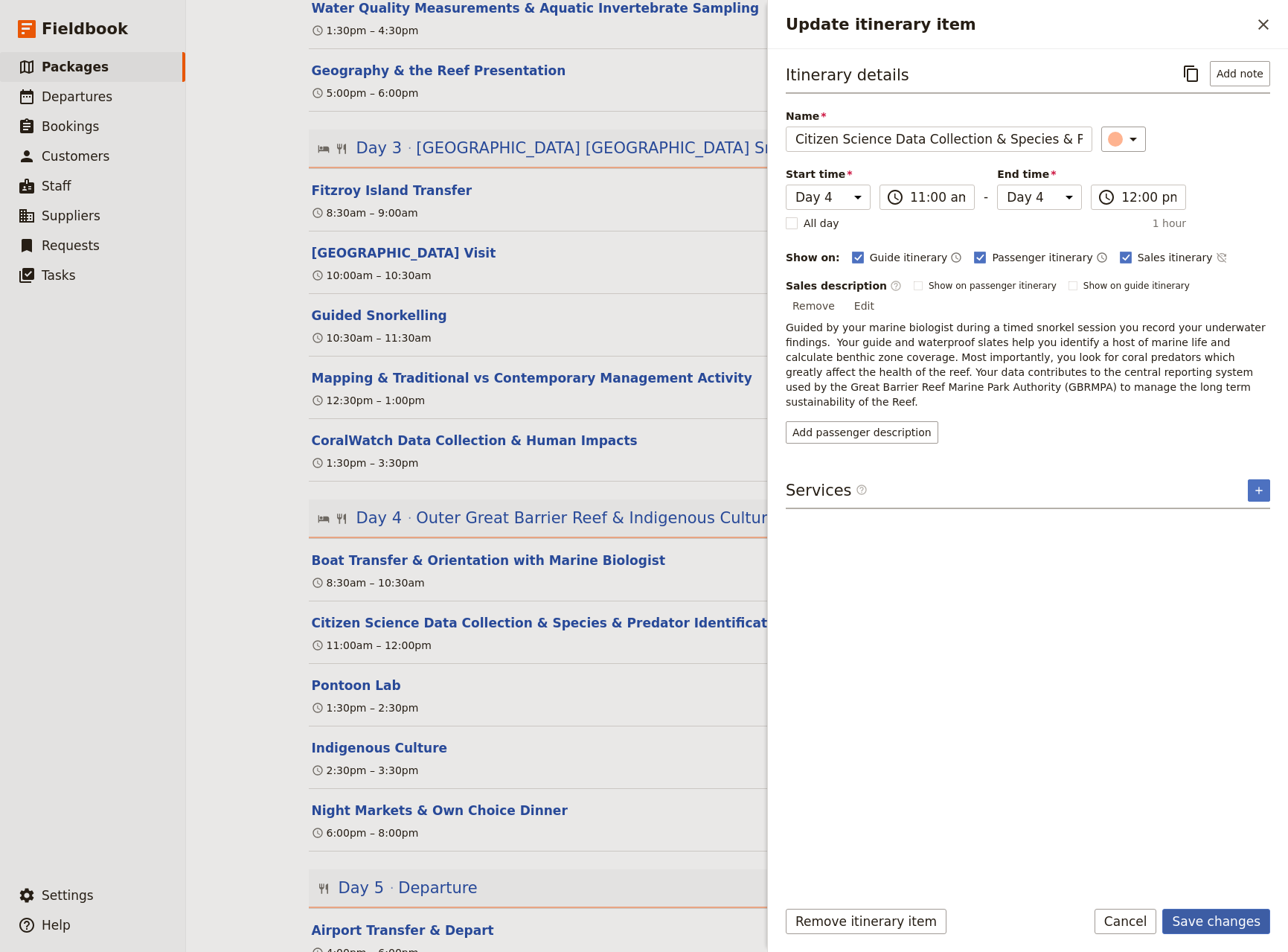
click at [1240, 924] on button "Save changes" at bounding box center [1216, 922] width 108 height 26
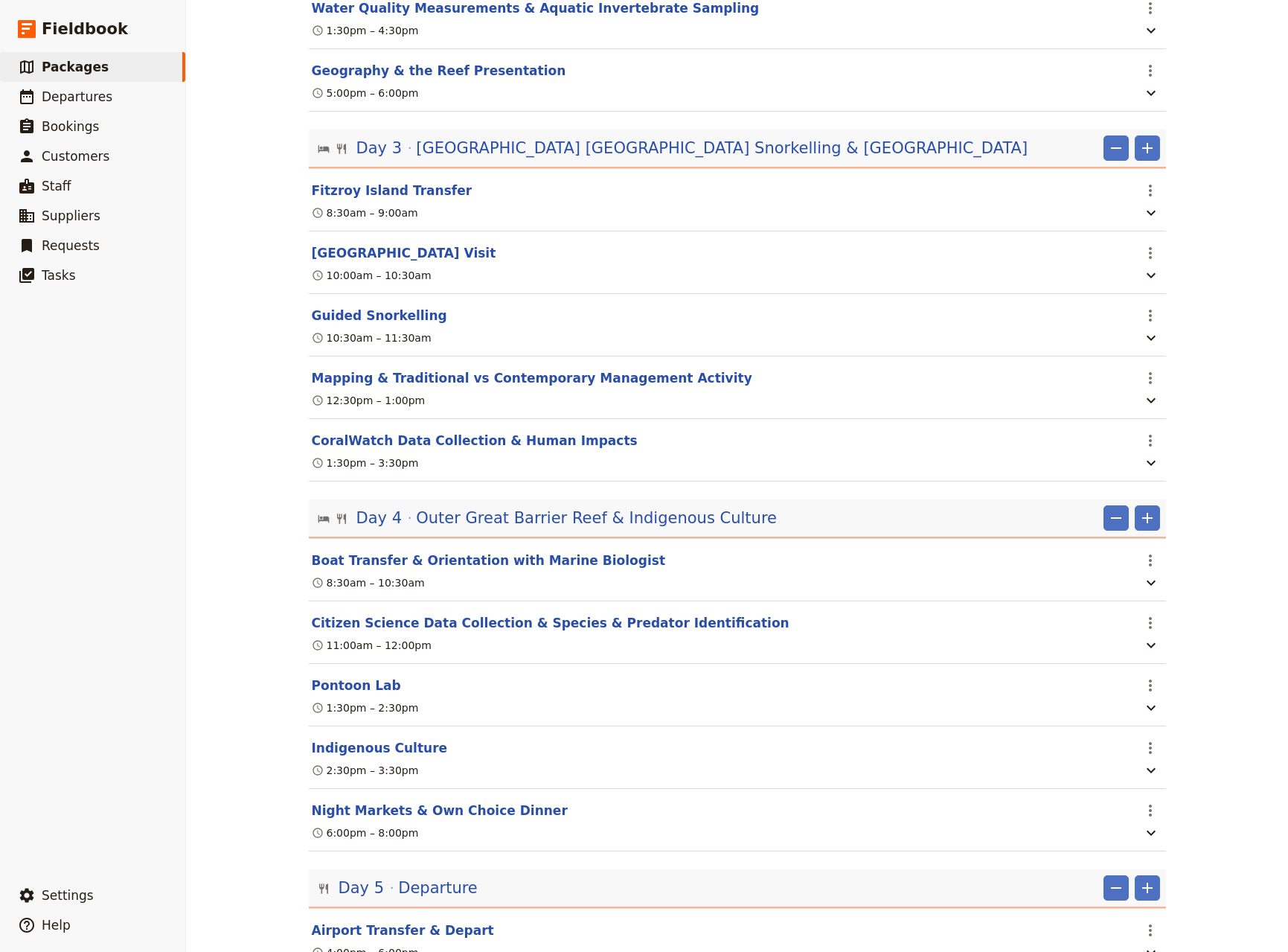
scroll to position [871, 0]
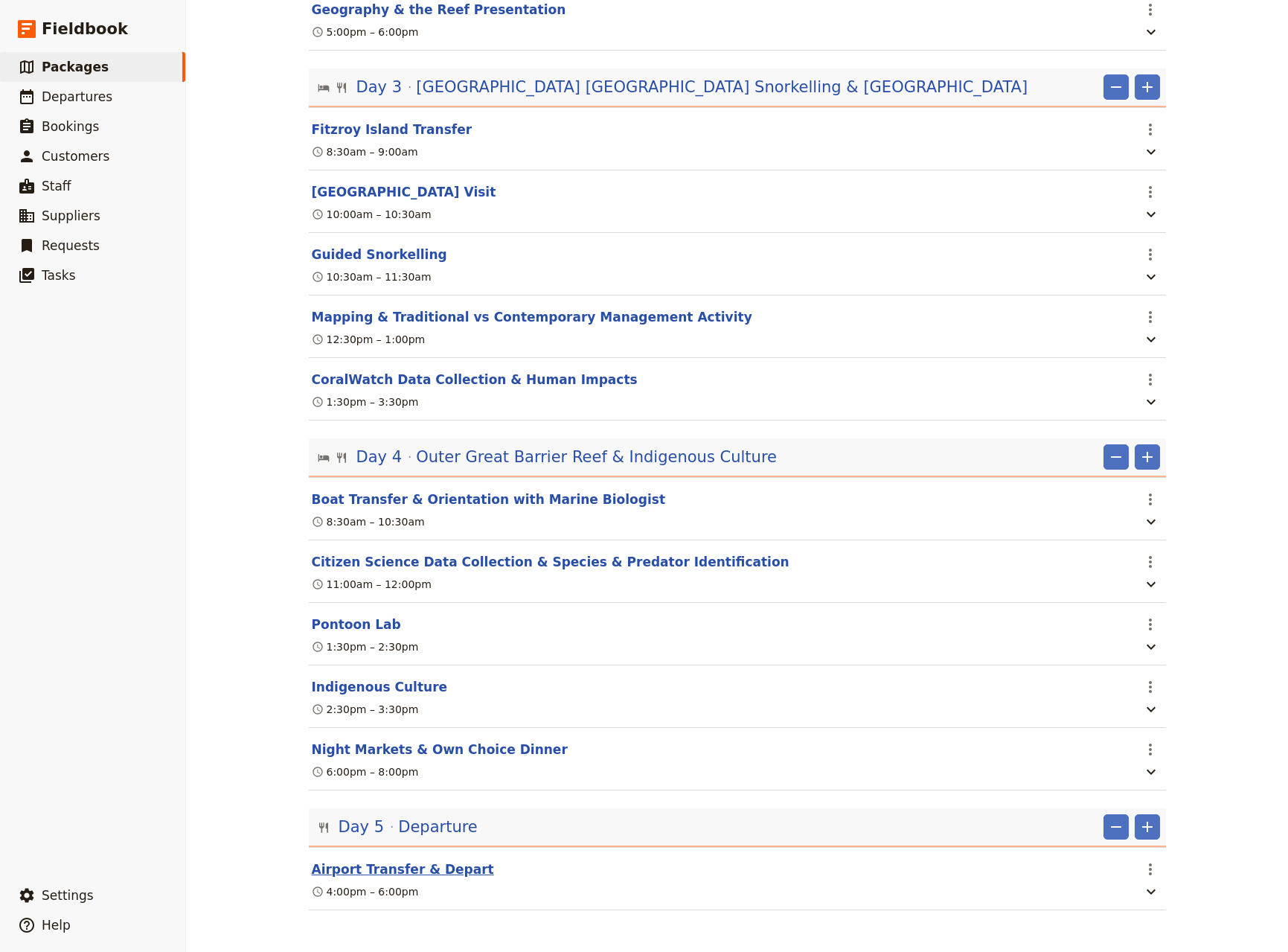
click at [390, 863] on button "Airport Transfer & Depart" at bounding box center [402, 869] width 182 height 18
select select "5"
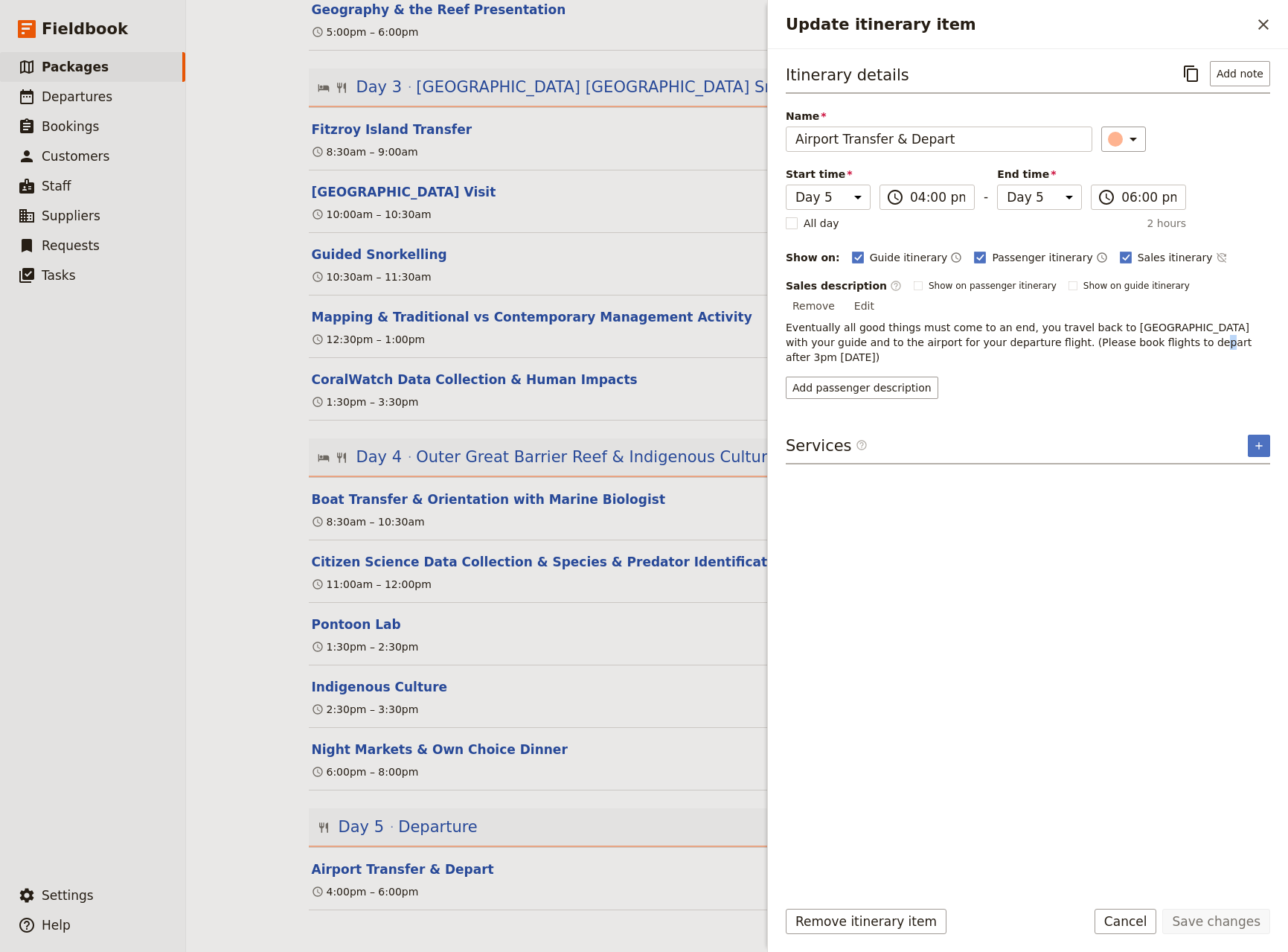
click at [1100, 327] on p "Eventually all good things must come to an end, you travel back to [GEOGRAPHIC_…" at bounding box center [1028, 343] width 485 height 45
click at [1152, 326] on p "Eventually all good things must come to an end, you travel back to [GEOGRAPHIC_…" at bounding box center [1028, 343] width 485 height 45
click at [881, 295] on button "Edit" at bounding box center [865, 306] width 34 height 22
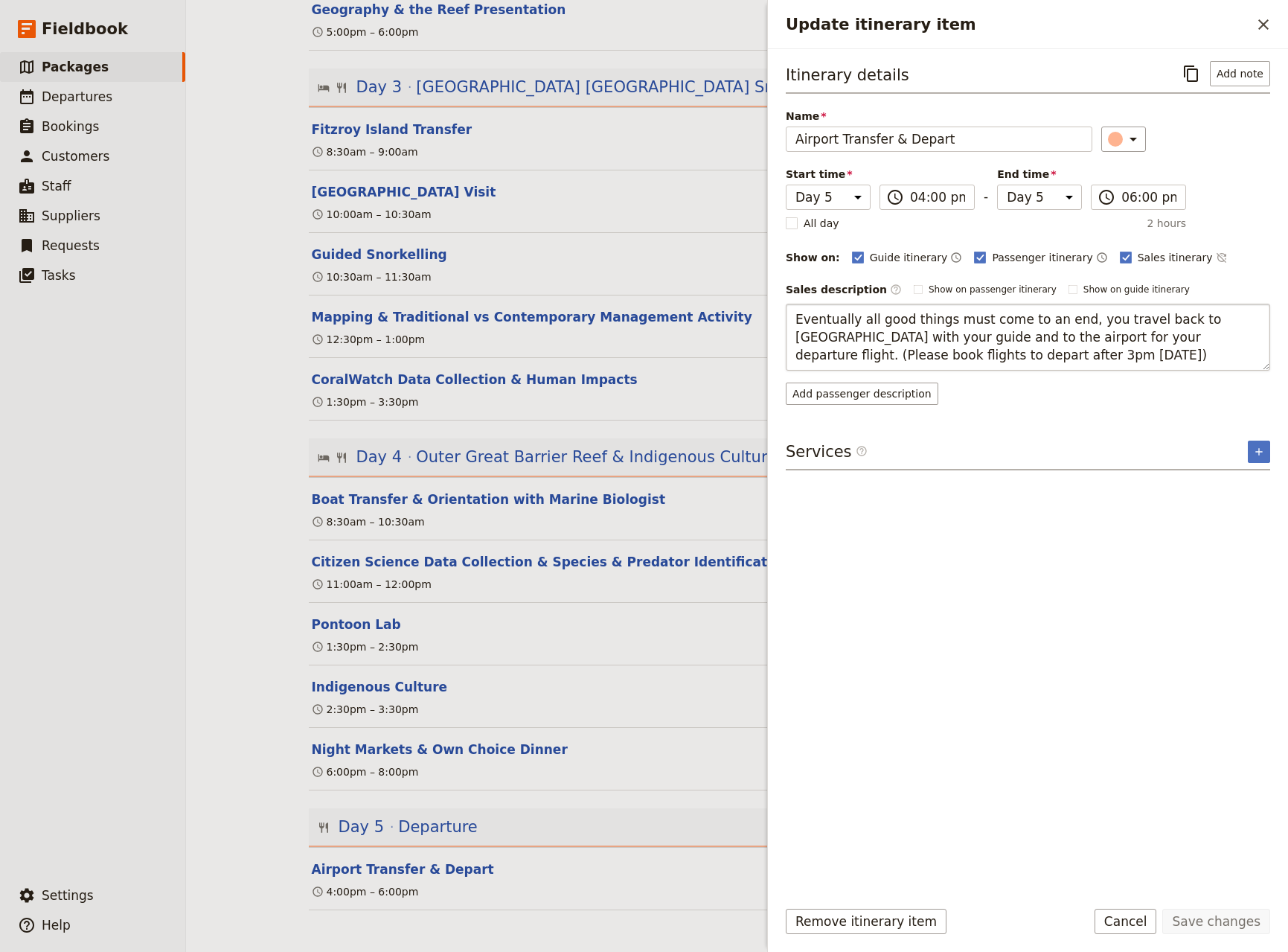
drag, startPoint x: 946, startPoint y: 359, endPoint x: 1101, endPoint y: 340, distance: 156.2
click at [1101, 340] on textarea "Eventually all good things must come to an end, you travel back to [GEOGRAPHIC_…" at bounding box center [1028, 337] width 485 height 67
type textarea "Eventually all good things must come to an end, you travel back to [GEOGRAPHIC_…"
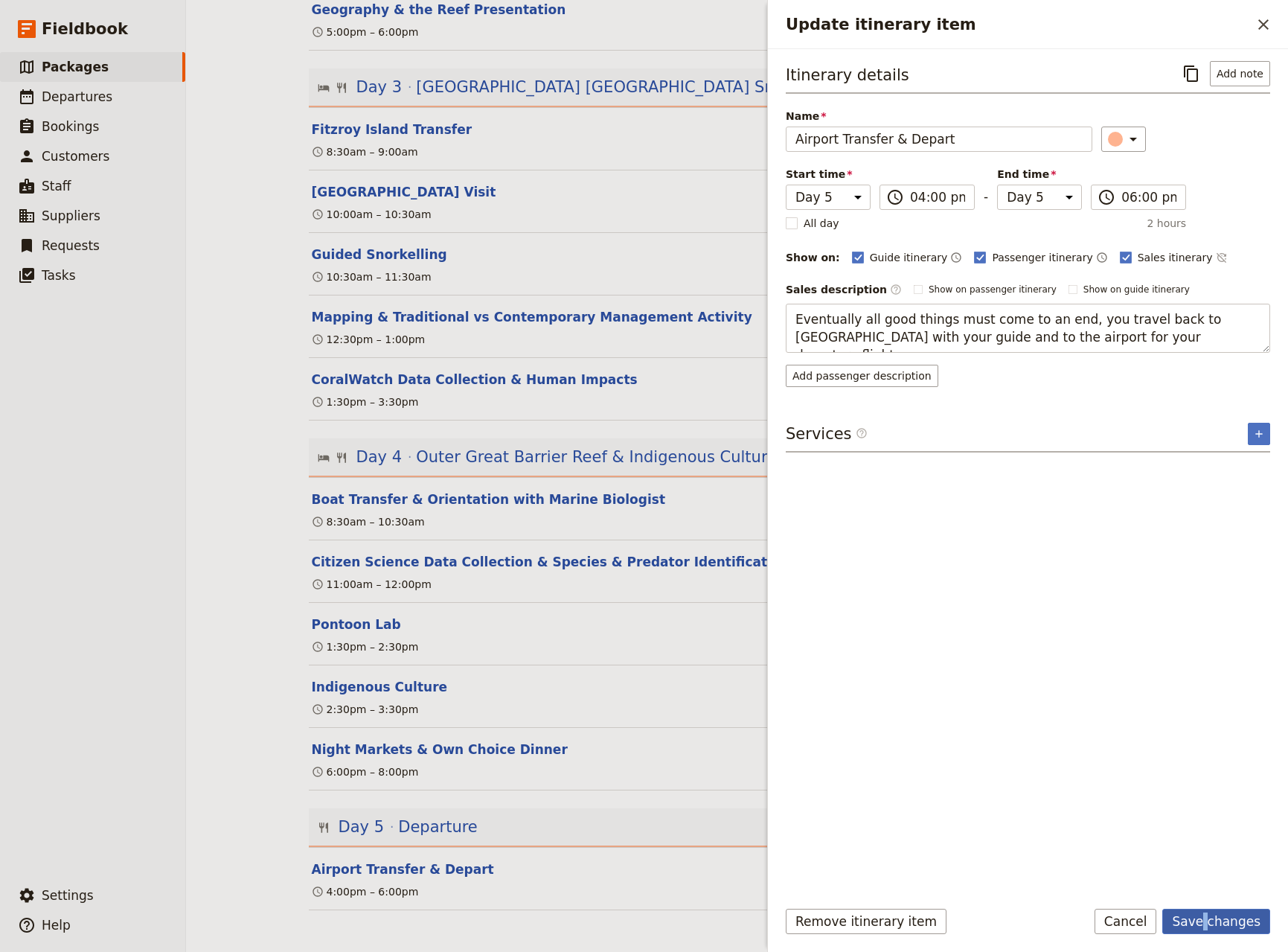
click at [1212, 930] on button "Save changes" at bounding box center [1216, 922] width 108 height 26
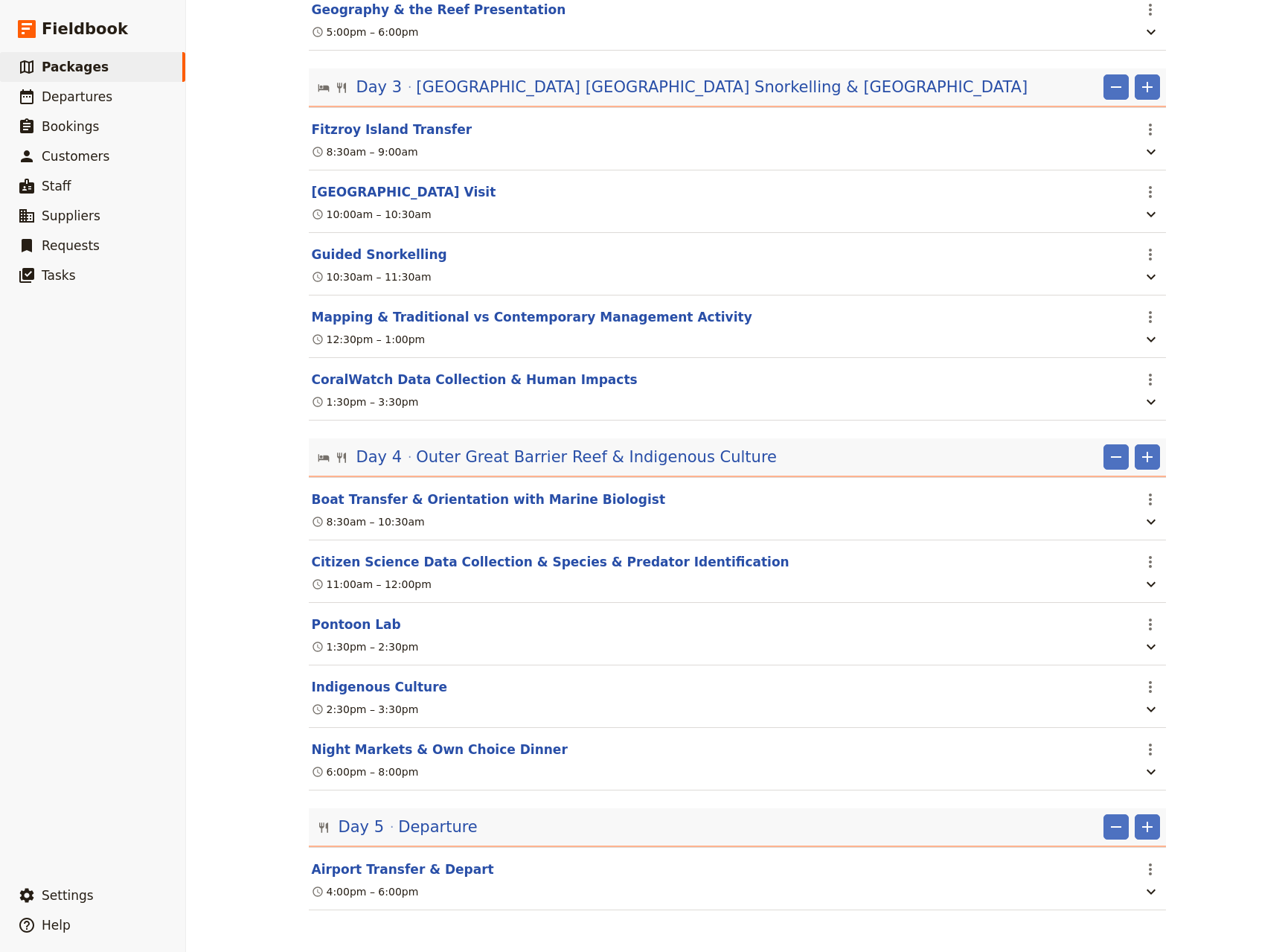
scroll to position [0, 0]
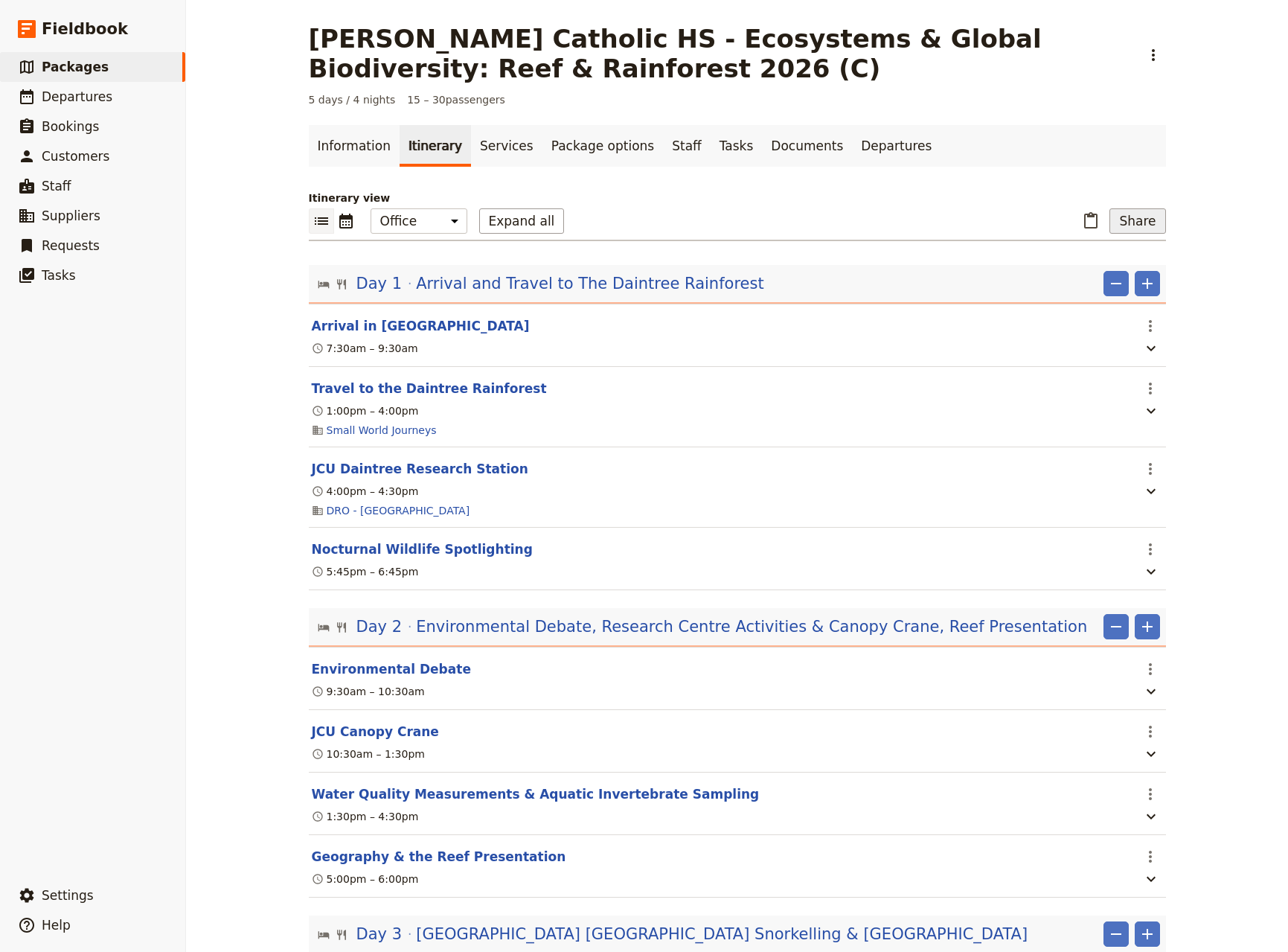
click at [1132, 222] on button "Share" at bounding box center [1138, 221] width 56 height 26
click at [1091, 292] on span "Sales Brochure" at bounding box center [1088, 296] width 78 height 15
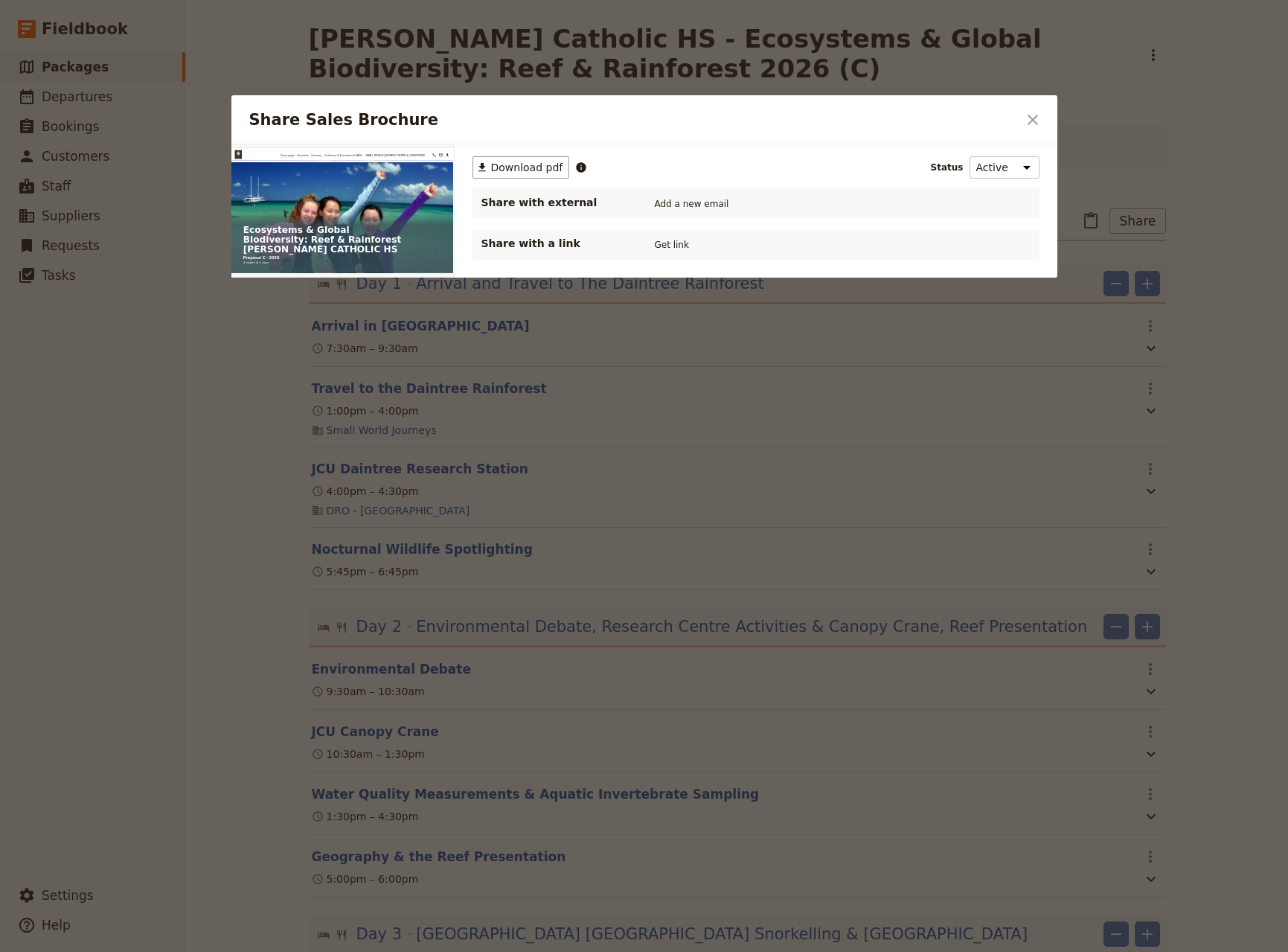
drag, startPoint x: 409, startPoint y: 162, endPoint x: 461, endPoint y: 172, distance: 53.0
click at [408, 162] on button "PDF" at bounding box center [402, 161] width 33 height 22
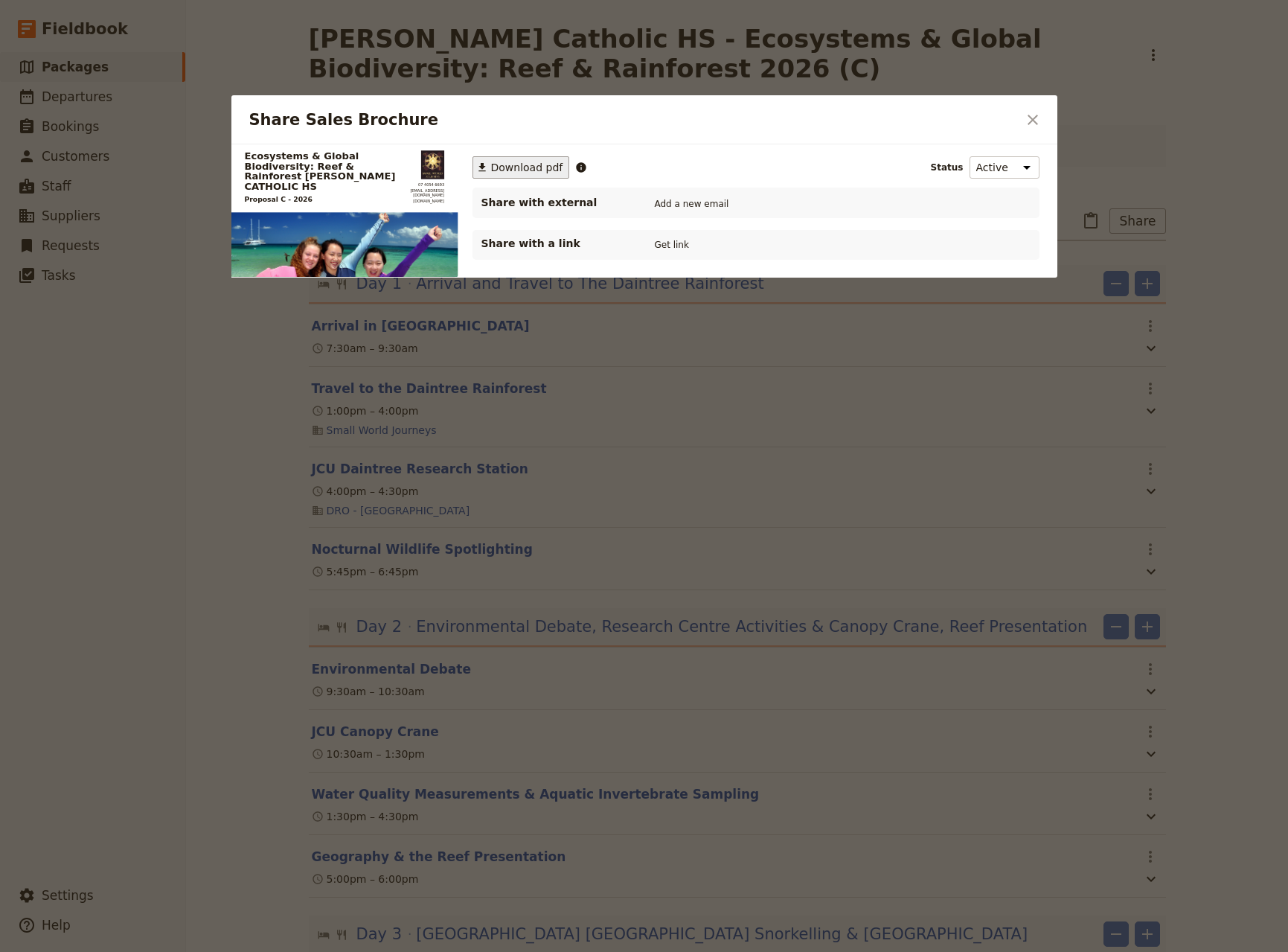
click at [530, 166] on span "Download pdf" at bounding box center [527, 167] width 72 height 15
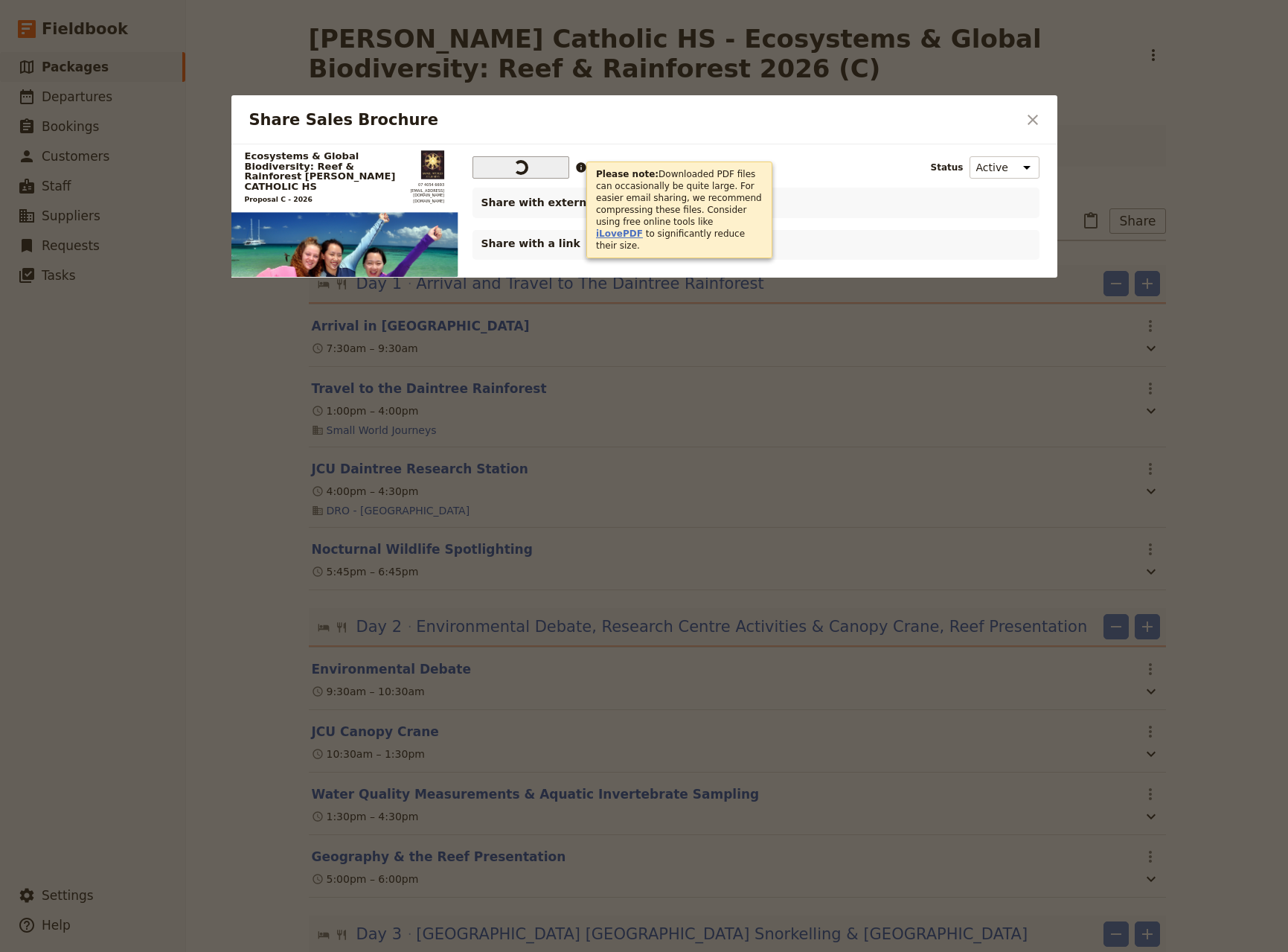
click at [643, 228] on link "iLovePDF" at bounding box center [620, 233] width 47 height 10
